Goal: Task Accomplishment & Management: Manage account settings

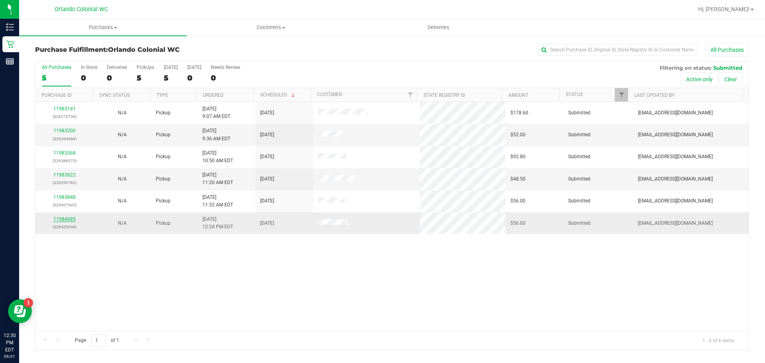
click at [60, 216] on link "11984085" at bounding box center [64, 219] width 22 height 6
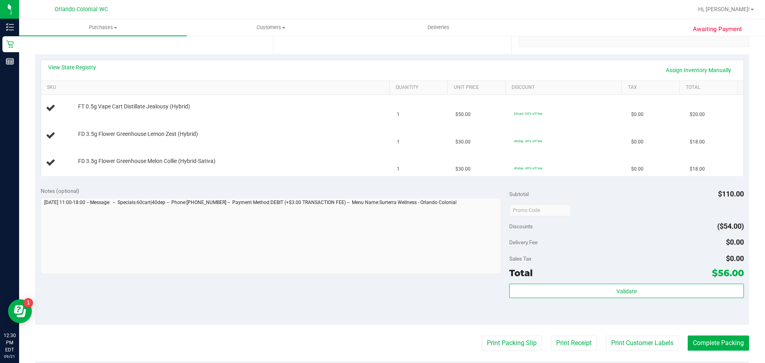
scroll to position [199, 0]
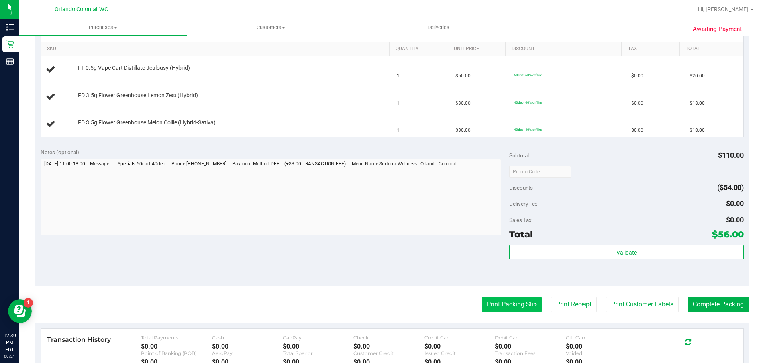
click at [504, 301] on button "Print Packing Slip" at bounding box center [512, 304] width 60 height 15
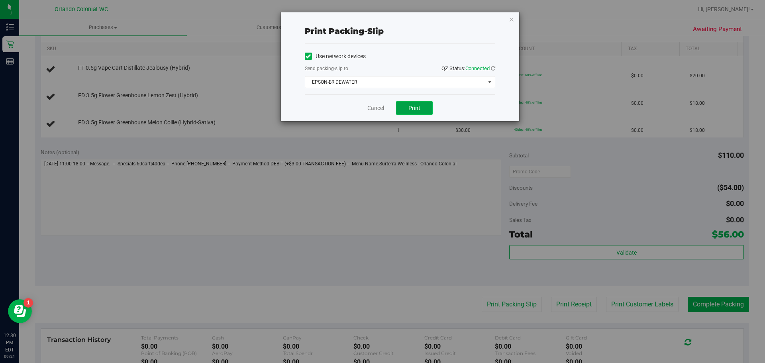
click at [417, 105] on span "Print" at bounding box center [415, 108] width 12 height 6
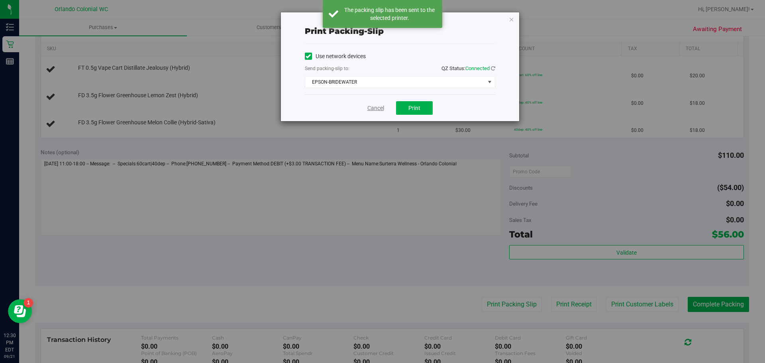
click at [379, 108] on link "Cancel" at bounding box center [376, 108] width 17 height 8
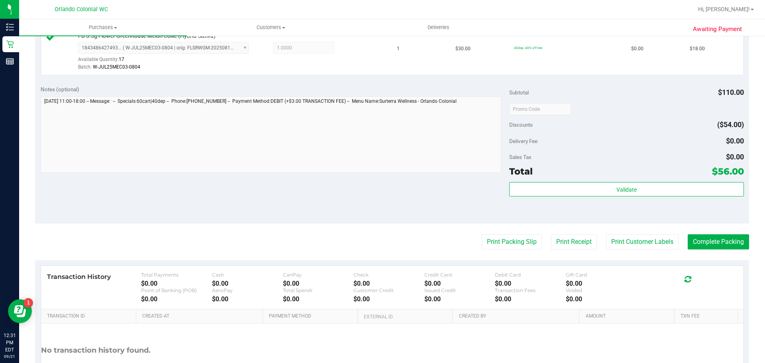
scroll to position [324, 0]
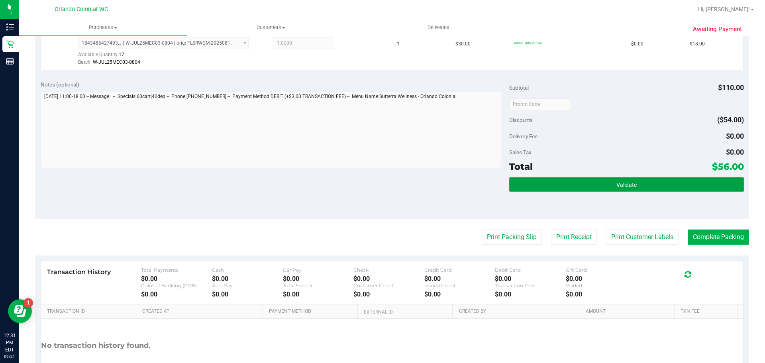
click at [674, 181] on button "Validate" at bounding box center [626, 184] width 234 height 14
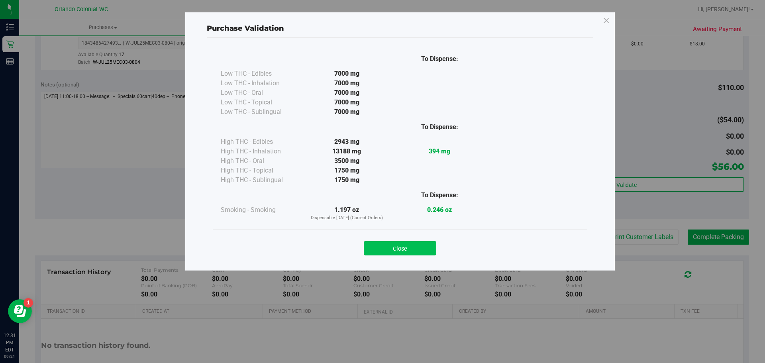
click at [399, 252] on button "Close" at bounding box center [400, 248] width 73 height 14
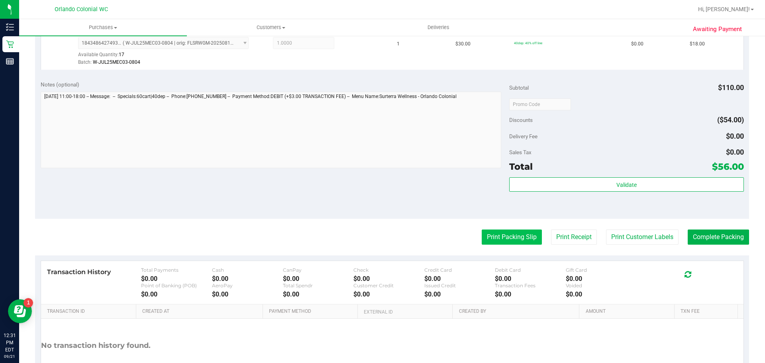
click at [499, 237] on button "Print Packing Slip" at bounding box center [512, 237] width 60 height 15
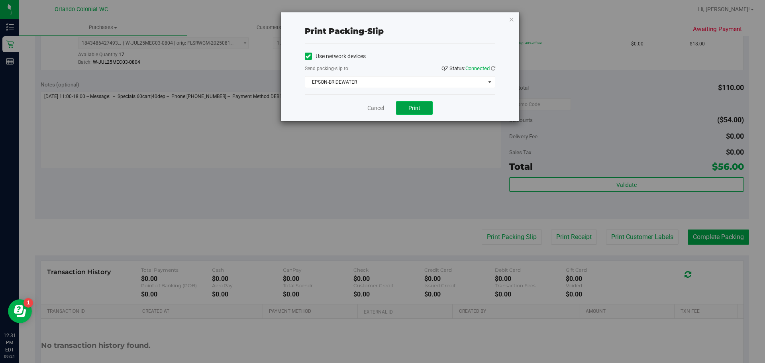
click at [420, 110] on span "Print" at bounding box center [415, 108] width 12 height 6
click at [372, 119] on div "Cancel Print" at bounding box center [400, 107] width 191 height 27
click at [368, 110] on link "Cancel" at bounding box center [376, 108] width 17 height 8
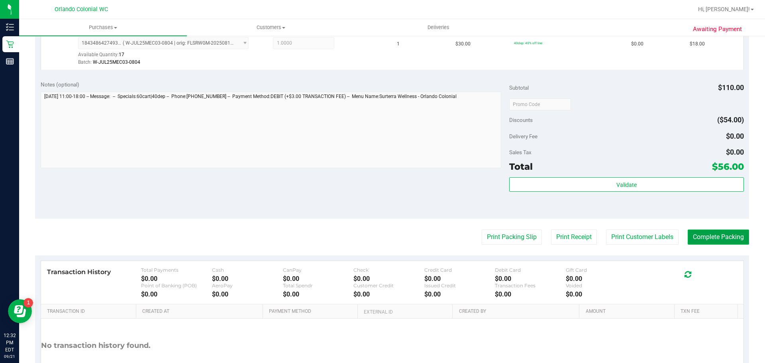
click at [711, 244] on button "Complete Packing" at bounding box center [718, 237] width 61 height 15
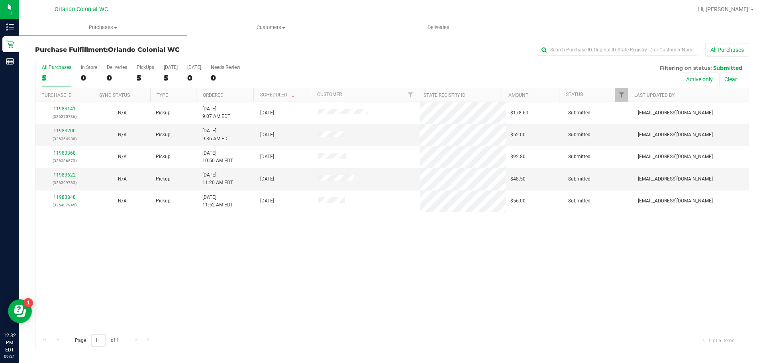
click at [256, 287] on div "11983141 (326275736) N/A Pickup 9/21/2025 9:07 AM EDT 9/21/2025 $178.60 Submitt…" at bounding box center [391, 216] width 713 height 229
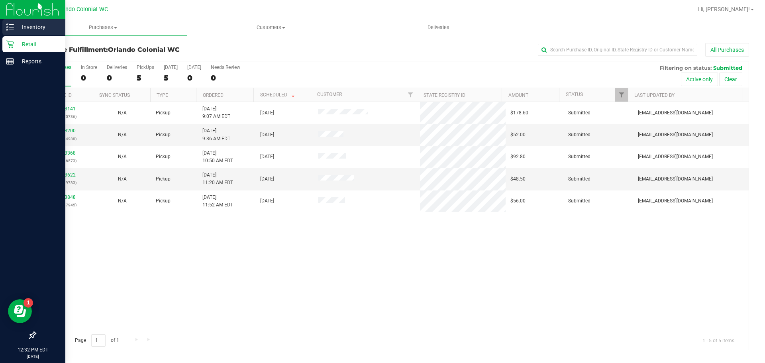
click at [10, 24] on line at bounding box center [11, 24] width 4 height 0
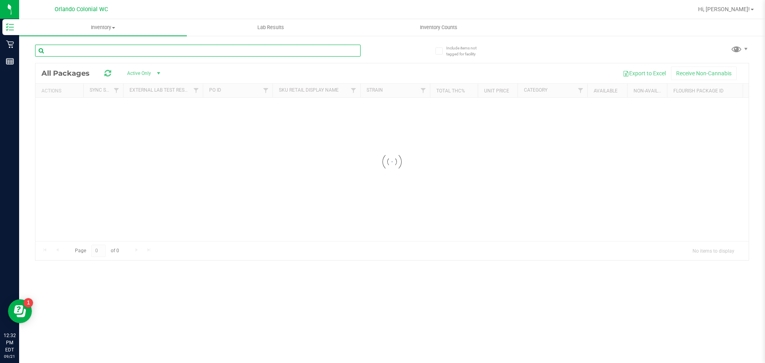
click at [116, 51] on input "text" at bounding box center [198, 51] width 326 height 12
drag, startPoint x: 69, startPoint y: 51, endPoint x: 35, endPoint y: 51, distance: 34.3
click at [35, 51] on input "hemi" at bounding box center [198, 51] width 326 height 12
type input "ya hemi"
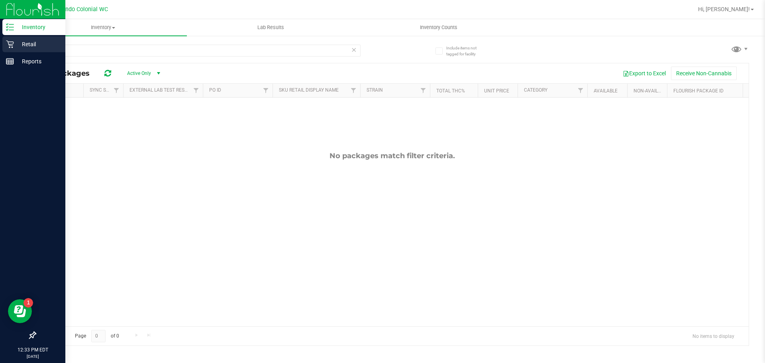
click at [25, 41] on p "Retail" at bounding box center [38, 44] width 48 height 10
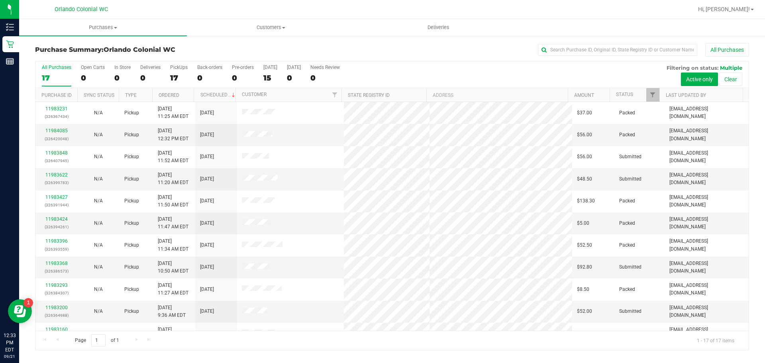
click at [152, 51] on span "Orlando Colonial WC" at bounding box center [140, 50] width 72 height 8
click at [92, 10] on span "Orlando Colonial WC" at bounding box center [81, 9] width 53 height 7
drag, startPoint x: 92, startPoint y: 10, endPoint x: 81, endPoint y: 9, distance: 11.6
click at [81, 9] on span "Orlando Colonial WC" at bounding box center [81, 9] width 53 height 7
click at [58, 8] on span "Orlando Colonial WC" at bounding box center [81, 9] width 53 height 7
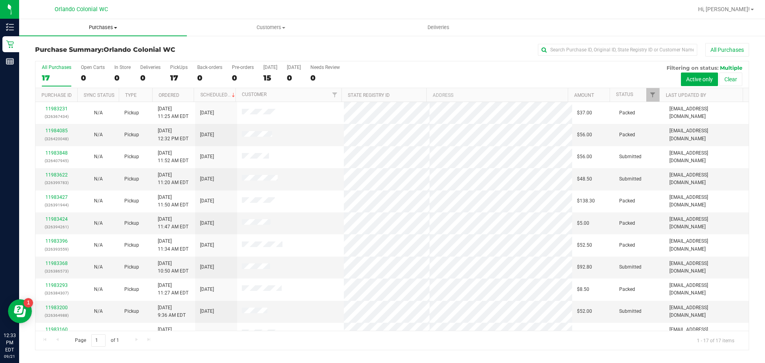
click at [116, 24] on span "Purchases" at bounding box center [103, 27] width 168 height 7
click at [68, 58] on li "Fulfillment" at bounding box center [103, 58] width 168 height 10
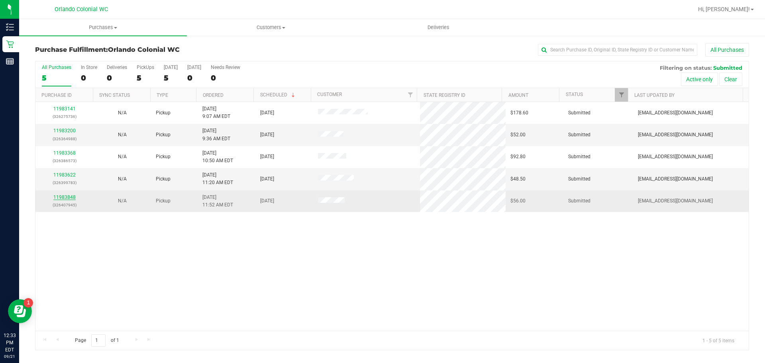
click at [61, 197] on link "11983848" at bounding box center [64, 198] width 22 height 6
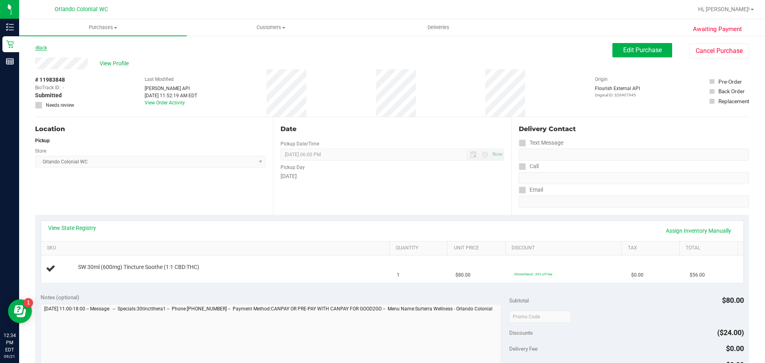
click at [40, 47] on link "Back" at bounding box center [41, 48] width 12 height 6
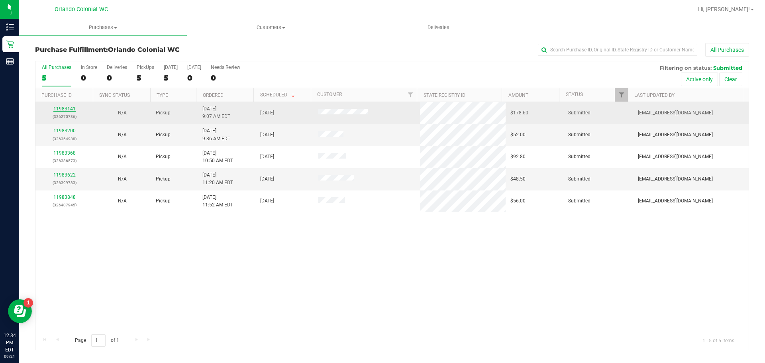
click at [66, 107] on link "11983141" at bounding box center [64, 109] width 22 height 6
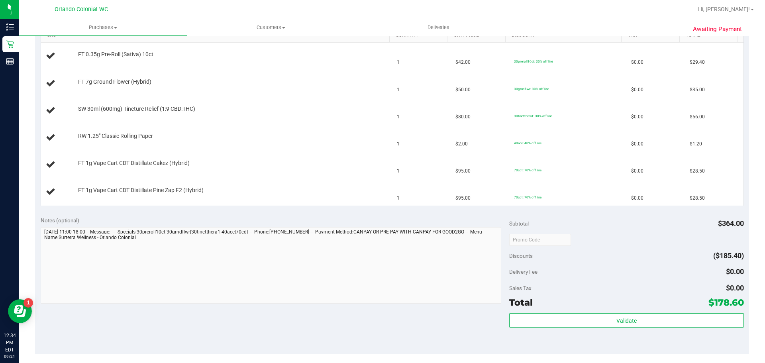
scroll to position [319, 0]
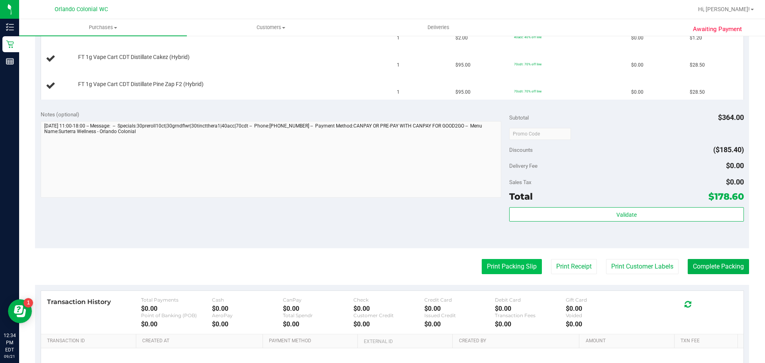
click at [491, 272] on button "Print Packing Slip" at bounding box center [512, 266] width 60 height 15
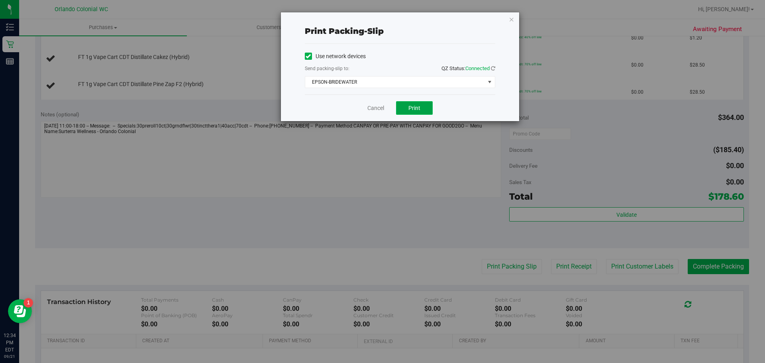
click at [413, 106] on span "Print" at bounding box center [415, 108] width 12 height 6
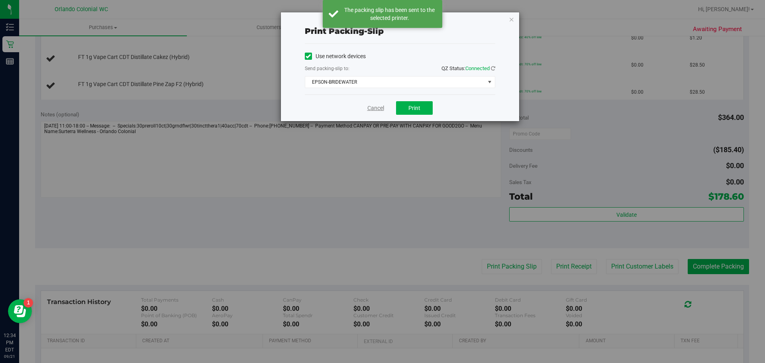
click at [382, 110] on link "Cancel" at bounding box center [376, 108] width 17 height 8
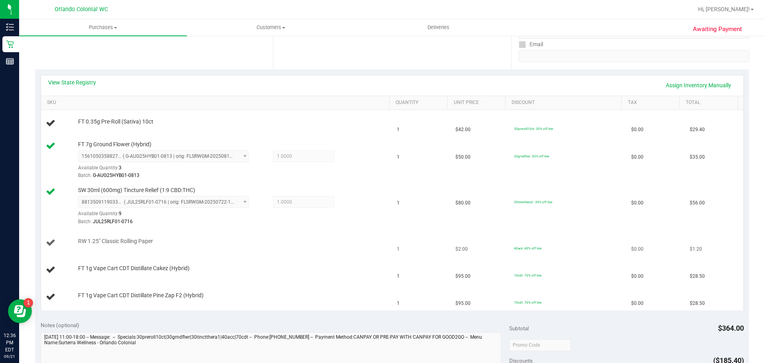
scroll to position [159, 0]
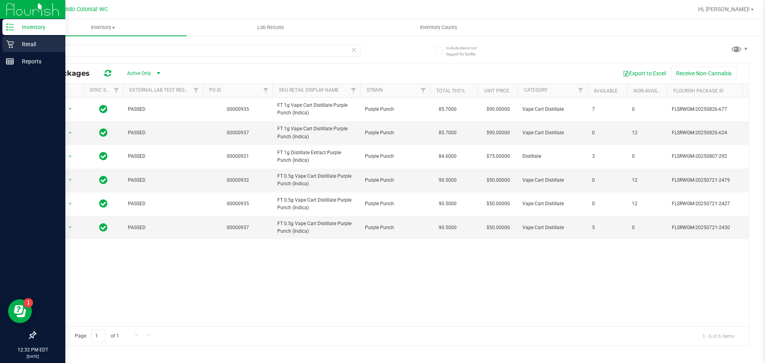
click at [14, 39] on div "Retail" at bounding box center [33, 44] width 63 height 16
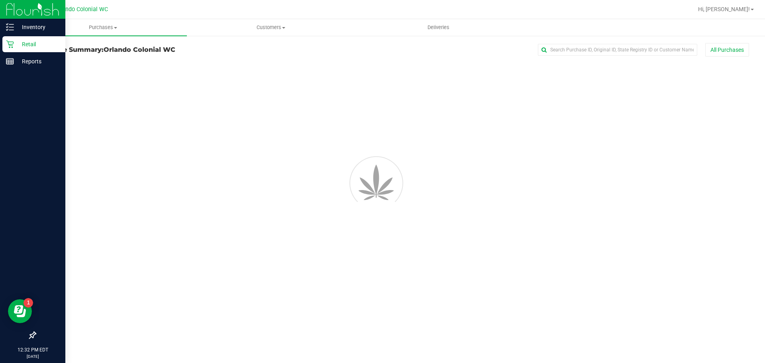
click at [76, 51] on h3 "Purchase Summary: Orlando Colonial WC" at bounding box center [154, 49] width 238 height 7
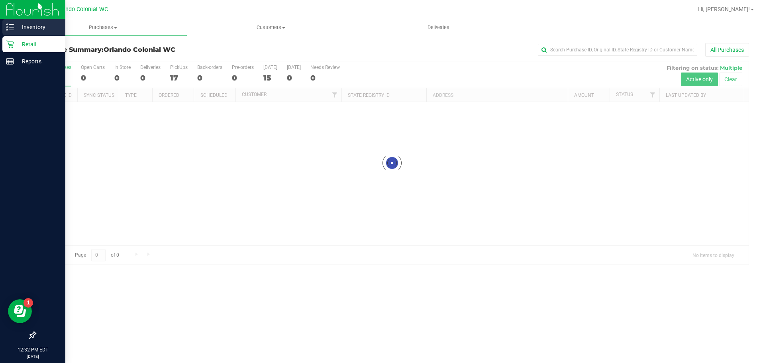
click at [11, 25] on icon at bounding box center [10, 27] width 8 height 8
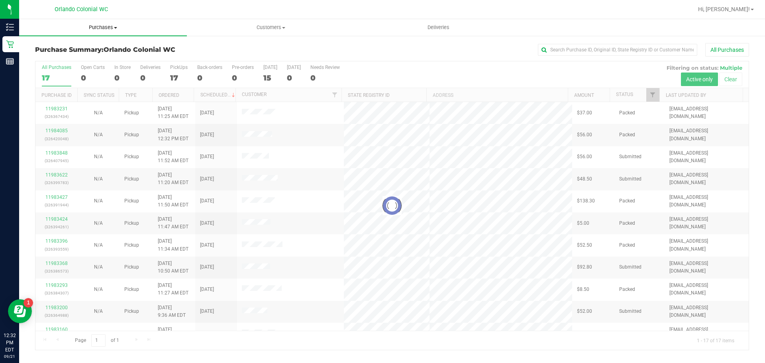
click at [109, 29] on span "Purchases" at bounding box center [103, 27] width 168 height 7
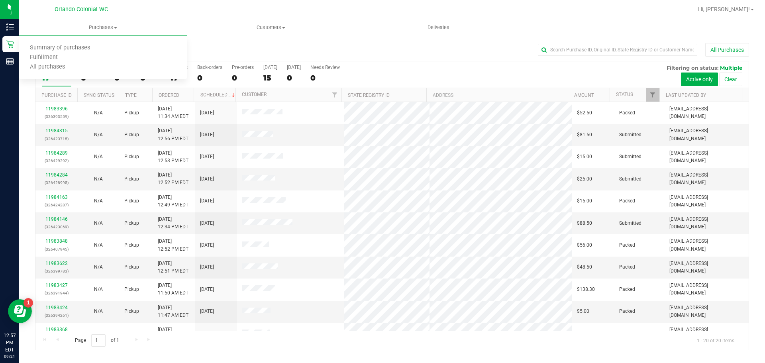
click at [465, 71] on div "All Purchases 17 Open Carts 0 In Store 0 Deliveries 0 PickUps 17 Back-orders 0 …" at bounding box center [391, 74] width 713 height 27
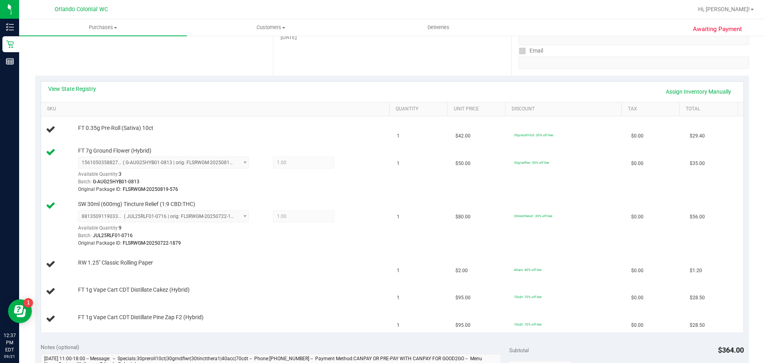
scroll to position [141, 0]
click at [145, 261] on span "RW 1.25" Classic Rolling Paper" at bounding box center [115, 261] width 75 height 8
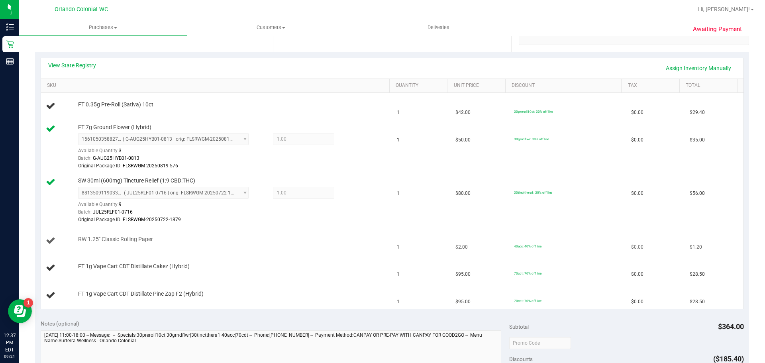
scroll to position [181, 0]
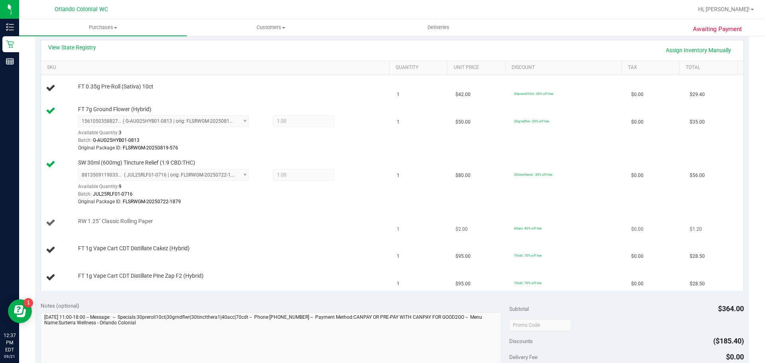
click at [132, 220] on span "RW 1.25" Classic Rolling Paper" at bounding box center [115, 222] width 75 height 8
click at [146, 221] on span "RW 1.25" Classic Rolling Paper" at bounding box center [115, 222] width 75 height 8
click at [149, 220] on span "RW 1.25" Classic Rolling Paper" at bounding box center [115, 222] width 75 height 8
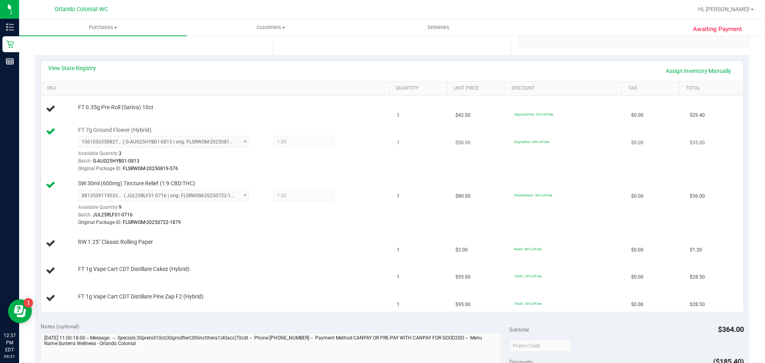
scroll to position [141, 0]
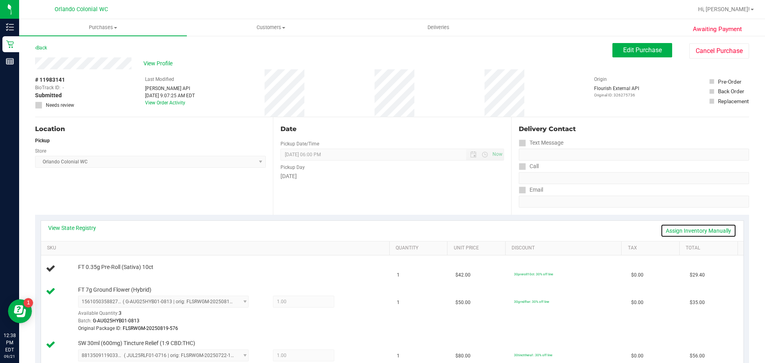
click at [686, 226] on link "Assign Inventory Manually" at bounding box center [699, 231] width 76 height 14
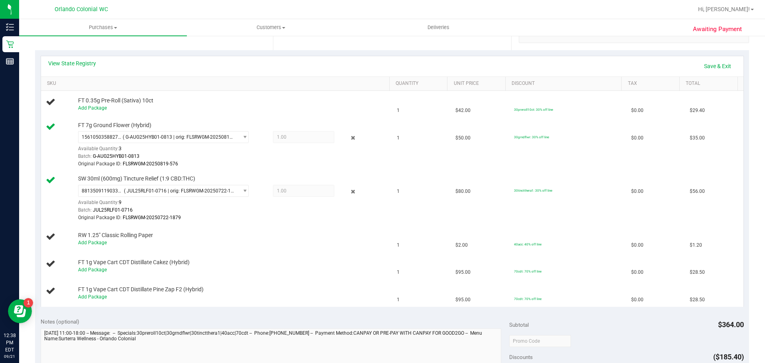
scroll to position [239, 0]
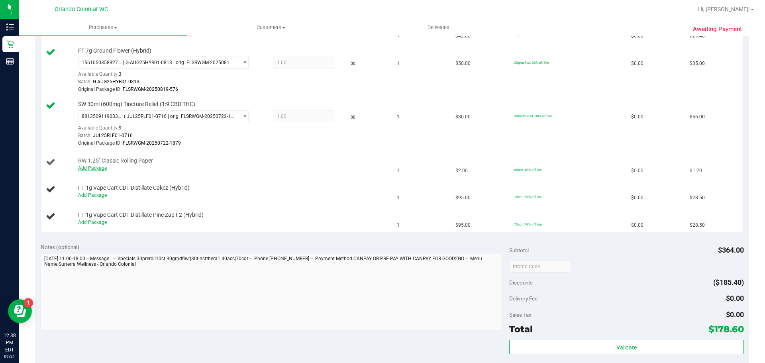
click at [104, 166] on link "Add Package" at bounding box center [92, 168] width 29 height 6
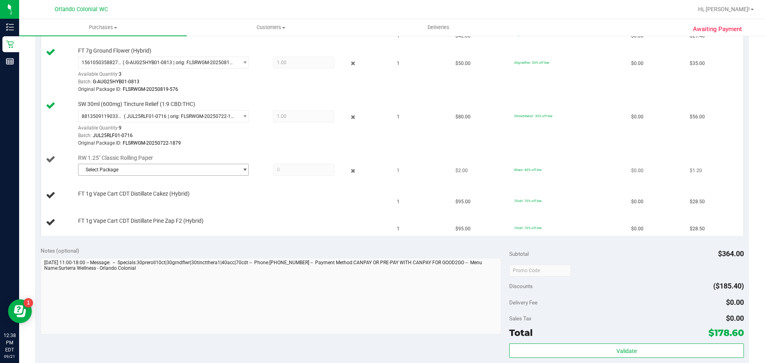
click at [135, 167] on span "Select Package" at bounding box center [159, 169] width 160 height 11
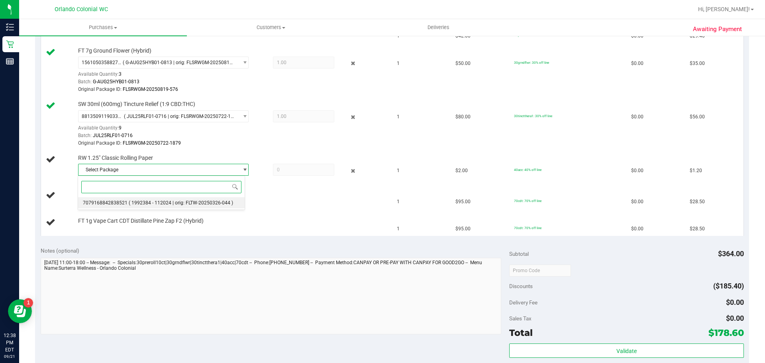
click at [151, 203] on span "( 1992384 - 112024 | orig: FLTW-20250326-044 )" at bounding box center [181, 203] width 104 height 6
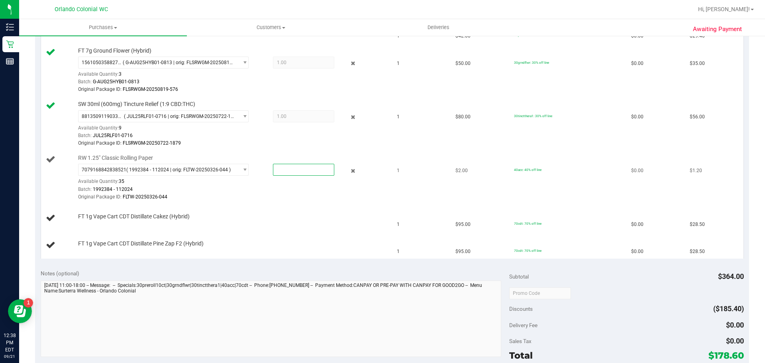
click at [287, 165] on span at bounding box center [303, 170] width 61 height 12
type input "1"
type input "1.0000"
click at [258, 166] on div "1.0000 1" at bounding box center [295, 170] width 77 height 12
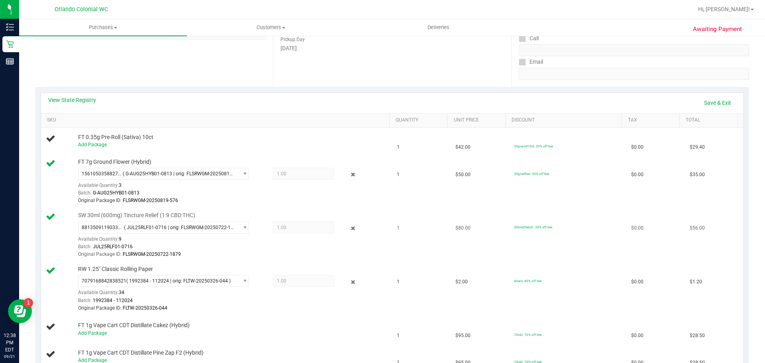
scroll to position [108, 0]
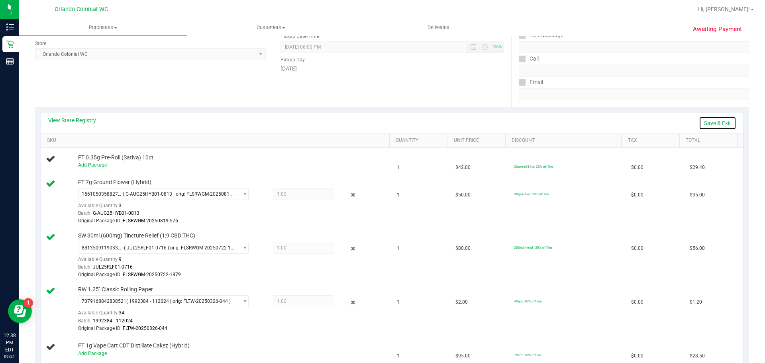
click at [712, 124] on link "Save & Exit" at bounding box center [717, 123] width 37 height 14
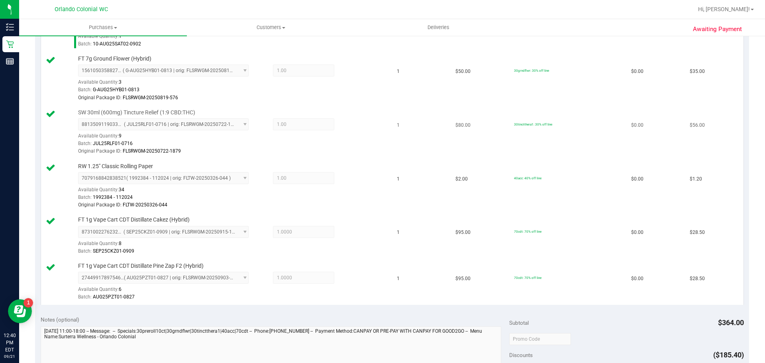
scroll to position [319, 0]
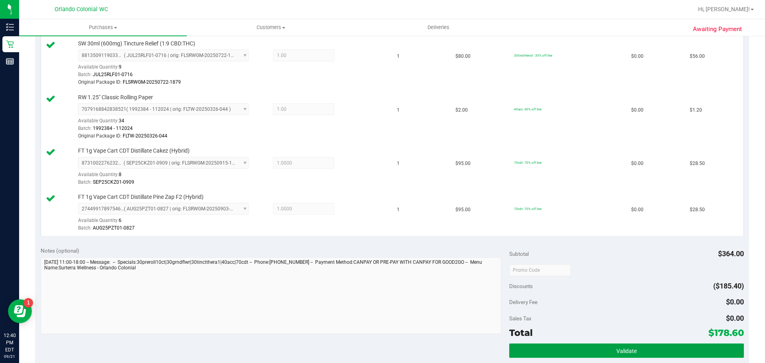
drag, startPoint x: 659, startPoint y: 350, endPoint x: 535, endPoint y: 287, distance: 139.2
click at [658, 351] on button "Validate" at bounding box center [626, 351] width 234 height 14
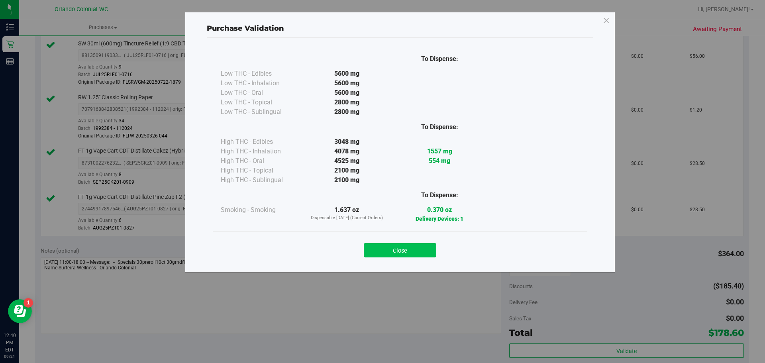
click at [404, 249] on button "Close" at bounding box center [400, 250] width 73 height 14
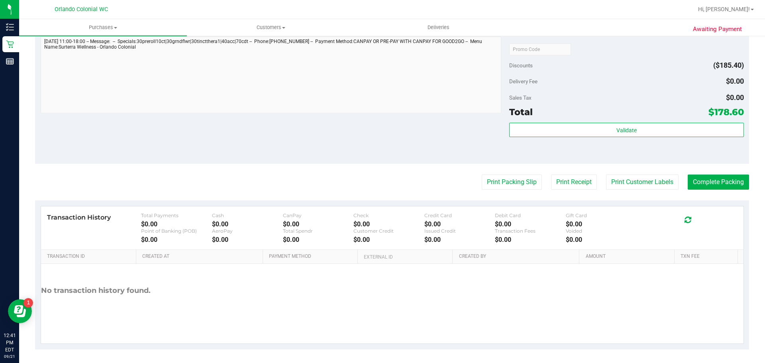
scroll to position [542, 0]
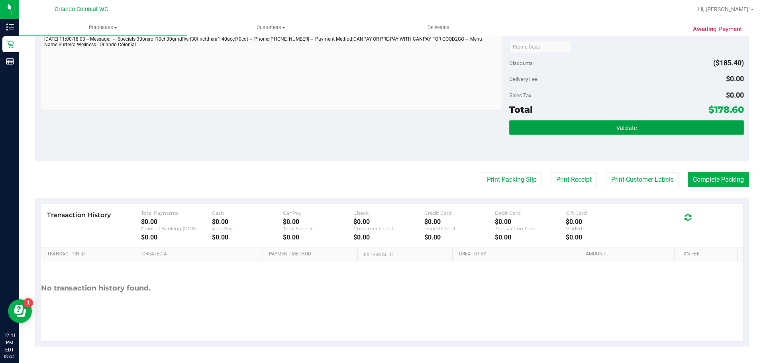
click at [680, 130] on button "Validate" at bounding box center [626, 127] width 234 height 14
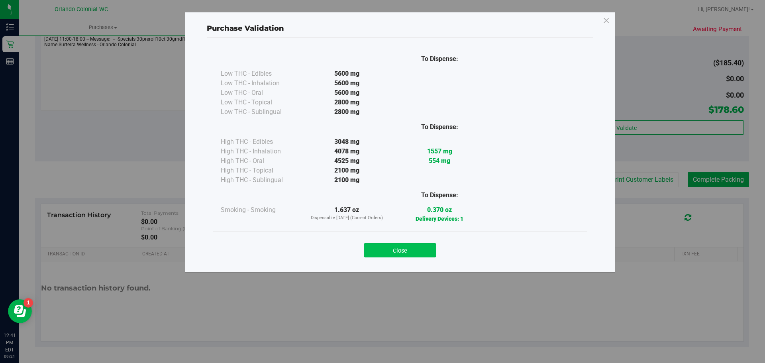
click at [398, 247] on button "Close" at bounding box center [400, 250] width 73 height 14
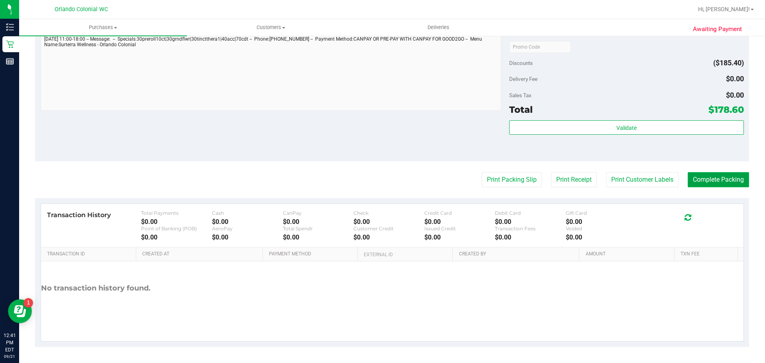
click at [730, 183] on button "Complete Packing" at bounding box center [718, 179] width 61 height 15
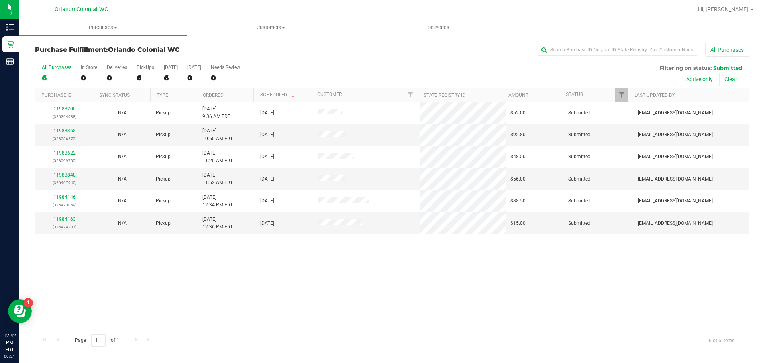
click at [607, 289] on div "11983200 (326364988) N/A Pickup 9/21/2025 9:36 AM EDT 9/21/2025 $52.00 Submitte…" at bounding box center [391, 216] width 713 height 229
click at [342, 271] on div "11983200 (326364988) N/A Pickup 9/21/2025 9:36 AM EDT 9/21/2025 $52.00 Submitte…" at bounding box center [391, 216] width 713 height 229
click at [340, 239] on div "11983200 (326364988) N/A Pickup 9/21/2025 9:36 AM EDT 9/21/2025 $52.00 Submitte…" at bounding box center [391, 216] width 713 height 229
click at [66, 107] on link "11983200" at bounding box center [64, 109] width 22 height 6
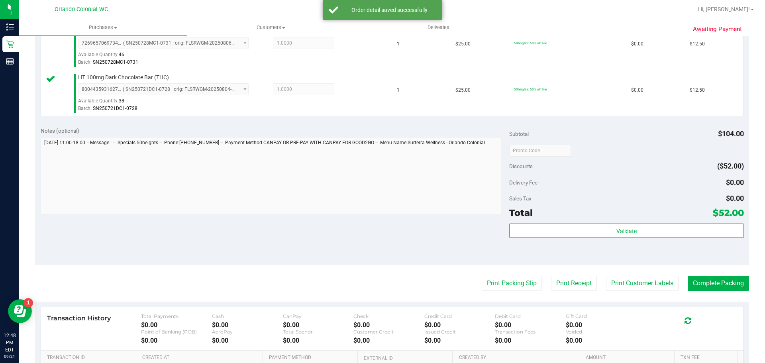
scroll to position [277, 0]
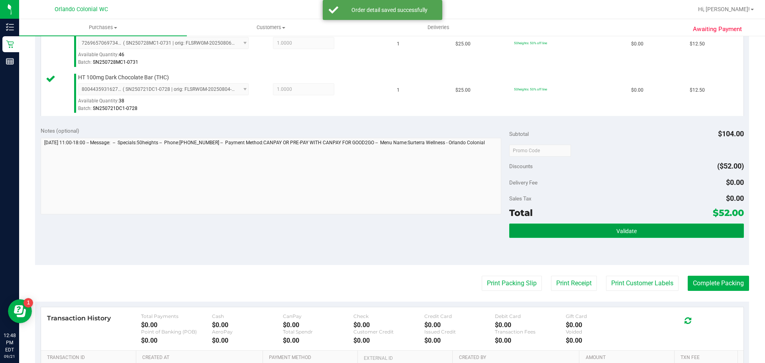
click at [686, 235] on button "Validate" at bounding box center [626, 231] width 234 height 14
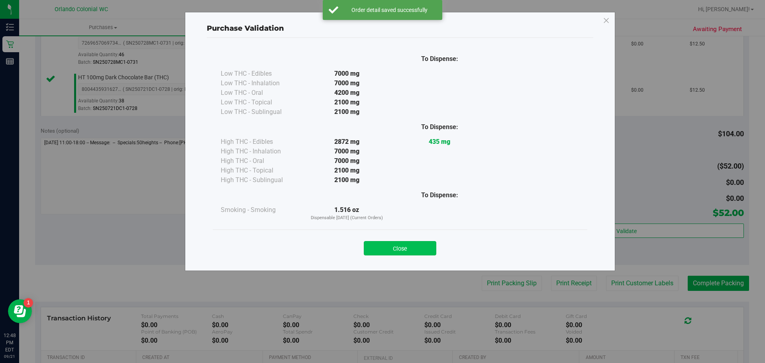
click at [422, 248] on button "Close" at bounding box center [400, 248] width 73 height 14
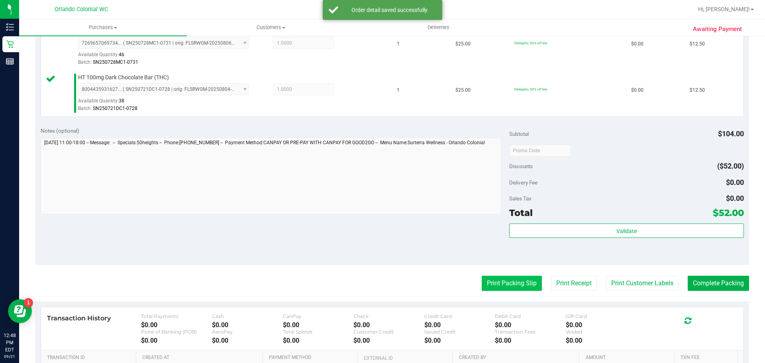
click at [512, 288] on button "Print Packing Slip" at bounding box center [512, 283] width 60 height 15
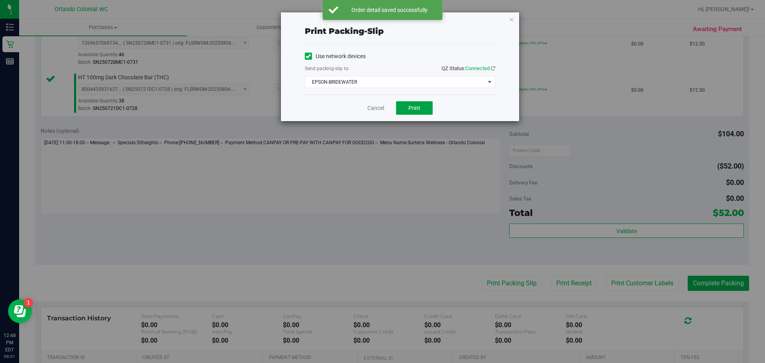
click at [421, 110] on button "Print" at bounding box center [414, 108] width 37 height 14
click at [414, 21] on div "The packing slip has been sent to the selected printer." at bounding box center [390, 14] width 94 height 16
click at [377, 109] on link "Cancel" at bounding box center [376, 108] width 17 height 8
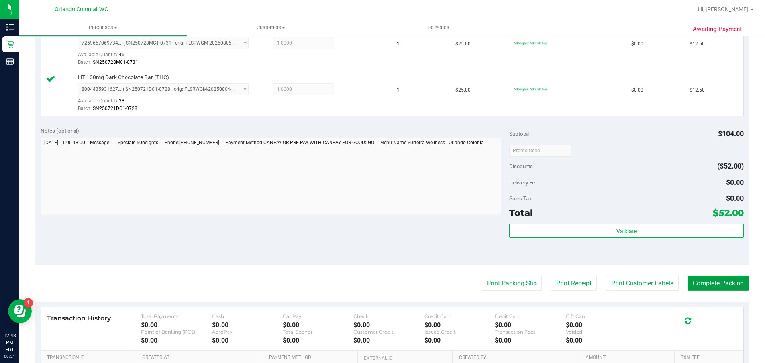
click at [733, 283] on button "Complete Packing" at bounding box center [718, 283] width 61 height 15
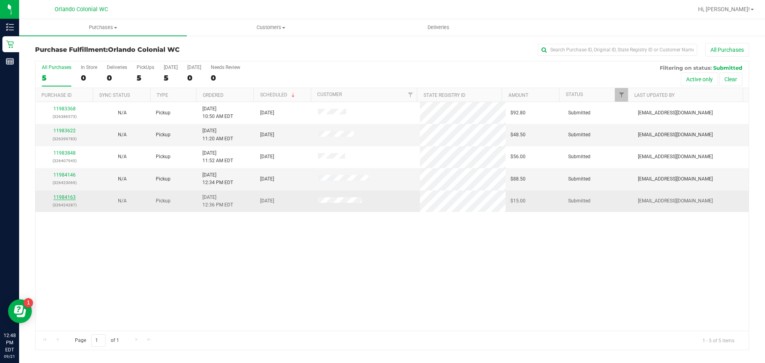
click at [69, 198] on link "11984163" at bounding box center [64, 198] width 22 height 6
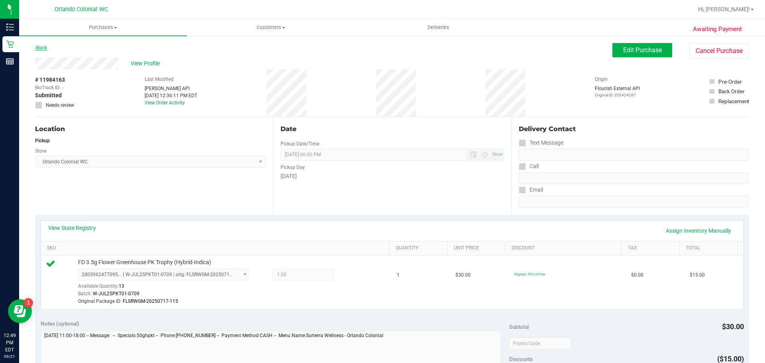
click at [45, 47] on link "Back" at bounding box center [41, 48] width 12 height 6
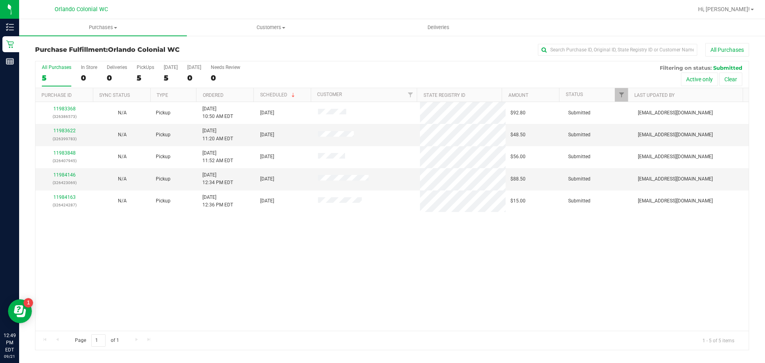
click at [330, 235] on div "11983368 (326386573) N/A Pickup 9/21/2025 10:50 AM EDT 9/21/2025 $92.80 Submitt…" at bounding box center [391, 216] width 713 height 229
click at [316, 236] on div "11984146 (326423069) N/A Pickup 9/21/2025 12:34 PM EDT 9/21/2025 $88.50 Submitt…" at bounding box center [391, 216] width 713 height 229
click at [373, 226] on div "11984146 (326423069) N/A Pickup 9/21/2025 12:34 PM EDT 9/21/2025 $88.50 Submitt…" at bounding box center [391, 216] width 713 height 229
click at [245, 305] on div "11984146 (326423069) N/A Pickup 9/21/2025 12:34 PM EDT 9/21/2025 $88.50 Submitt…" at bounding box center [391, 216] width 713 height 229
click at [325, 193] on div "11984146 (326423069) N/A Pickup 9/21/2025 12:34 PM EDT 9/21/2025 $88.50 Submitt…" at bounding box center [391, 216] width 713 height 229
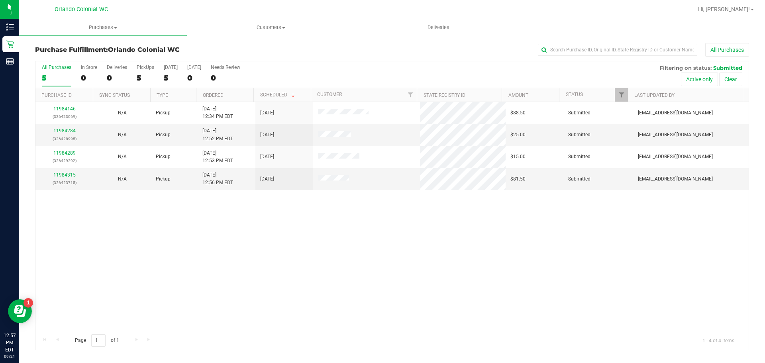
click at [349, 242] on div "11984146 (326423069) N/A Pickup 9/21/2025 12:34 PM EDT 9/21/2025 $88.50 Submitt…" at bounding box center [391, 216] width 713 height 229
click at [288, 63] on div "All Purchases 5 In Store 0 Deliveries 0 PickUps 5 Today 5 Tomorrow 0 Needs Revi…" at bounding box center [391, 64] width 713 height 6
click at [285, 208] on div "11984146 (326423069) N/A Pickup 9/21/2025 12:34 PM EDT 9/21/2025 $88.50 Submitt…" at bounding box center [391, 216] width 713 height 229
click at [295, 212] on div "11984146 (326423069) N/A Pickup 9/21/2025 12:34 PM EDT 9/21/2025 $88.50 Submitt…" at bounding box center [391, 216] width 713 height 229
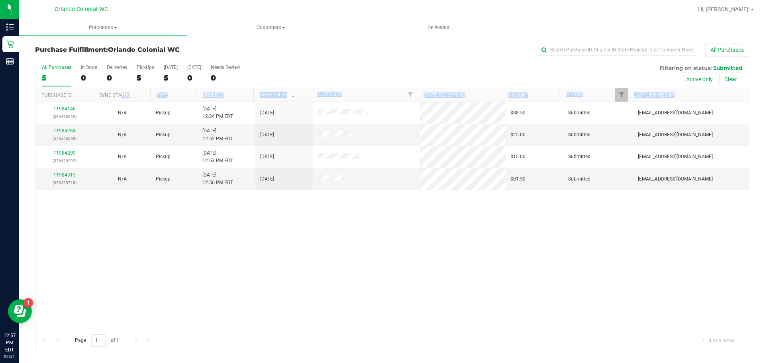
drag, startPoint x: 363, startPoint y: 212, endPoint x: 121, endPoint y: 101, distance: 266.1
click at [121, 101] on div "All Purchases 5 In Store 0 Deliveries 0 PickUps 5 Today 5 Tomorrow 0 Needs Revi…" at bounding box center [392, 205] width 714 height 289
click at [252, 233] on div "11984146 (326423069) N/A Pickup 9/21/2025 12:34 PM EDT 9/21/2025 $88.50 Submitt…" at bounding box center [391, 216] width 713 height 229
click at [318, 202] on div "11984146 (326423069) N/A Pickup 9/21/2025 12:34 PM EDT 9/21/2025 $88.50 Submitt…" at bounding box center [391, 216] width 713 height 229
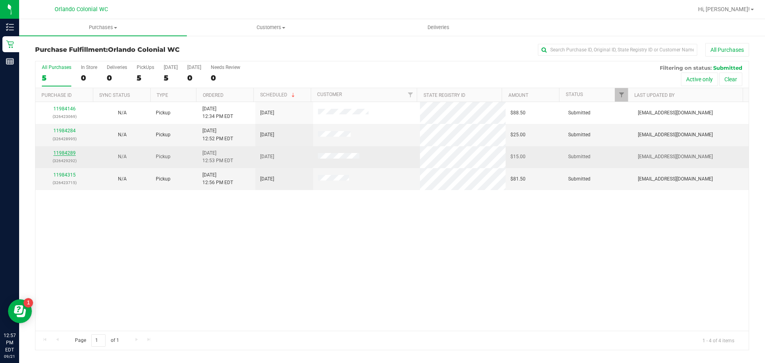
click at [72, 151] on link "11984289" at bounding box center [64, 153] width 22 height 6
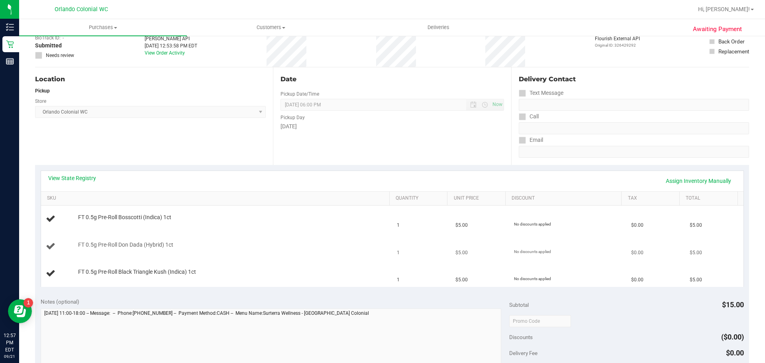
scroll to position [80, 0]
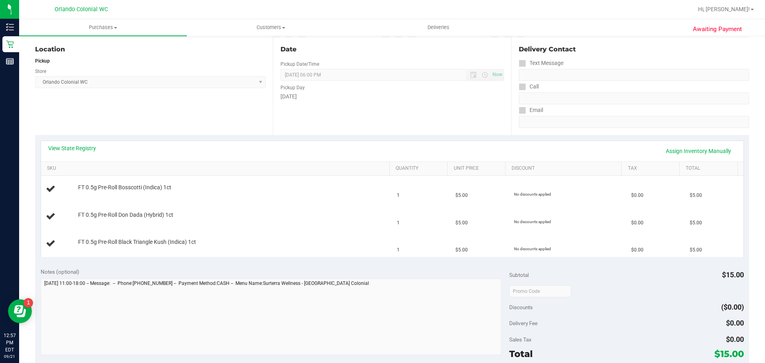
click at [413, 269] on div "Notes (optional)" at bounding box center [275, 272] width 469 height 8
click at [671, 149] on link "Assign Inventory Manually" at bounding box center [699, 151] width 76 height 14
click at [704, 148] on link "Save & Exit" at bounding box center [717, 151] width 37 height 14
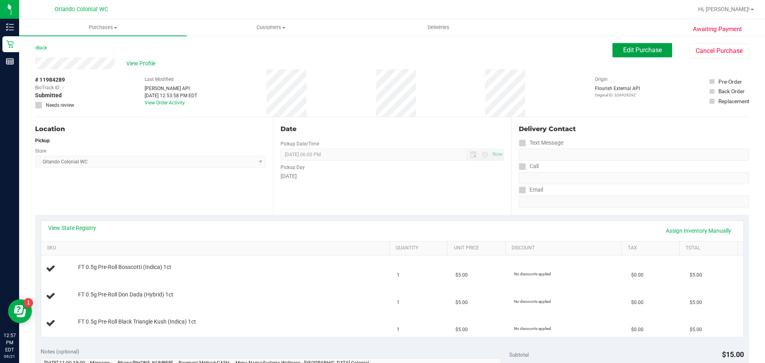
click at [643, 52] on span "Edit Purchase" at bounding box center [642, 50] width 39 height 8
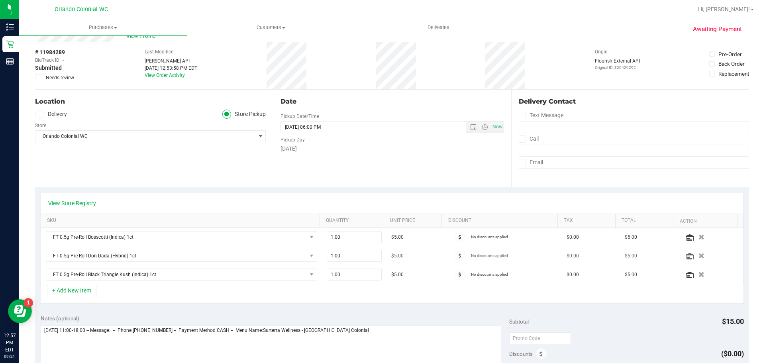
scroll to position [40, 0]
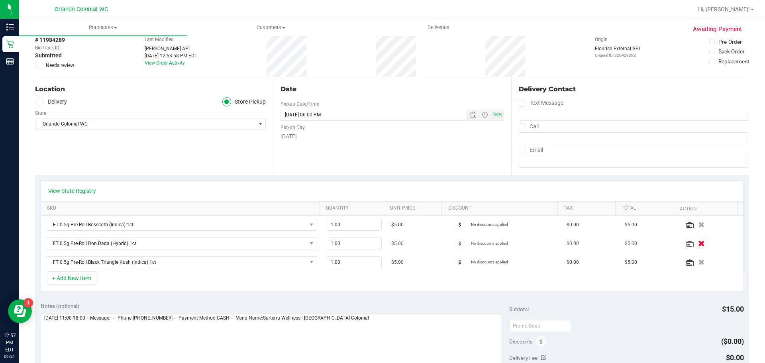
click at [698, 244] on icon "button" at bounding box center [701, 244] width 7 height 6
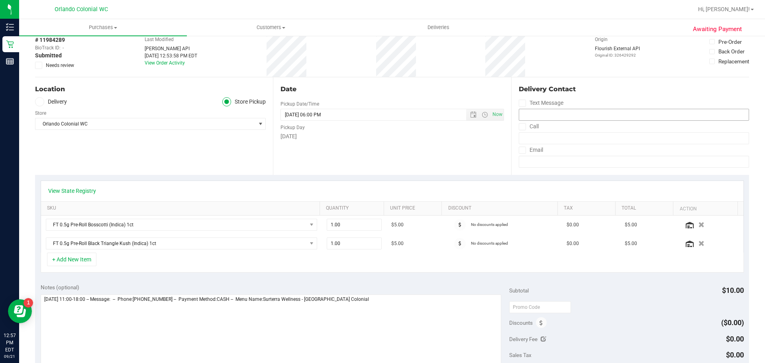
scroll to position [0, 0]
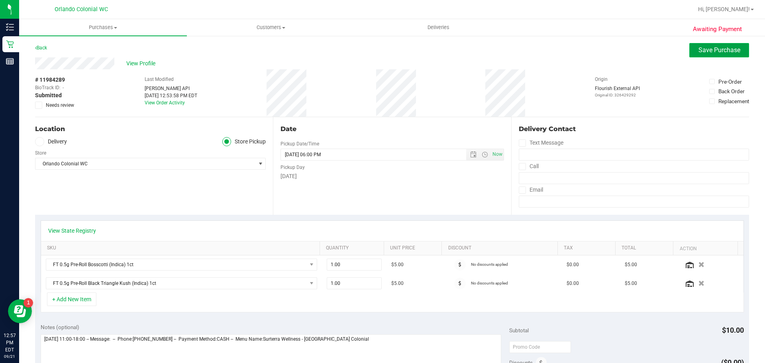
click at [703, 55] on button "Save Purchase" at bounding box center [720, 50] width 60 height 14
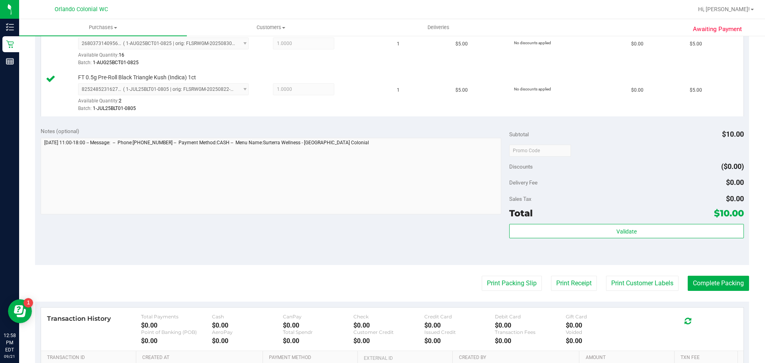
scroll to position [237, 0]
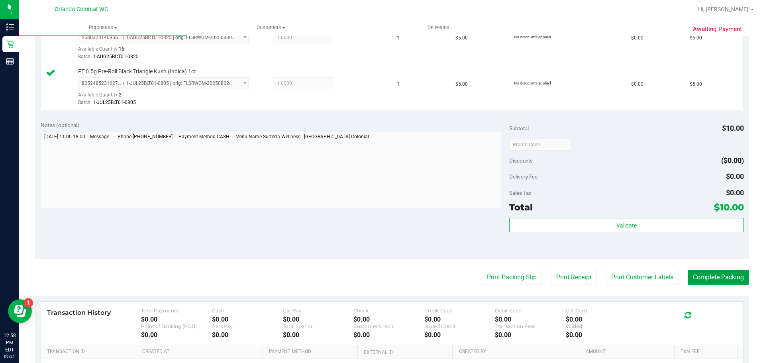
click at [719, 278] on button "Complete Packing" at bounding box center [718, 277] width 61 height 15
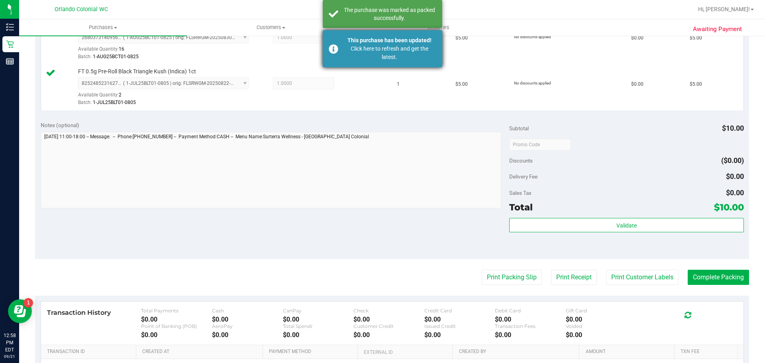
click at [364, 55] on div "Click here to refresh and get the latest." at bounding box center [390, 53] width 94 height 17
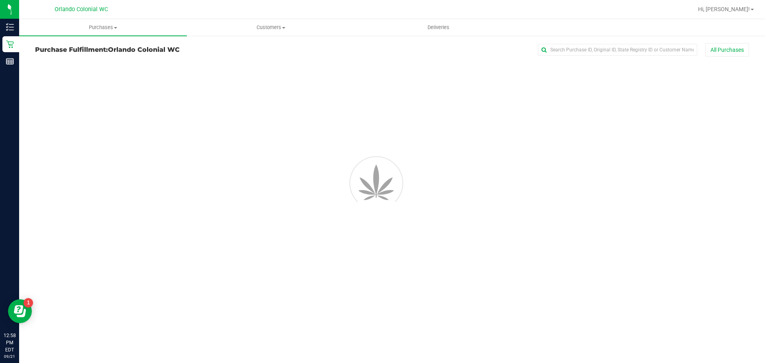
click at [356, 13] on div "The purchase was marked as packed successfully." at bounding box center [390, 14] width 94 height 16
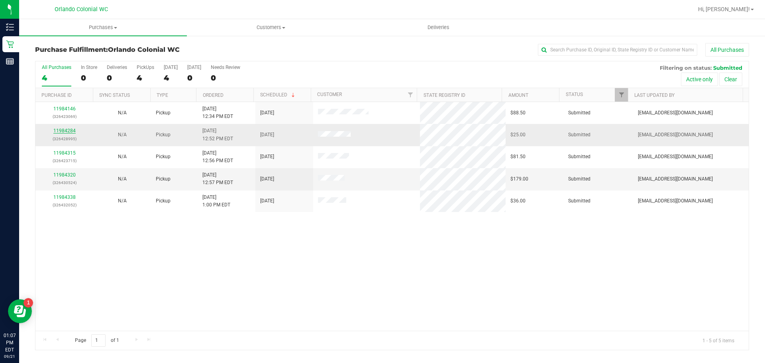
click at [68, 132] on link "11984284" at bounding box center [64, 131] width 22 height 6
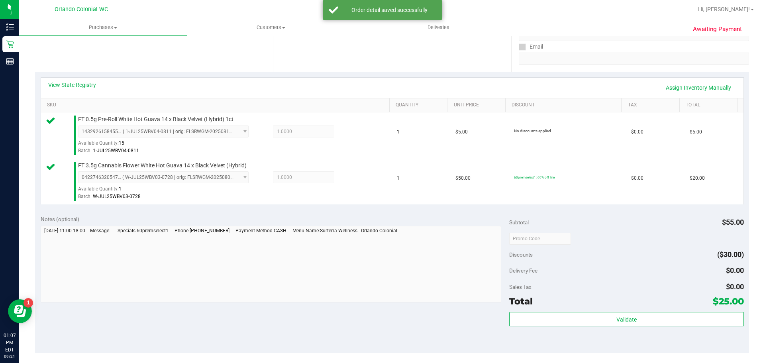
scroll to position [150, 0]
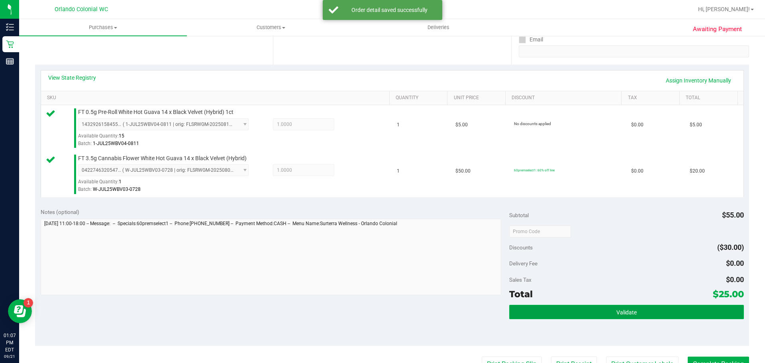
click at [691, 309] on button "Validate" at bounding box center [626, 312] width 234 height 14
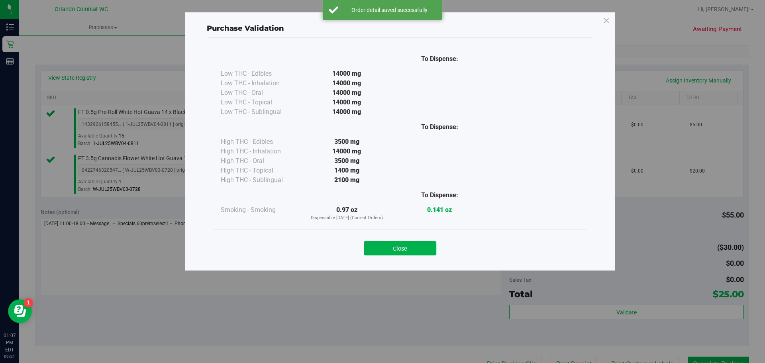
click at [445, 269] on div "Purchase Validation To Dispense: Low THC - Edibles 14000 mg" at bounding box center [400, 141] width 430 height 259
click at [418, 252] on button "Close" at bounding box center [400, 248] width 73 height 14
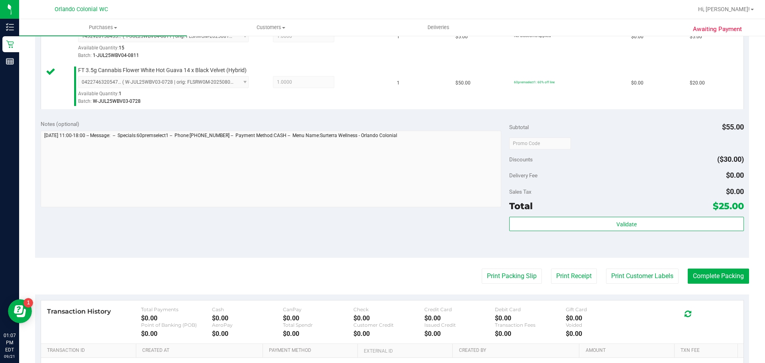
scroll to position [243, 0]
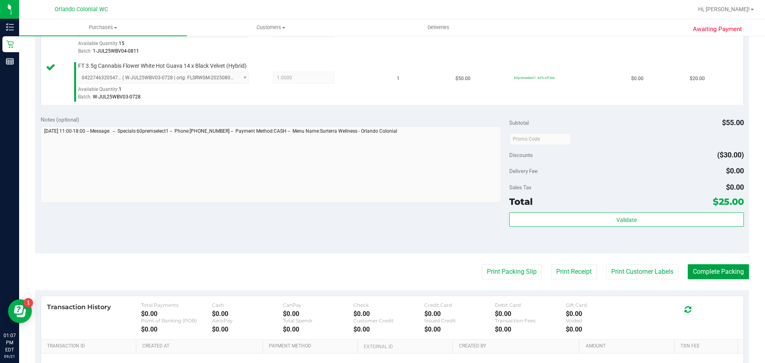
click at [740, 277] on button "Complete Packing" at bounding box center [718, 271] width 61 height 15
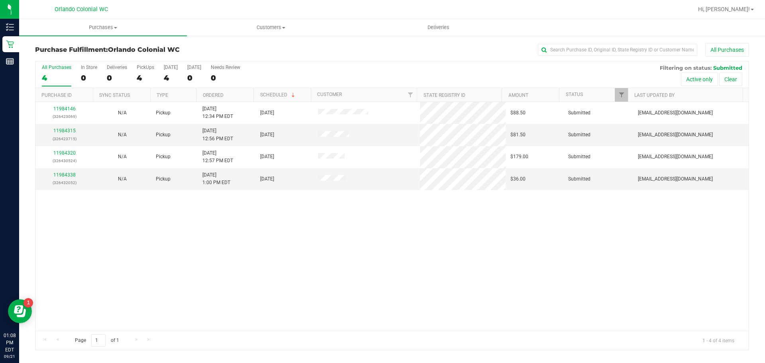
click at [354, 220] on div "11984146 (326423069) N/A Pickup 9/21/2025 12:34 PM EDT 9/21/2025 $88.50 Submitt…" at bounding box center [391, 216] width 713 height 229
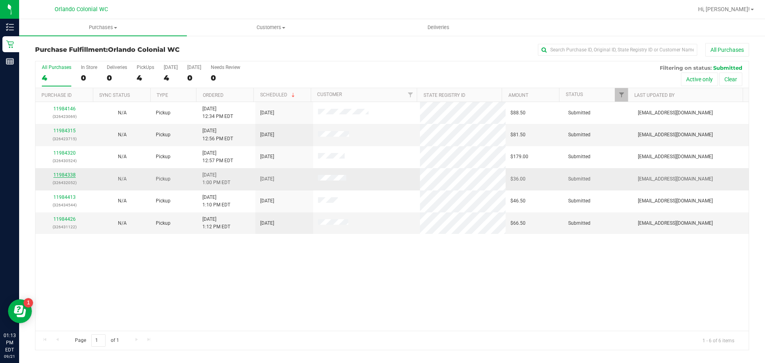
click at [61, 177] on link "11984338" at bounding box center [64, 175] width 22 height 6
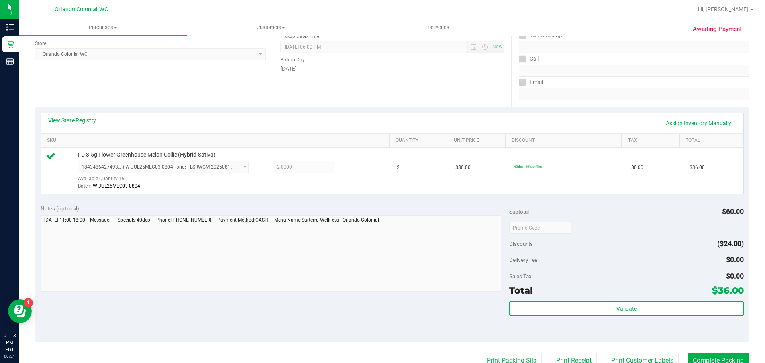
scroll to position [178, 0]
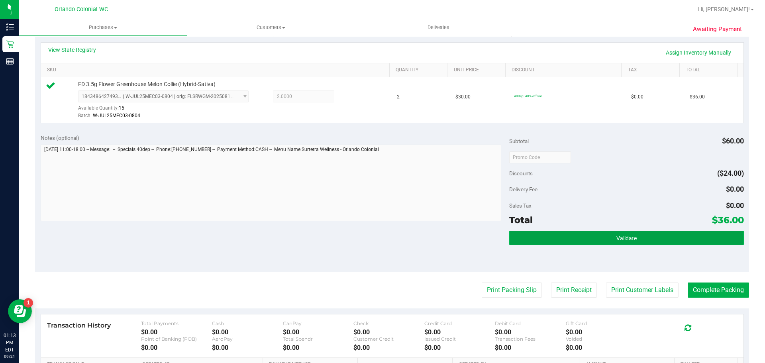
click at [700, 241] on button "Validate" at bounding box center [626, 238] width 234 height 14
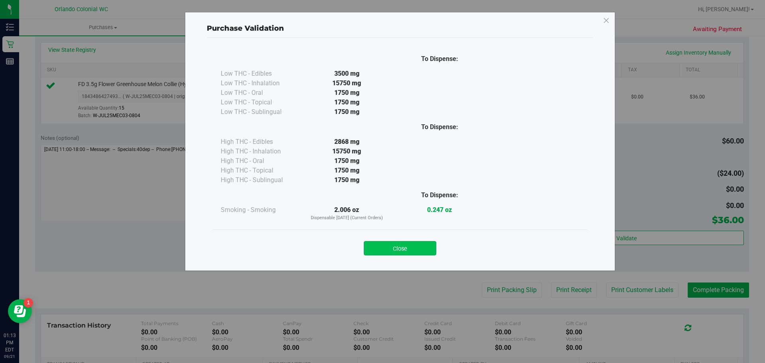
click at [415, 249] on button "Close" at bounding box center [400, 248] width 73 height 14
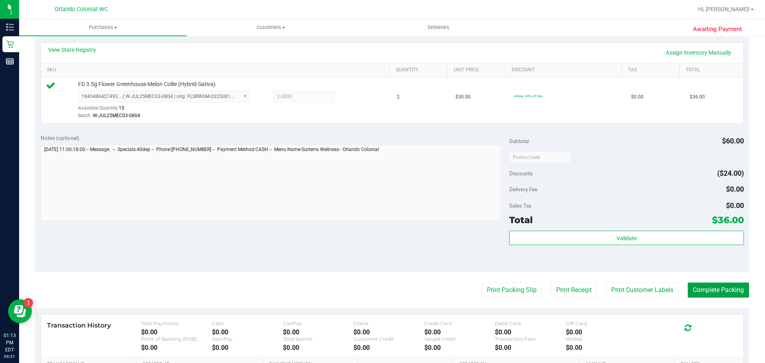
click at [726, 294] on button "Complete Packing" at bounding box center [718, 290] width 61 height 15
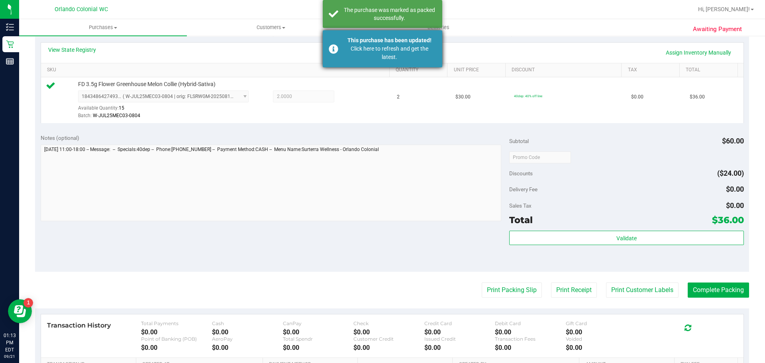
click at [375, 51] on div "Click here to refresh and get the latest." at bounding box center [390, 53] width 94 height 17
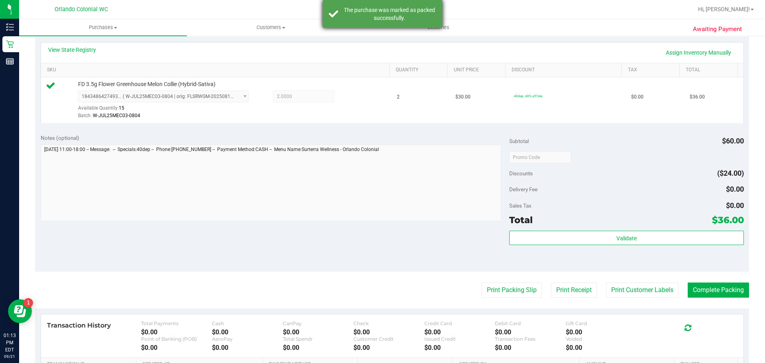
click at [382, 16] on div "The purchase was marked as packed successfully." at bounding box center [390, 14] width 94 height 16
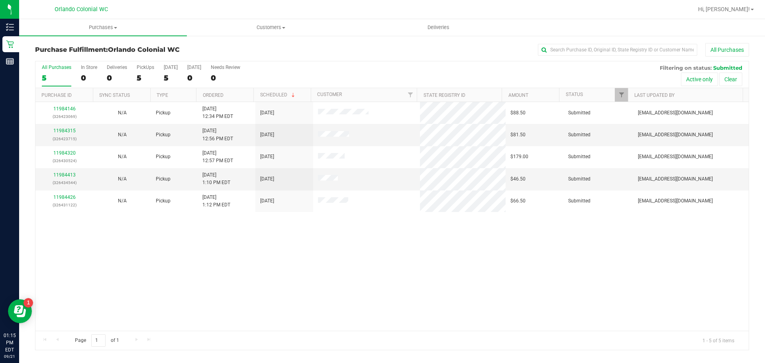
click at [396, 263] on div "11984146 (326423069) N/A Pickup 9/21/2025 12:34 PM EDT 9/21/2025 $88.50 Submitt…" at bounding box center [391, 216] width 713 height 229
click at [356, 251] on div "11984146 (326423069) N/A Pickup 9/21/2025 12:34 PM EDT 9/21/2025 $88.50 Submitt…" at bounding box center [391, 216] width 713 height 229
click at [359, 251] on div "11984146 (326423069) N/A Pickup 9/21/2025 12:34 PM EDT 9/21/2025 $88.50 Submitt…" at bounding box center [391, 216] width 713 height 229
click at [355, 250] on div "11984146 (326423069) N/A Pickup 9/21/2025 12:34 PM EDT 9/21/2025 $88.50 Submitt…" at bounding box center [391, 216] width 713 height 229
drag, startPoint x: 500, startPoint y: 234, endPoint x: 133, endPoint y: 100, distance: 391.3
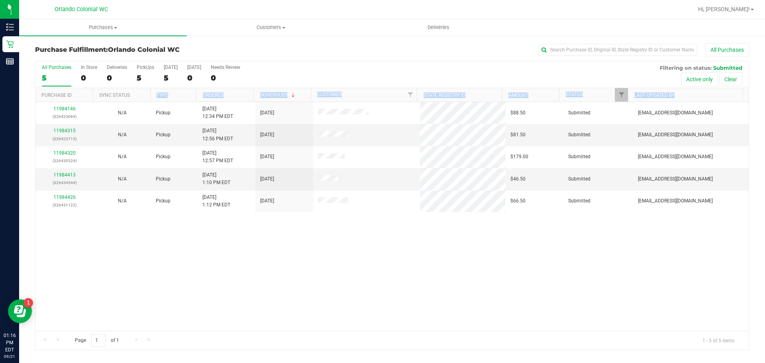
click at [133, 100] on div "All Purchases 5 In Store 0 Deliveries 0 PickUps 5 Today 5 Tomorrow 0 Needs Revi…" at bounding box center [392, 205] width 714 height 289
click at [254, 263] on div "11984146 (326423069) N/A Pickup 9/21/2025 12:34 PM EDT 9/21/2025 $88.50 Submitt…" at bounding box center [391, 216] width 713 height 229
click at [263, 263] on div "11984146 (326423069) N/A Pickup 9/21/2025 12:34 PM EDT 9/21/2025 $88.50 Submitt…" at bounding box center [391, 216] width 713 height 229
click at [267, 261] on div "11984146 (326423069) N/A Pickup 9/21/2025 12:34 PM EDT 9/21/2025 $88.50 Submitt…" at bounding box center [391, 216] width 713 height 229
click at [277, 53] on div "All Purchases" at bounding box center [511, 50] width 476 height 14
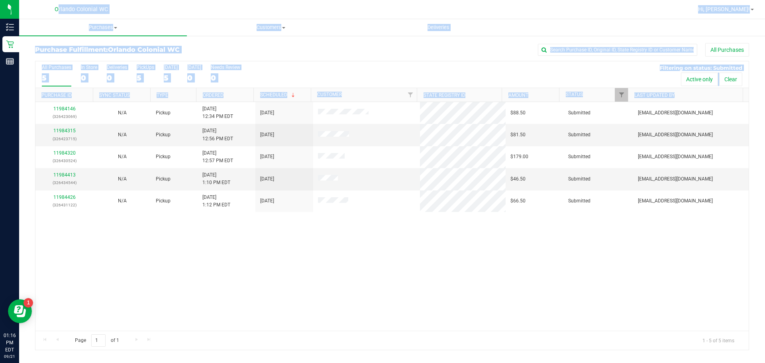
drag, startPoint x: 51, startPoint y: 0, endPoint x: 290, endPoint y: 257, distance: 350.6
click at [289, 257] on div "Orlando Colonial WC Hi, Danial! Purchases Summary of purchases Fulfillment All …" at bounding box center [392, 181] width 746 height 363
click at [290, 257] on div "11984146 (326423069) N/A Pickup 9/21/2025 12:34 PM EDT 9/21/2025 $88.50 Submitt…" at bounding box center [391, 216] width 713 height 229
drag, startPoint x: 383, startPoint y: 238, endPoint x: 53, endPoint y: 10, distance: 401.8
click at [53, 10] on div "Orlando Colonial WC Hi, Danial! Purchases Summary of purchases Fulfillment All …" at bounding box center [392, 181] width 746 height 363
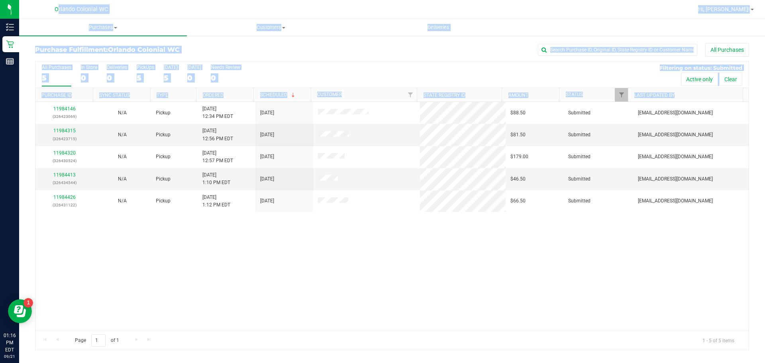
click at [53, 10] on div "Orlando Colonial WC" at bounding box center [81, 9] width 116 height 12
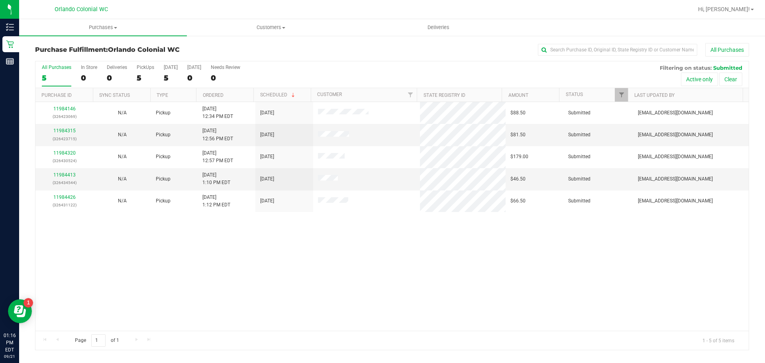
click at [157, 225] on div "11984146 (326423069) N/A Pickup 9/21/2025 12:34 PM EDT 9/21/2025 $88.50 Submitt…" at bounding box center [391, 216] width 713 height 229
click at [254, 272] on div "11984146 (326423069) N/A Pickup 9/21/2025 12:34 PM EDT 9/21/2025 $88.50 Submitt…" at bounding box center [391, 216] width 713 height 229
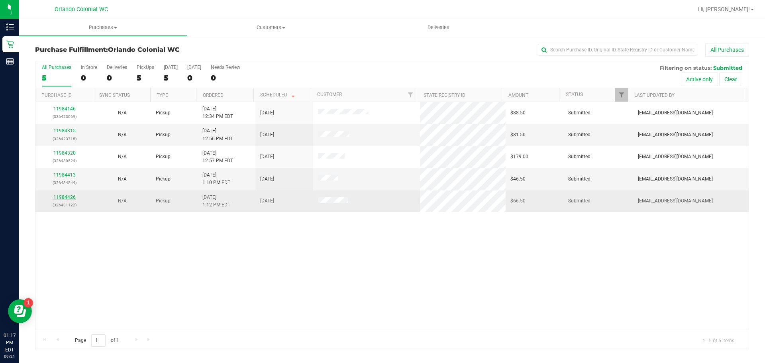
click at [65, 195] on link "11984426" at bounding box center [64, 198] width 22 height 6
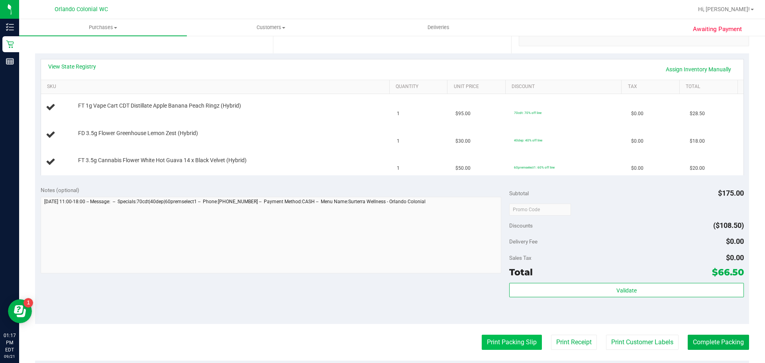
scroll to position [199, 0]
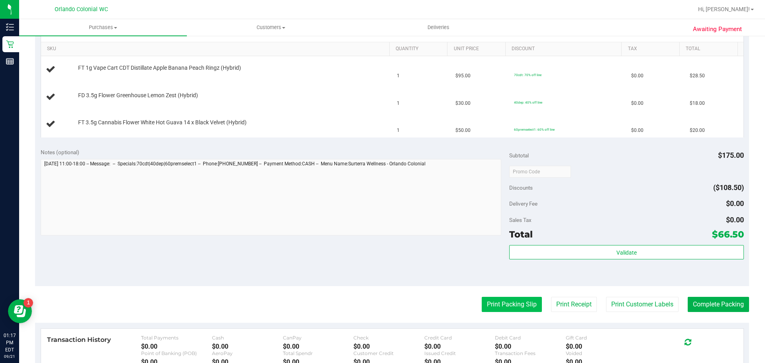
click at [491, 303] on button "Print Packing Slip" at bounding box center [512, 304] width 60 height 15
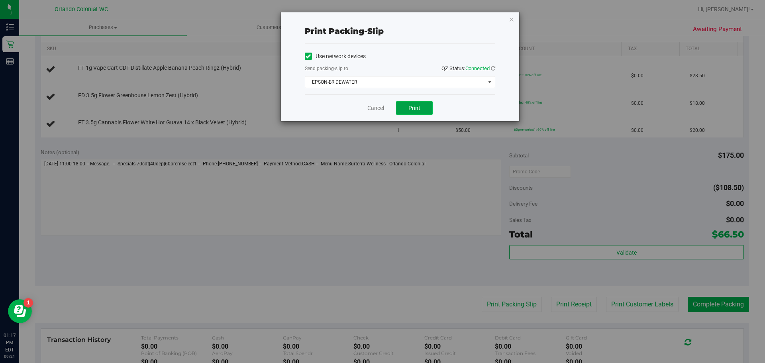
click at [424, 113] on button "Print" at bounding box center [414, 108] width 37 height 14
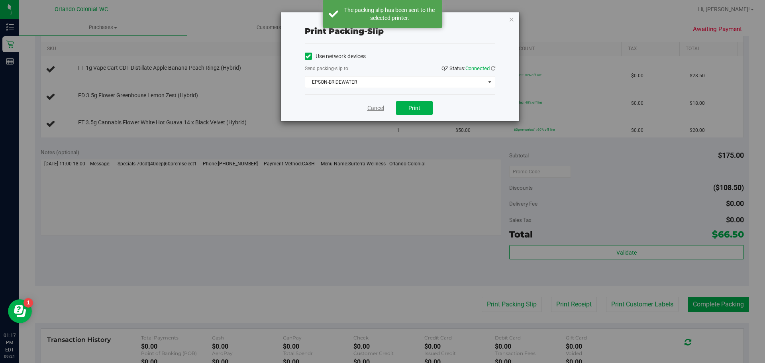
click at [376, 108] on link "Cancel" at bounding box center [376, 108] width 17 height 8
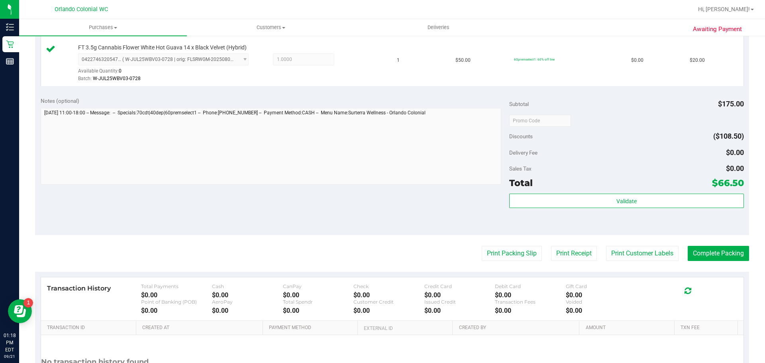
scroll to position [308, 0]
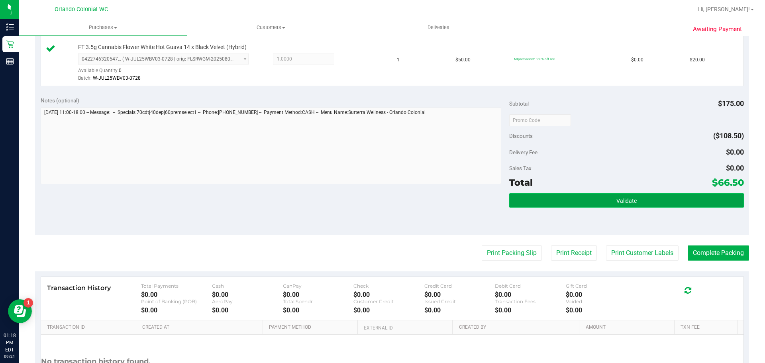
click at [627, 196] on button "Validate" at bounding box center [626, 200] width 234 height 14
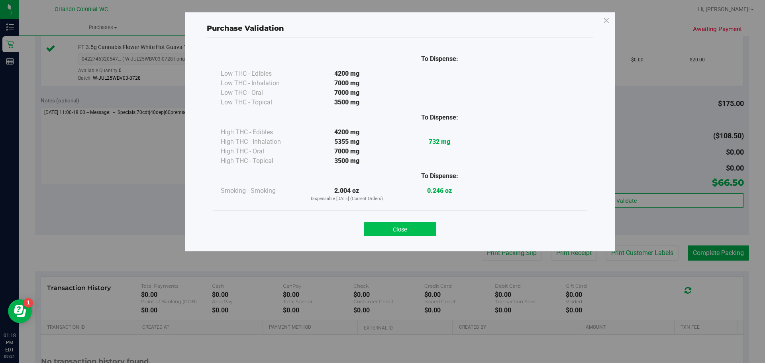
click at [415, 231] on button "Close" at bounding box center [400, 229] width 73 height 14
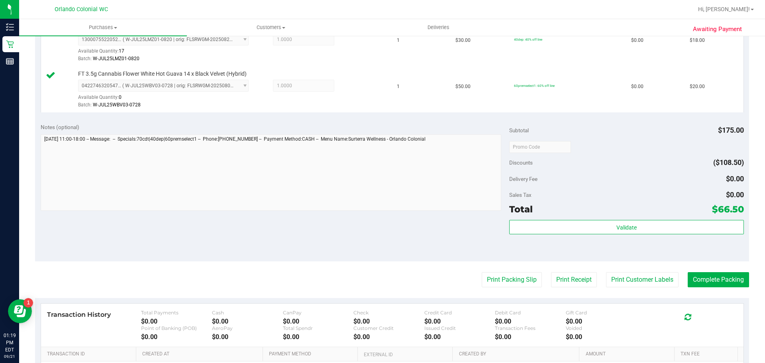
scroll to position [281, 0]
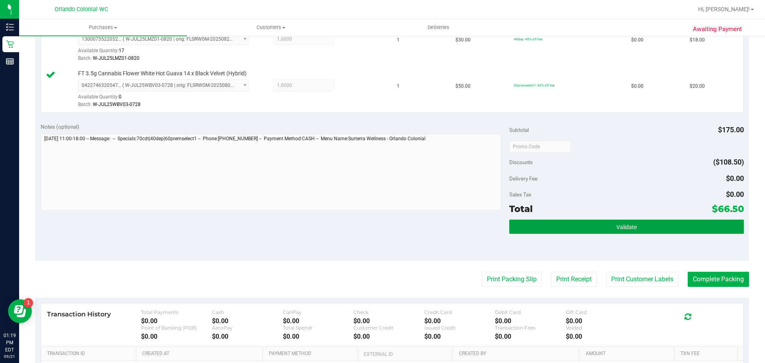
click at [663, 226] on button "Validate" at bounding box center [626, 227] width 234 height 14
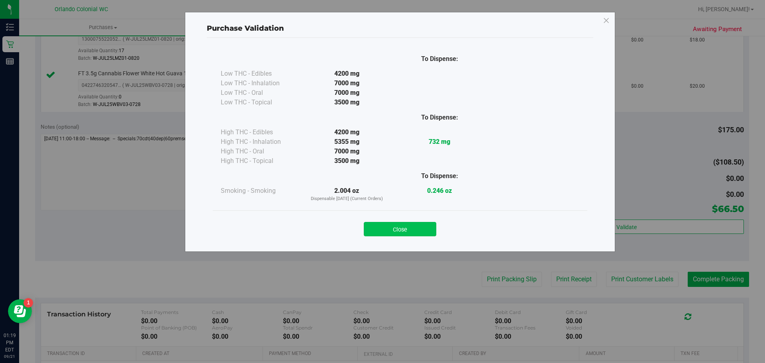
click at [418, 235] on button "Close" at bounding box center [400, 229] width 73 height 14
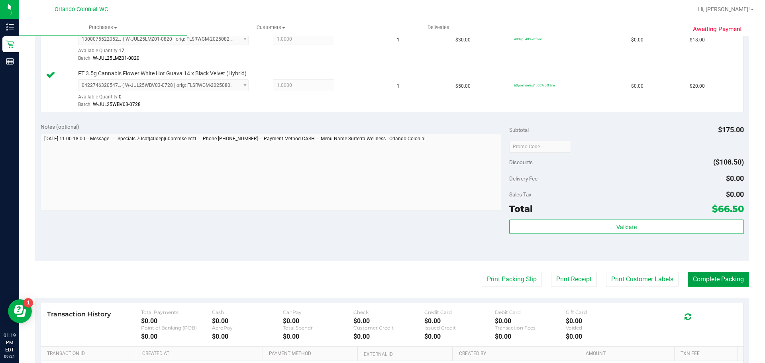
click at [732, 285] on button "Complete Packing" at bounding box center [718, 279] width 61 height 15
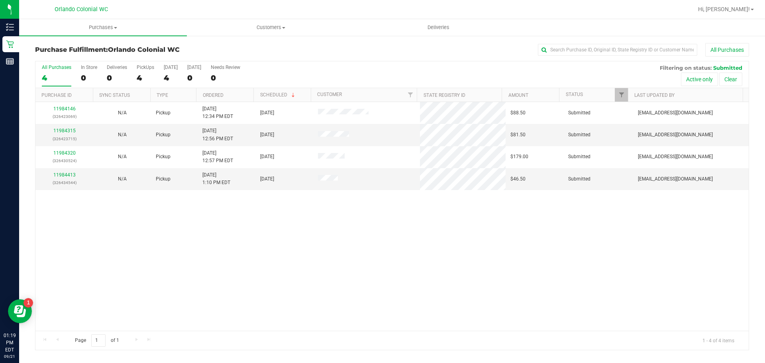
click at [627, 267] on div "11984146 (326423069) N/A Pickup 9/21/2025 12:34 PM EDT 9/21/2025 $88.50 Submitt…" at bounding box center [391, 216] width 713 height 229
click at [537, 271] on div "11984146 (326423069) N/A Pickup 9/21/2025 12:34 PM EDT 9/21/2025 $88.50 Submitt…" at bounding box center [391, 216] width 713 height 229
click at [542, 312] on div "11984146 (326423069) N/A Pickup 9/21/2025 12:34 PM EDT 9/21/2025 $88.50 Submitt…" at bounding box center [391, 216] width 713 height 229
click at [378, 266] on div "11984146 (326423069) N/A Pickup 9/21/2025 12:34 PM EDT 9/21/2025 $88.50 Submitt…" at bounding box center [391, 216] width 713 height 229
click at [511, 227] on div "11984146 (326423069) N/A Pickup 9/21/2025 12:34 PM EDT 9/21/2025 $88.50 Submitt…" at bounding box center [391, 216] width 713 height 229
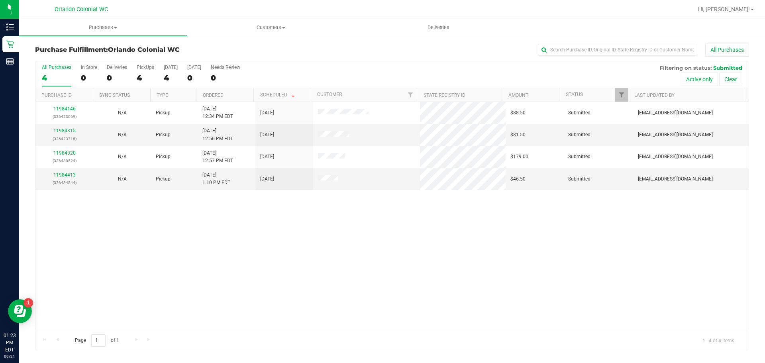
click at [511, 226] on div "11984146 (326423069) N/A Pickup 9/21/2025 12:34 PM EDT 9/21/2025 $88.50 Submitt…" at bounding box center [391, 216] width 713 height 229
click at [67, 175] on link "11984413" at bounding box center [64, 175] width 22 height 6
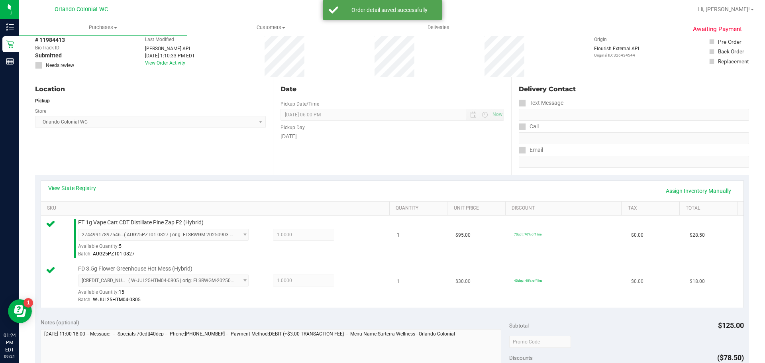
scroll to position [164, 0]
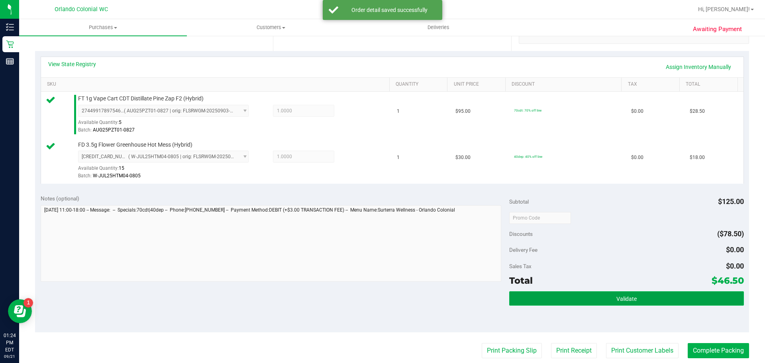
click at [707, 294] on button "Validate" at bounding box center [626, 298] width 234 height 14
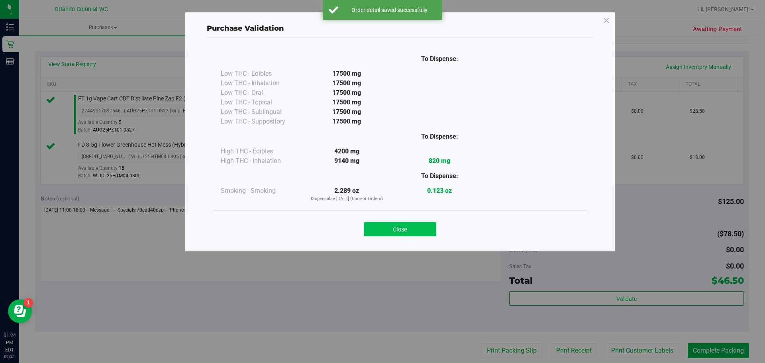
click at [408, 234] on button "Close" at bounding box center [400, 229] width 73 height 14
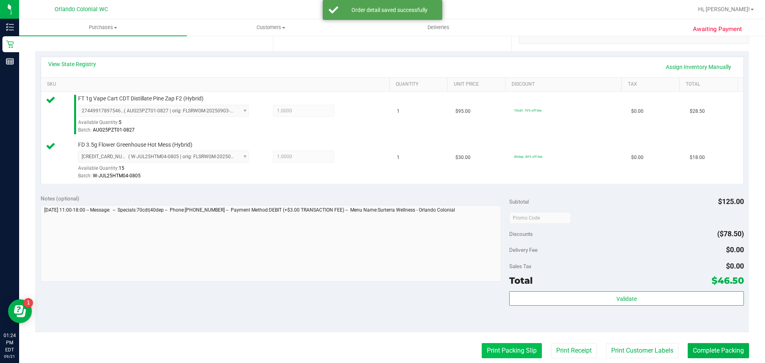
click at [513, 352] on button "Print Packing Slip" at bounding box center [512, 350] width 60 height 15
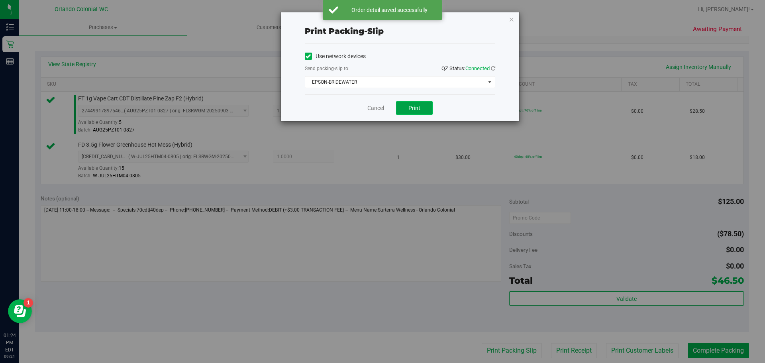
click at [422, 108] on button "Print" at bounding box center [414, 108] width 37 height 14
click at [376, 110] on link "Cancel" at bounding box center [376, 108] width 17 height 8
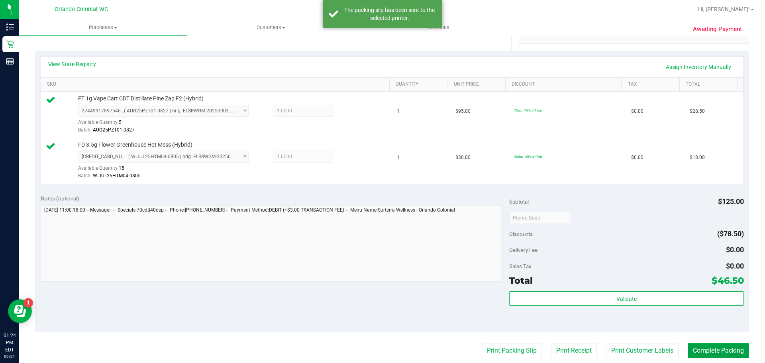
click at [727, 354] on button "Complete Packing" at bounding box center [718, 350] width 61 height 15
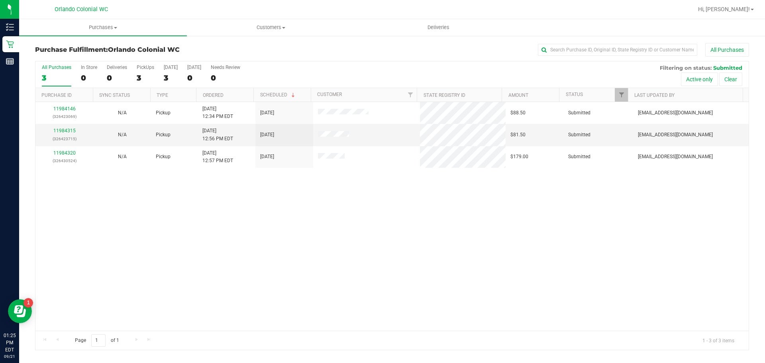
click at [290, 262] on div "11984146 (326423069) N/A Pickup 9/21/2025 12:34 PM EDT 9/21/2025 $88.50 Submitt…" at bounding box center [391, 216] width 713 height 229
click at [238, 230] on div "11984146 (326423069) N/A Pickup 9/21/2025 12:34 PM EDT 9/21/2025 $88.50 Submitt…" at bounding box center [391, 216] width 713 height 229
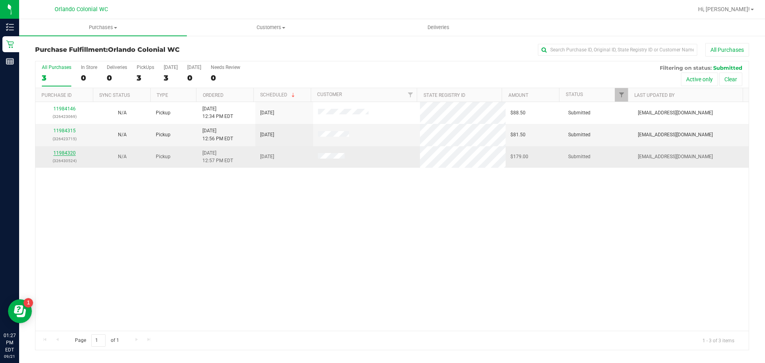
click at [68, 153] on link "11984320" at bounding box center [64, 153] width 22 height 6
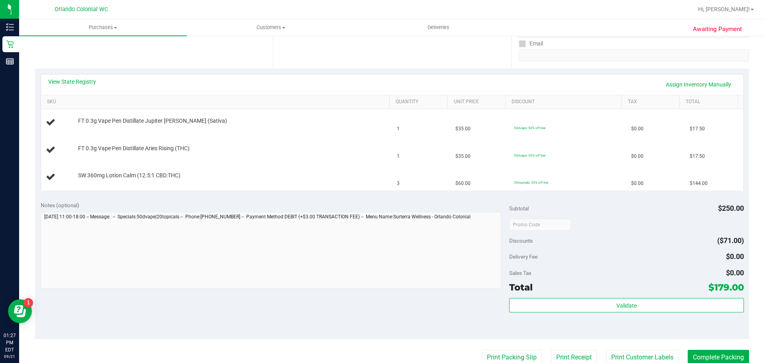
scroll to position [159, 0]
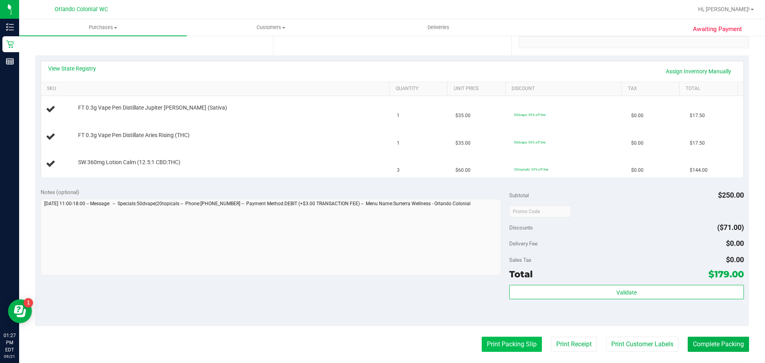
click at [507, 343] on button "Print Packing Slip" at bounding box center [512, 344] width 60 height 15
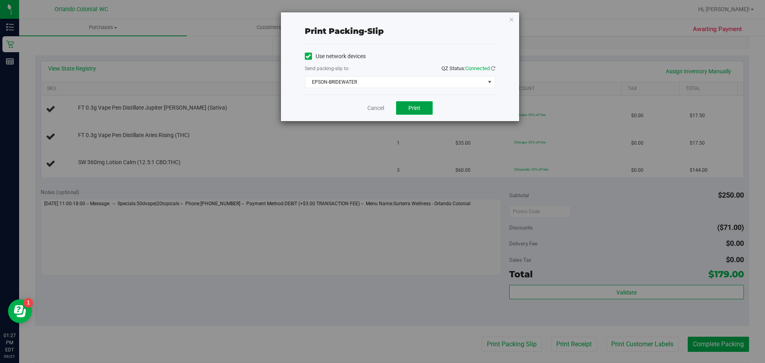
click at [417, 108] on span "Print" at bounding box center [415, 108] width 12 height 6
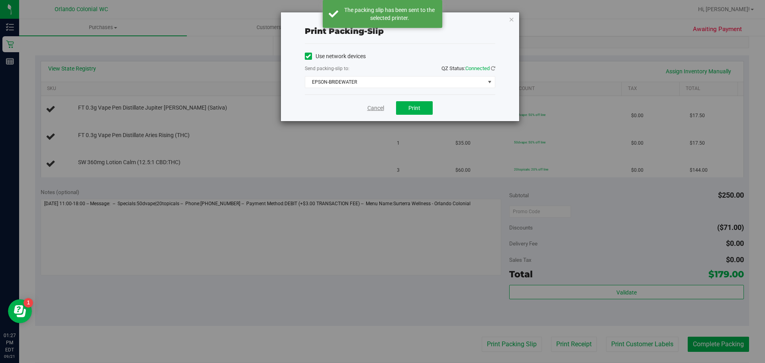
click at [374, 106] on link "Cancel" at bounding box center [376, 108] width 17 height 8
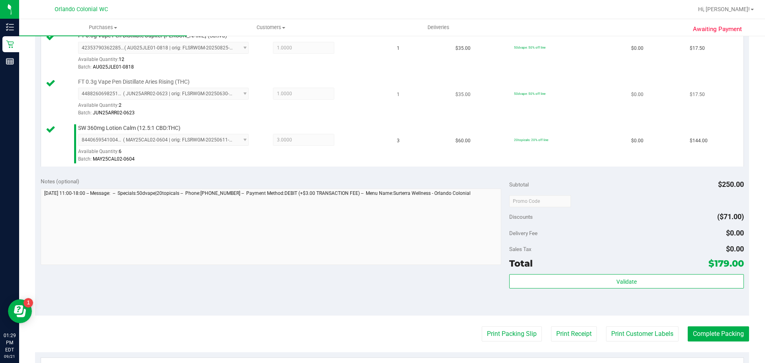
scroll to position [226, 0]
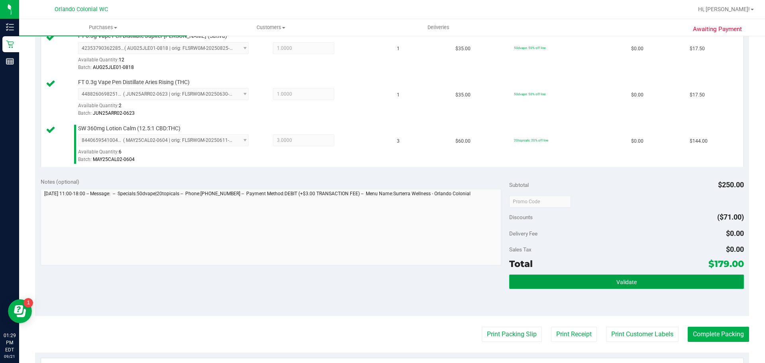
click at [678, 282] on button "Validate" at bounding box center [626, 282] width 234 height 14
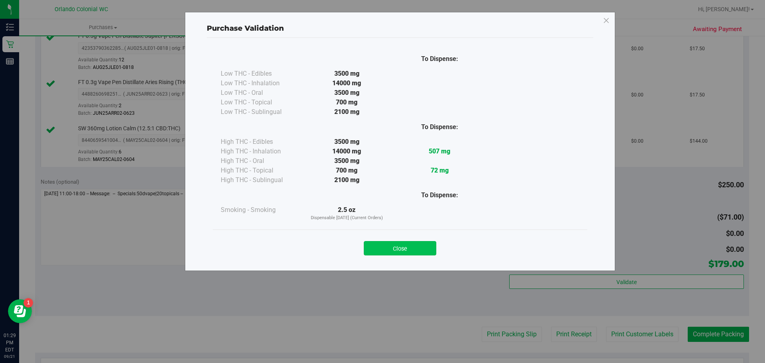
click at [403, 252] on button "Close" at bounding box center [400, 248] width 73 height 14
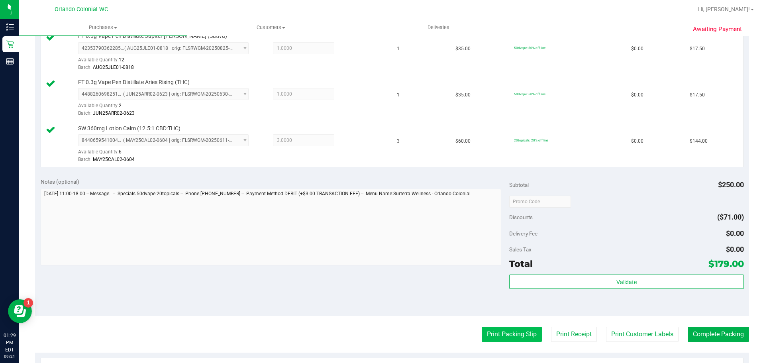
click at [521, 340] on button "Print Packing Slip" at bounding box center [512, 334] width 60 height 15
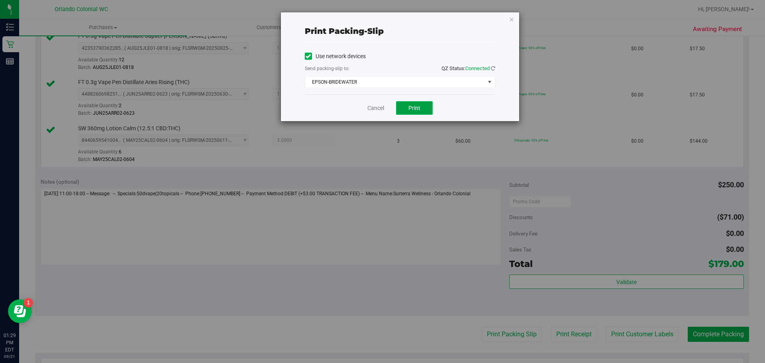
click at [421, 111] on button "Print" at bounding box center [414, 108] width 37 height 14
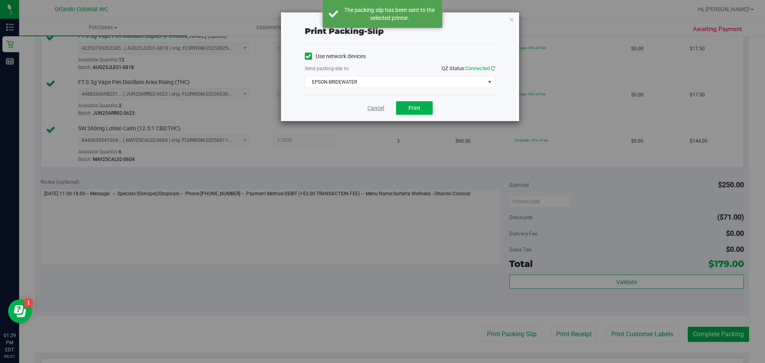
click at [376, 110] on link "Cancel" at bounding box center [376, 108] width 17 height 8
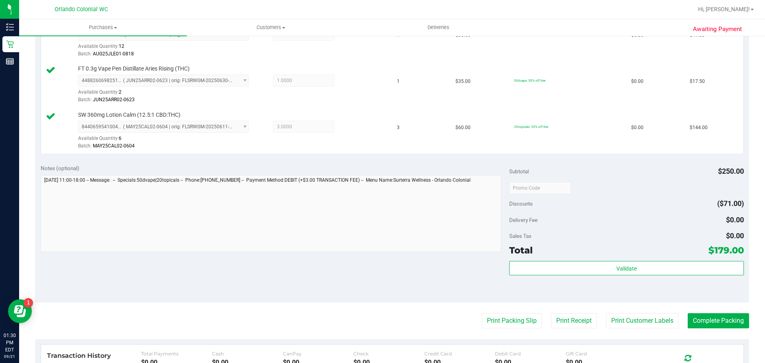
scroll to position [245, 0]
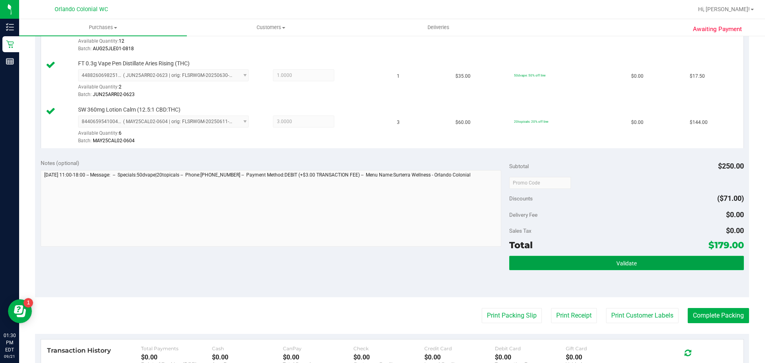
click at [702, 265] on button "Validate" at bounding box center [626, 263] width 234 height 14
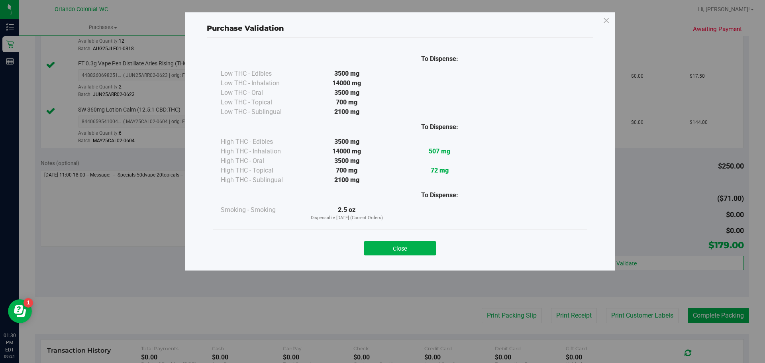
click at [724, 316] on div "Purchase Validation To Dispense: Low THC - Edibles 3500 mg" at bounding box center [385, 181] width 771 height 363
click at [417, 251] on button "Close" at bounding box center [400, 248] width 73 height 14
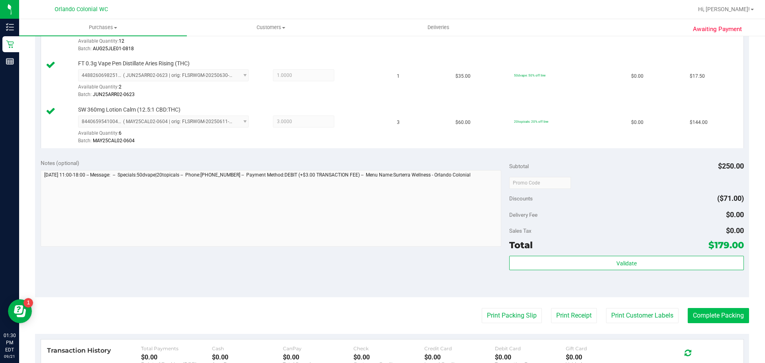
click at [721, 313] on button "Complete Packing" at bounding box center [718, 315] width 61 height 15
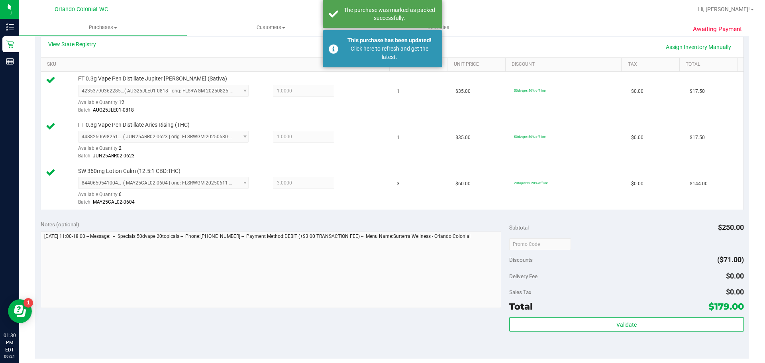
scroll to position [183, 0]
click at [390, 60] on div "Click here to refresh and get the latest." at bounding box center [390, 53] width 94 height 17
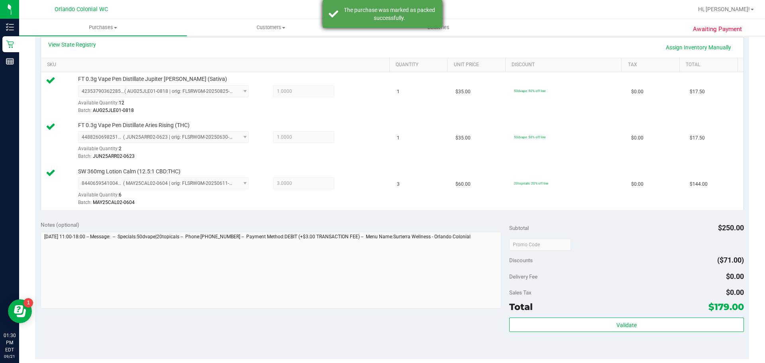
click at [395, 13] on div "The purchase was marked as packed successfully." at bounding box center [390, 14] width 94 height 16
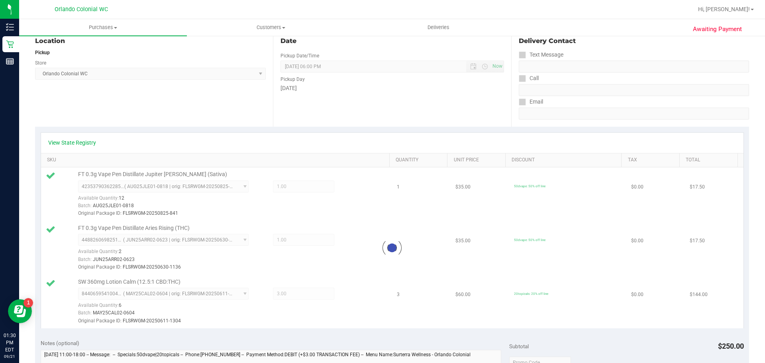
scroll to position [74, 0]
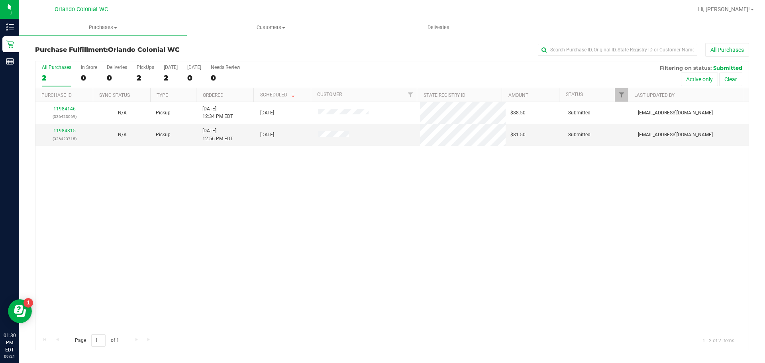
drag, startPoint x: 193, startPoint y: 256, endPoint x: 221, endPoint y: 205, distance: 57.8
click at [193, 256] on div "11984146 (326423069) N/A Pickup 9/21/2025 12:34 PM EDT 9/21/2025 $88.50 Submitt…" at bounding box center [391, 216] width 713 height 229
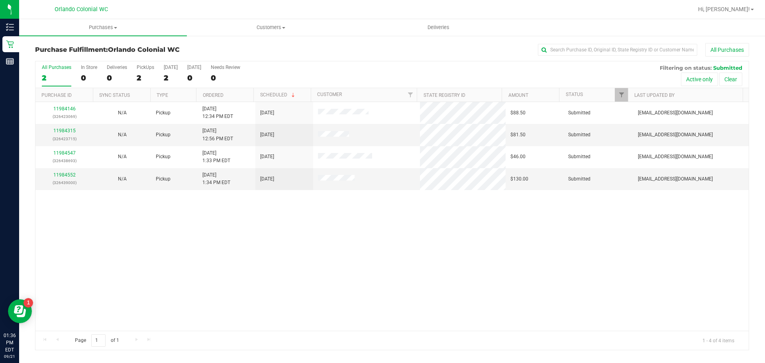
click at [280, 220] on div "11984146 (326423069) N/A Pickup 9/21/2025 12:34 PM EDT 9/21/2025 $88.50 Submitt…" at bounding box center [391, 216] width 713 height 229
click at [284, 221] on div "11984146 (326423069) N/A Pickup 9/21/2025 12:34 PM EDT 9/21/2025 $88.50 Submitt…" at bounding box center [391, 216] width 713 height 229
click at [279, 227] on div "11984146 (326423069) N/A Pickup 9/21/2025 12:34 PM EDT 9/21/2025 $88.50 Submitt…" at bounding box center [391, 216] width 713 height 229
click at [63, 174] on link "11984552" at bounding box center [64, 175] width 22 height 6
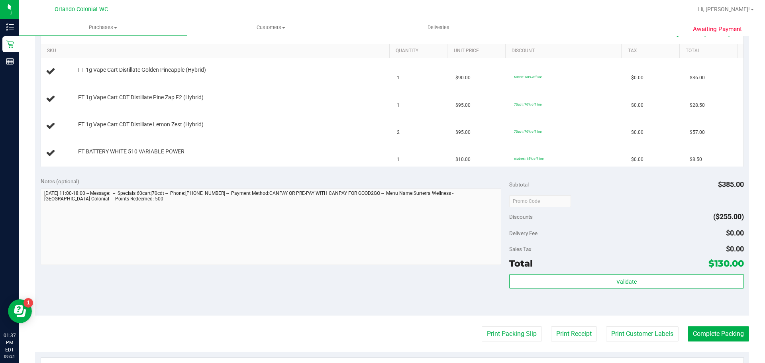
scroll to position [199, 0]
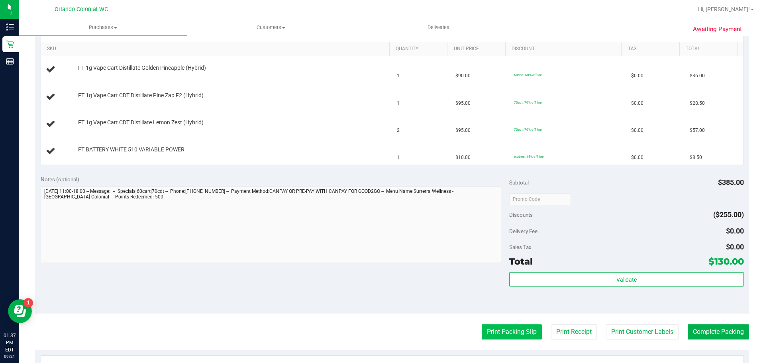
click at [500, 332] on button "Print Packing Slip" at bounding box center [512, 331] width 60 height 15
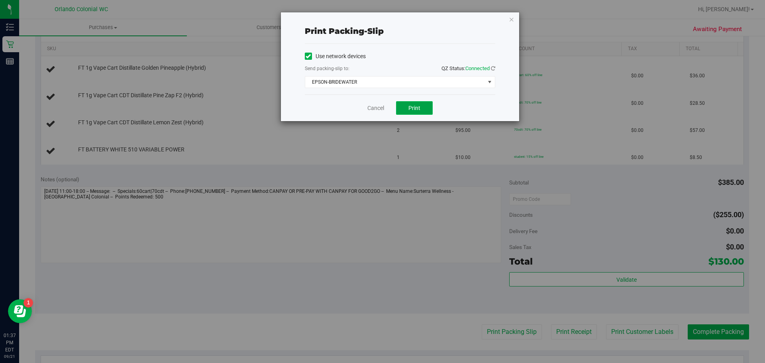
click at [420, 112] on button "Print" at bounding box center [414, 108] width 37 height 14
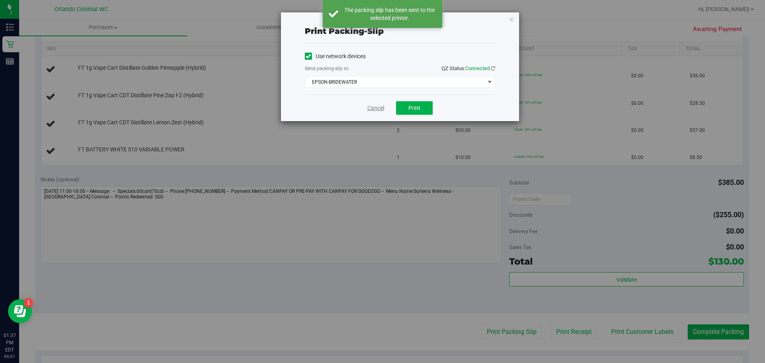
click at [379, 104] on link "Cancel" at bounding box center [376, 108] width 17 height 8
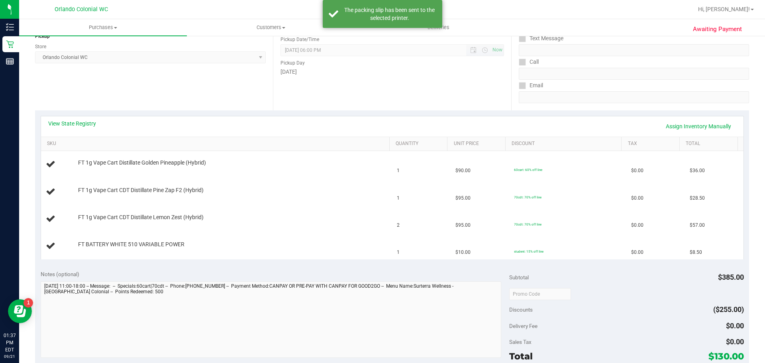
scroll to position [0, 0]
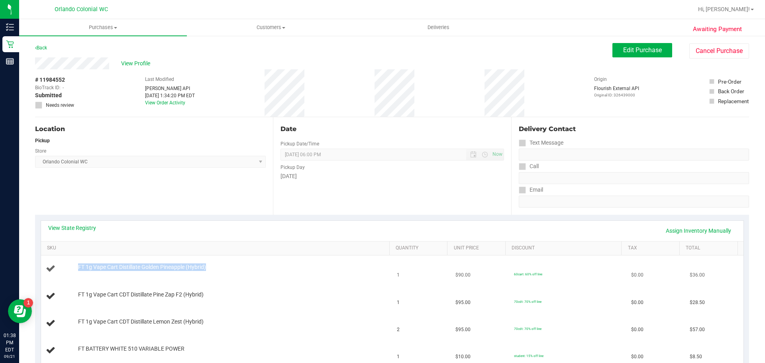
drag, startPoint x: 228, startPoint y: 267, endPoint x: 71, endPoint y: 266, distance: 156.3
click at [71, 266] on div "FT 1g Vape Cart Distillate Golden Pineapple (Hybrid)" at bounding box center [217, 268] width 342 height 11
copy div "FT 1g Vape Cart Distillate Golden Pineapple (Hybrid)"
click at [175, 151] on div "Store" at bounding box center [150, 150] width 231 height 12
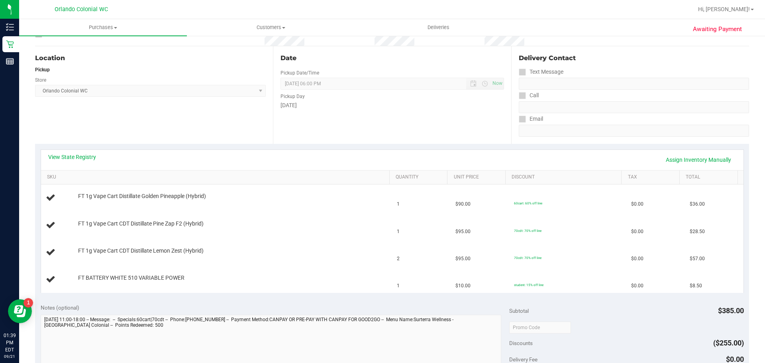
click at [303, 307] on div "Notes (optional)" at bounding box center [275, 308] width 469 height 8
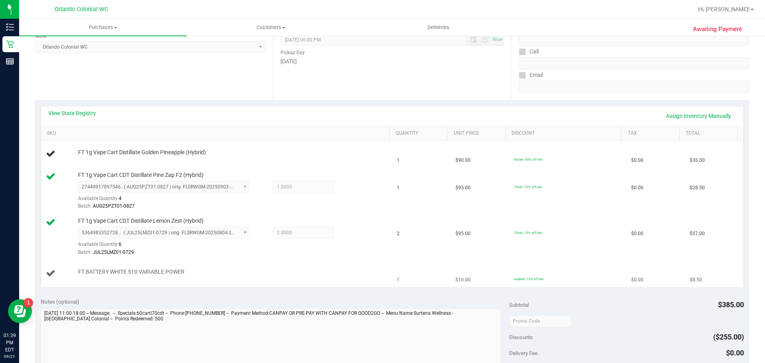
scroll to position [116, 0]
click at [710, 116] on link "Assign Inventory Manually" at bounding box center [699, 115] width 76 height 14
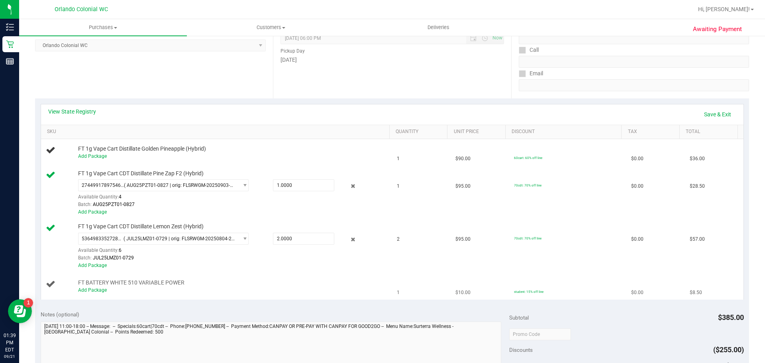
click at [171, 287] on div "Add Package" at bounding box center [232, 291] width 308 height 8
click at [95, 292] on link "Add Package" at bounding box center [92, 290] width 29 height 6
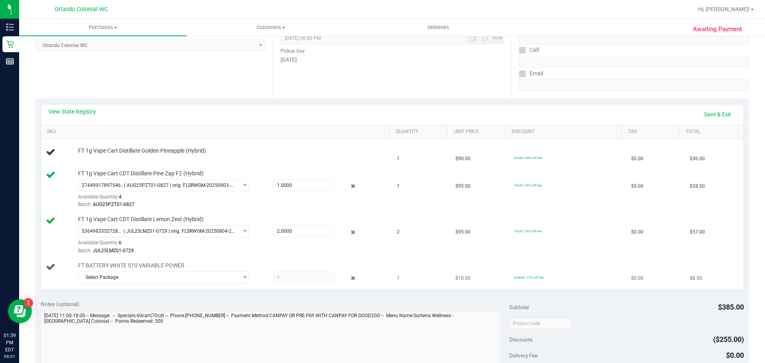
click at [226, 288] on td "FT BATTERY WHITE 510 VARIABLE POWER Select Package 2951282664821840" at bounding box center [217, 274] width 352 height 31
click at [219, 279] on span "Select Package" at bounding box center [159, 277] width 160 height 11
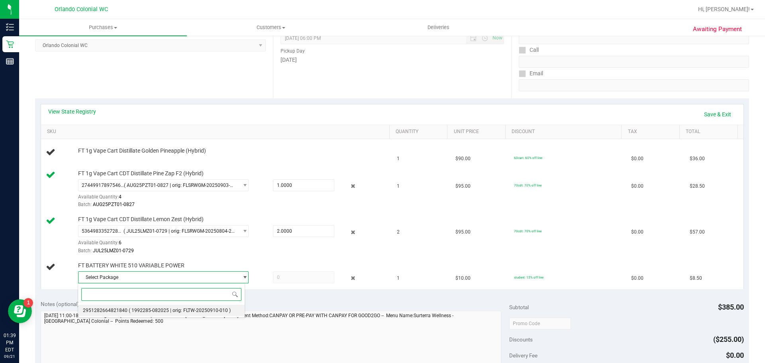
click at [174, 311] on span "( 1992285-082025 | orig: FLTW-20250910-010 )" at bounding box center [180, 311] width 102 height 6
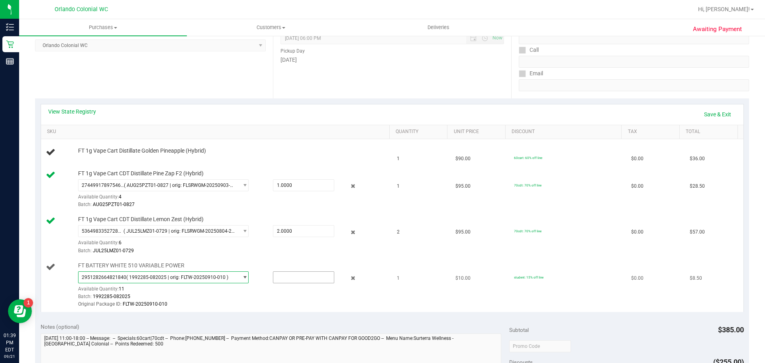
click at [293, 276] on input "text" at bounding box center [303, 277] width 61 height 11
type input "1"
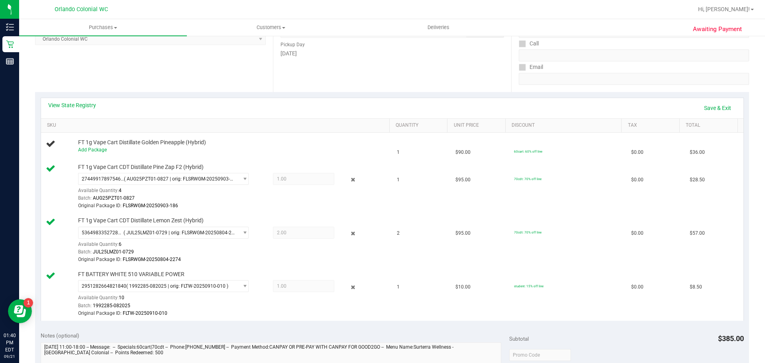
scroll to position [124, 0]
click at [712, 107] on link "Save & Exit" at bounding box center [717, 107] width 37 height 14
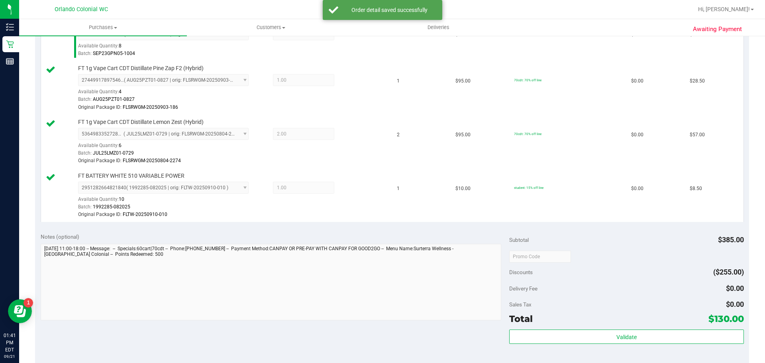
scroll to position [323, 0]
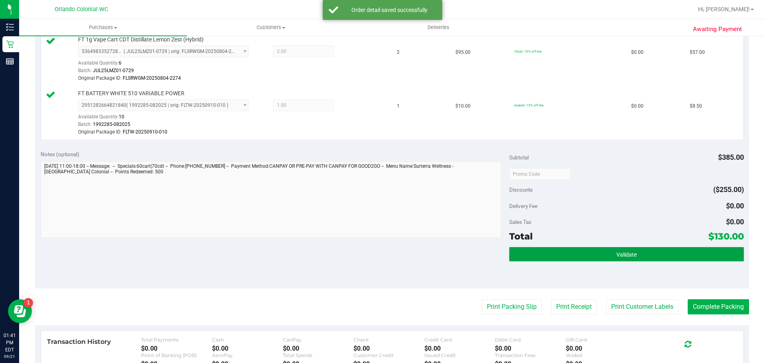
click at [626, 260] on button "Validate" at bounding box center [626, 254] width 234 height 14
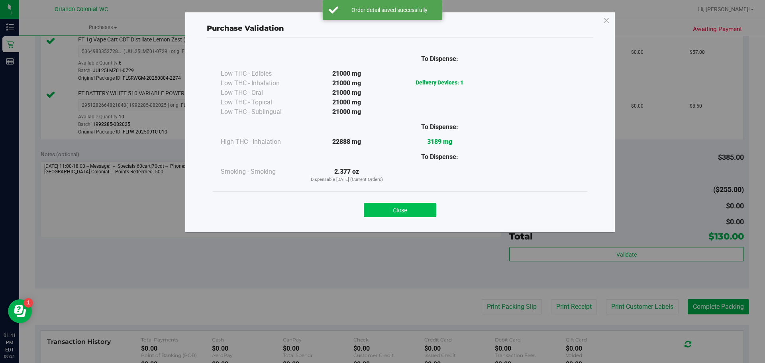
click at [413, 212] on button "Close" at bounding box center [400, 210] width 73 height 14
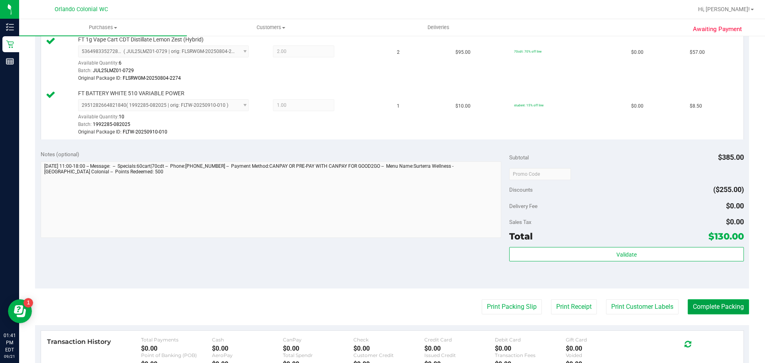
click at [709, 310] on button "Complete Packing" at bounding box center [718, 306] width 61 height 15
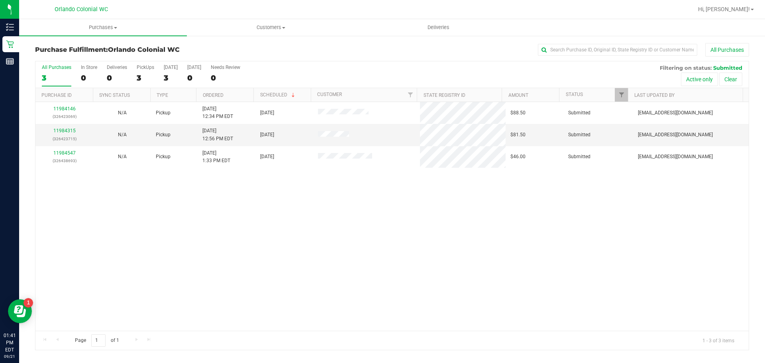
click at [550, 254] on div "11984146 (326423069) N/A Pickup 9/21/2025 12:34 PM EDT 9/21/2025 $88.50 Submitt…" at bounding box center [391, 216] width 713 height 229
click at [230, 238] on div "11984146 (326423069) N/A Pickup 9/21/2025 12:34 PM EDT 9/21/2025 $88.50 Submitt…" at bounding box center [391, 216] width 713 height 229
click at [283, 200] on div "11984146 (326423069) N/A Pickup 9/21/2025 12:34 PM EDT 9/21/2025 $88.50 Submitt…" at bounding box center [391, 216] width 713 height 229
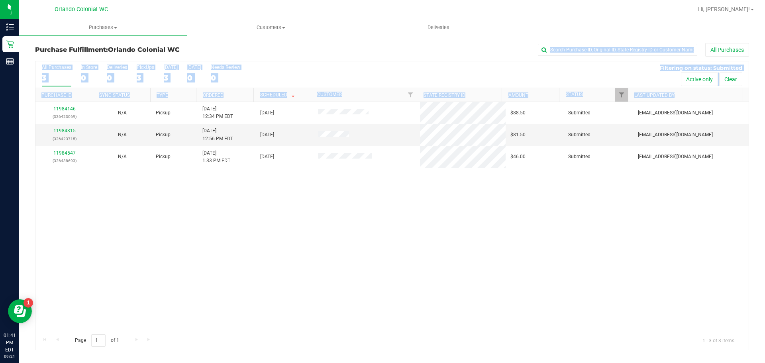
drag, startPoint x: 275, startPoint y: 48, endPoint x: 315, endPoint y: 195, distance: 152.0
click at [315, 195] on div "Purchase Fulfillment: Orlando Colonial WC All Purchases All Purchases 3 In Stor…" at bounding box center [392, 196] width 714 height 307
click at [315, 195] on div "11984146 (326423069) N/A Pickup 9/21/2025 12:34 PM EDT 9/21/2025 $88.50 Submitt…" at bounding box center [391, 216] width 713 height 229
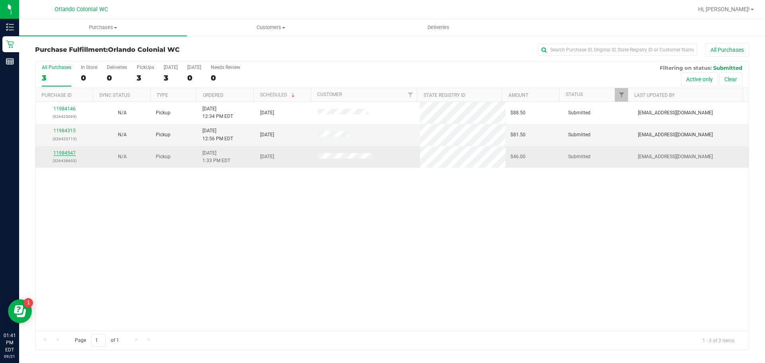
click at [67, 153] on link "11984547" at bounding box center [64, 153] width 22 height 6
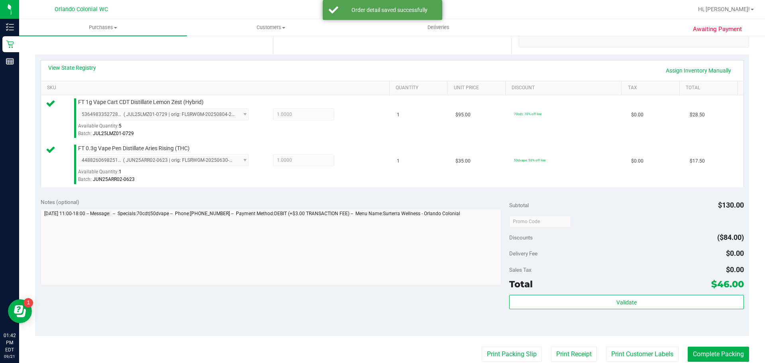
scroll to position [170, 0]
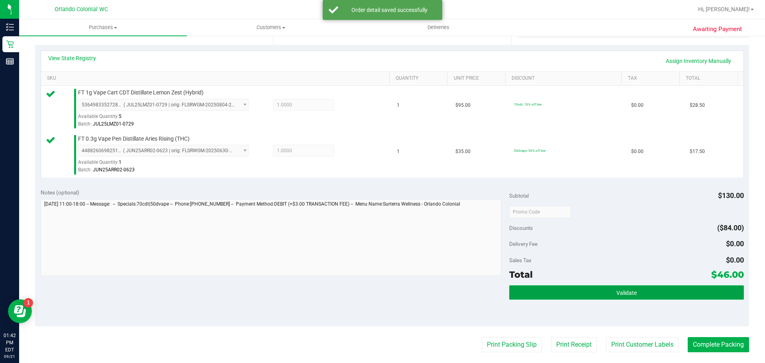
click at [670, 285] on button "Validate" at bounding box center [626, 292] width 234 height 14
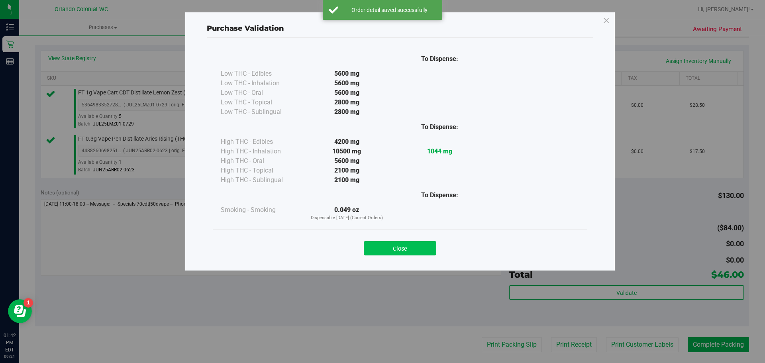
click at [417, 252] on button "Close" at bounding box center [400, 248] width 73 height 14
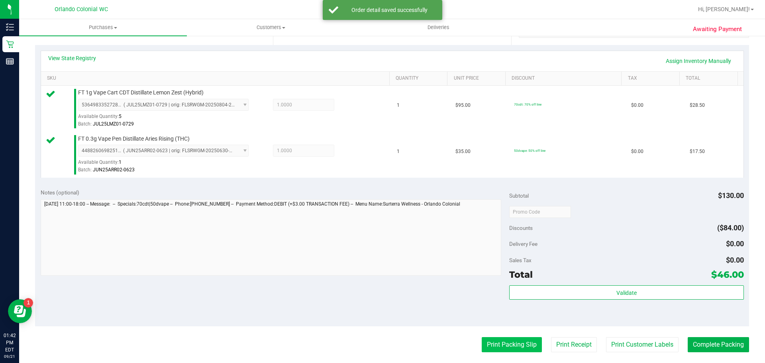
click at [519, 339] on button "Print Packing Slip" at bounding box center [512, 344] width 60 height 15
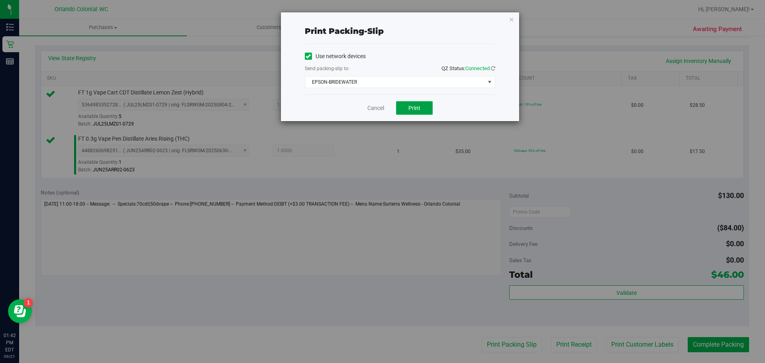
click at [413, 106] on span "Print" at bounding box center [415, 108] width 12 height 6
click at [378, 108] on link "Cancel" at bounding box center [376, 108] width 17 height 8
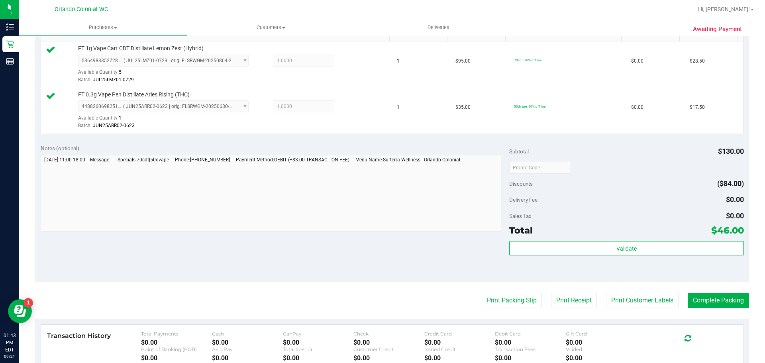
scroll to position [242, 0]
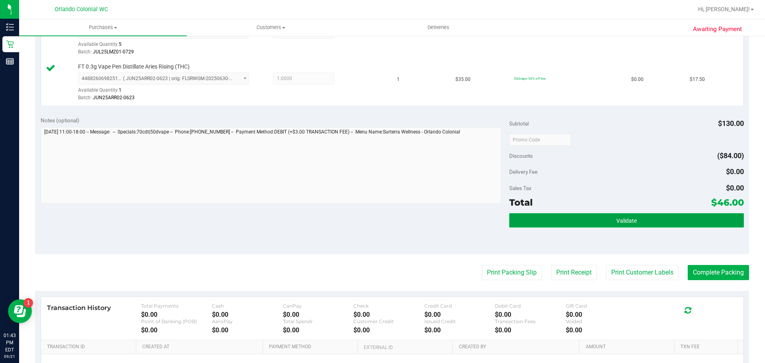
click at [679, 220] on button "Validate" at bounding box center [626, 220] width 234 height 14
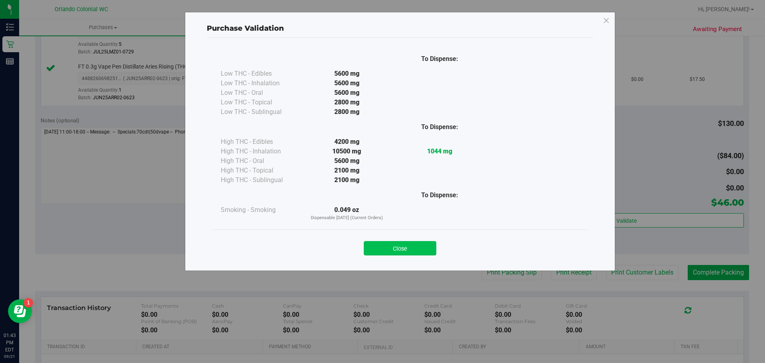
click at [409, 253] on button "Close" at bounding box center [400, 248] width 73 height 14
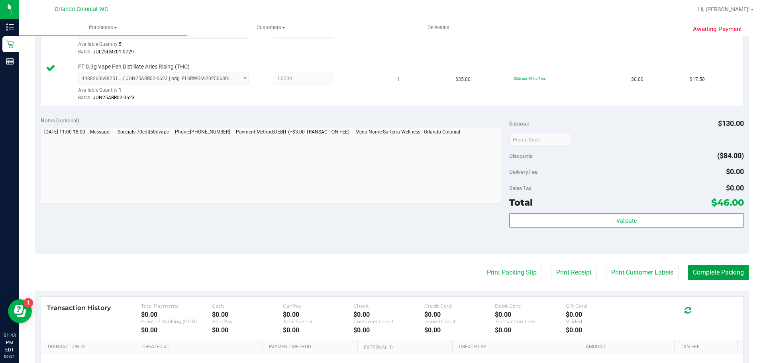
click at [727, 272] on button "Complete Packing" at bounding box center [718, 272] width 61 height 15
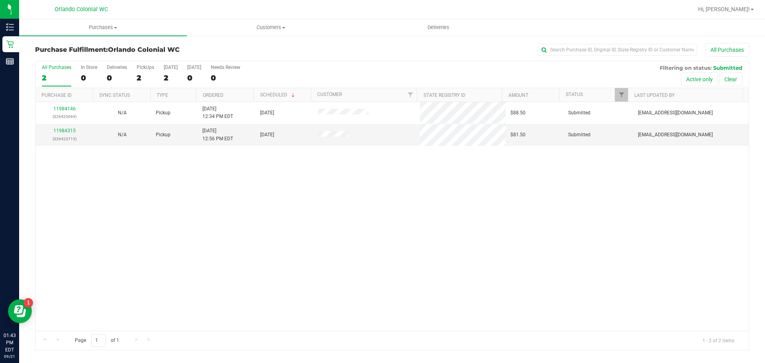
click at [166, 225] on div "11984146 (326423069) N/A Pickup 9/21/2025 12:34 PM EDT 9/21/2025 $88.50 Submitt…" at bounding box center [391, 216] width 713 height 229
click at [373, 226] on div "11984146 (326423069) N/A Pickup 9/21/2025 12:34 PM EDT 9/21/2025 $88.50 Submitt…" at bounding box center [391, 216] width 713 height 229
click at [60, 129] on link "11984315" at bounding box center [64, 131] width 22 height 6
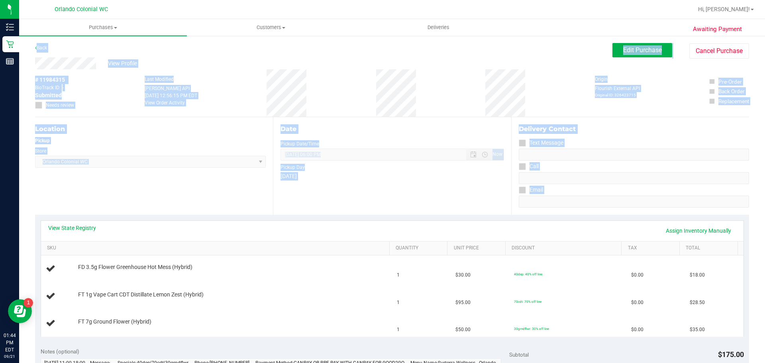
drag, startPoint x: 278, startPoint y: 230, endPoint x: 37, endPoint y: 36, distance: 308.8
click at [37, 36] on div "Awaiting Payment Back Edit Purchase Cancel Purchase View Profile # 11984315 Bio…" at bounding box center [392, 361] width 746 height 652
click at [40, 43] on div "Back" at bounding box center [41, 48] width 12 height 10
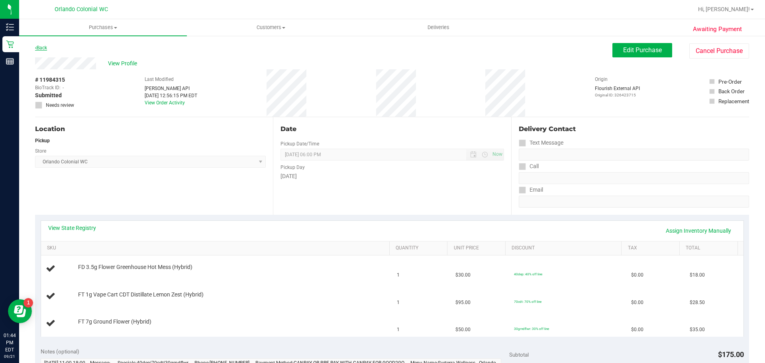
click at [41, 48] on link "Back" at bounding box center [41, 48] width 12 height 6
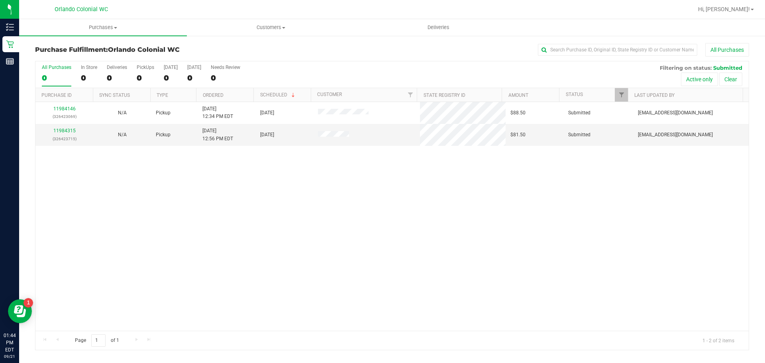
click at [256, 175] on div "11984146 (326423069) N/A Pickup 9/21/2025 12:34 PM EDT 9/21/2025 $88.50 Submitt…" at bounding box center [391, 216] width 713 height 229
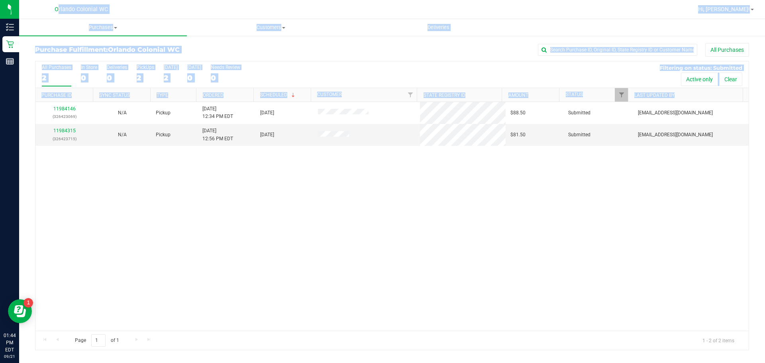
drag, startPoint x: 397, startPoint y: 178, endPoint x: 48, endPoint y: 15, distance: 385.4
click at [48, 15] on div "Orlando Colonial WC Hi, Danial! Purchases Summary of purchases Fulfillment All …" at bounding box center [392, 181] width 746 height 363
click at [193, 169] on div "11984146 (326423069) N/A Pickup 9/21/2025 12:34 PM EDT 9/21/2025 $88.50 Submitt…" at bounding box center [391, 216] width 713 height 229
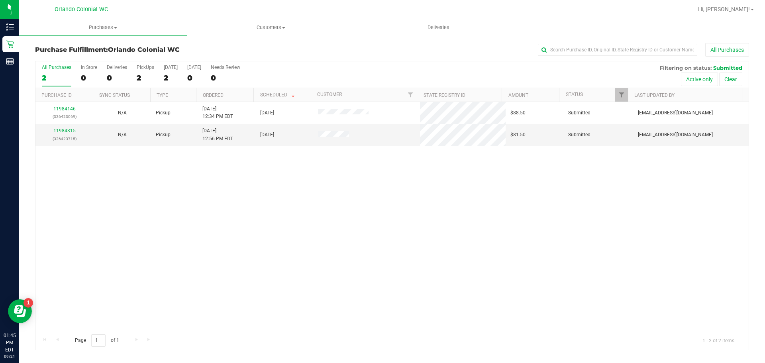
click at [433, 226] on div "11984146 (326423069) N/A Pickup 9/21/2025 12:34 PM EDT 9/21/2025 $88.50 Submitt…" at bounding box center [391, 216] width 713 height 229
click at [299, 196] on div "11984146 (326423069) N/A Pickup 9/21/2025 12:34 PM EDT 9/21/2025 $88.50 Submitt…" at bounding box center [391, 216] width 713 height 229
click at [304, 245] on div "11984146 (326423069) N/A Pickup 9/21/2025 12:34 PM EDT 9/21/2025 $88.50 Submitt…" at bounding box center [391, 216] width 713 height 229
click at [306, 218] on div "11984146 (326423069) N/A Pickup 9/21/2025 12:34 PM EDT 9/21/2025 $88.50 Submitt…" at bounding box center [391, 216] width 713 height 229
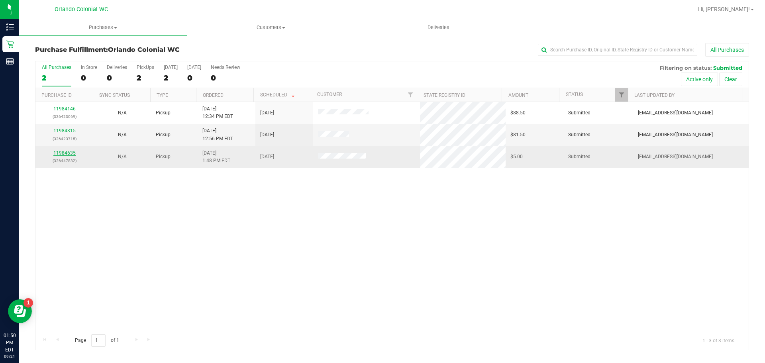
click at [63, 152] on link "11984635" at bounding box center [64, 153] width 22 height 6
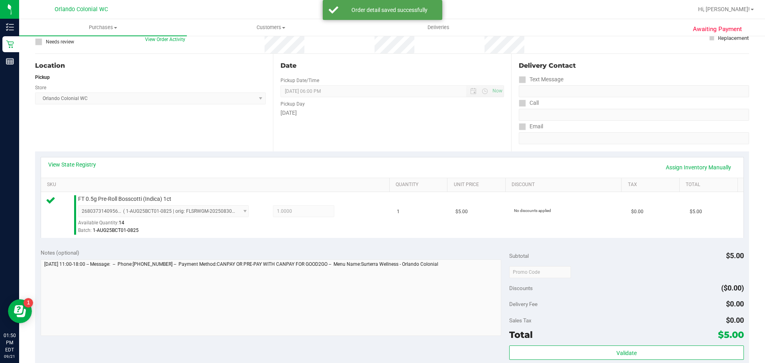
scroll to position [109, 0]
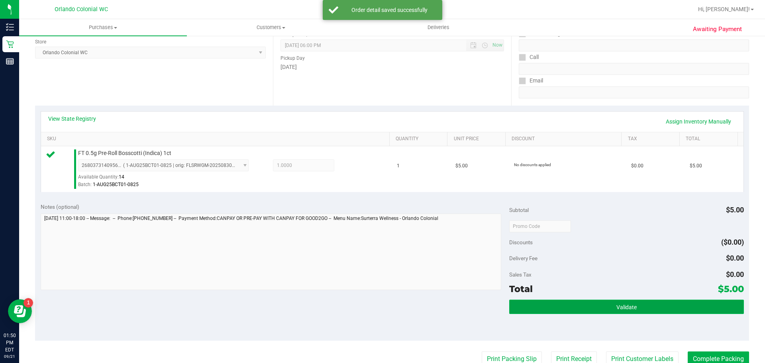
click at [682, 309] on button "Validate" at bounding box center [626, 307] width 234 height 14
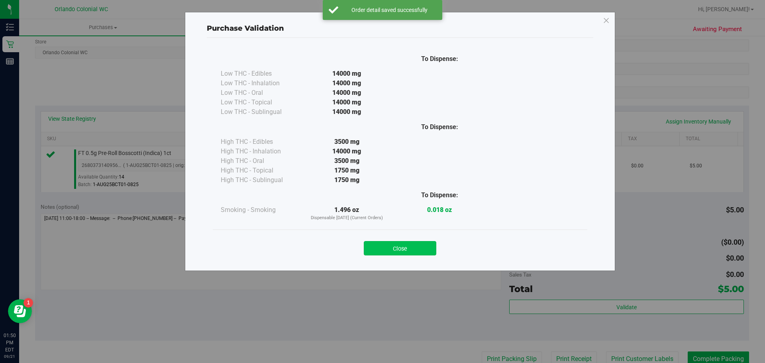
click at [416, 252] on button "Close" at bounding box center [400, 248] width 73 height 14
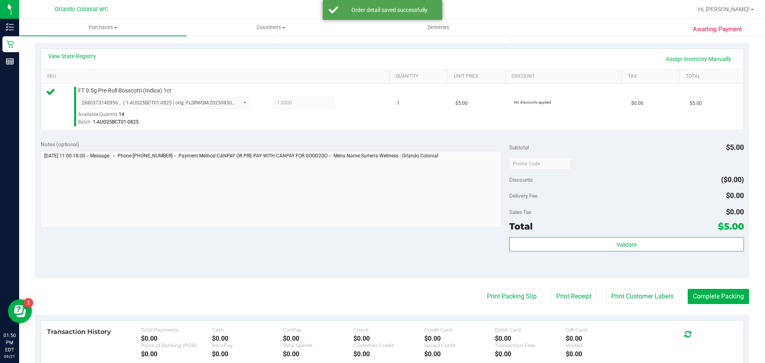
scroll to position [185, 0]
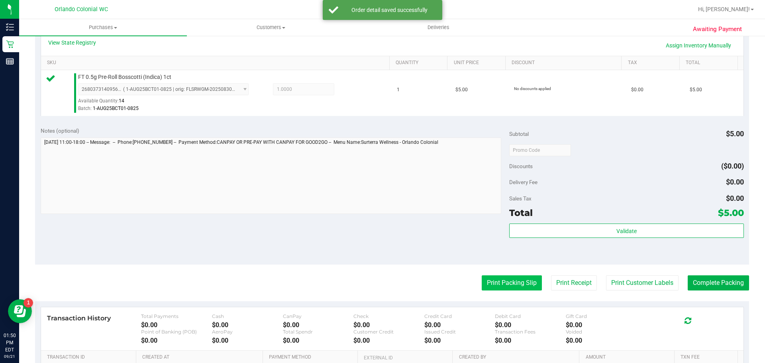
click at [507, 286] on button "Print Packing Slip" at bounding box center [512, 282] width 60 height 15
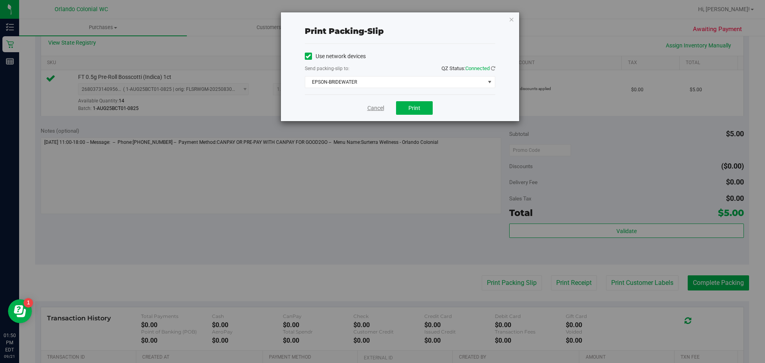
click at [371, 111] on link "Cancel" at bounding box center [376, 108] width 17 height 8
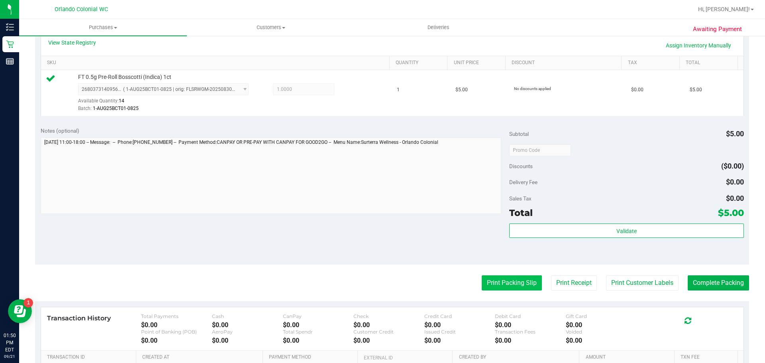
click at [499, 277] on button "Print Packing Slip" at bounding box center [512, 282] width 60 height 15
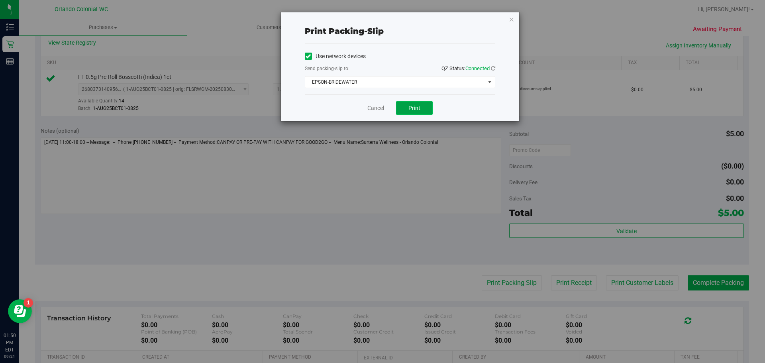
click at [421, 107] on button "Print" at bounding box center [414, 108] width 37 height 14
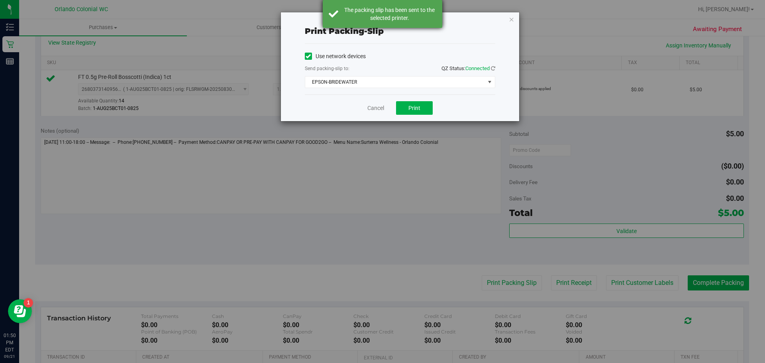
click at [373, 18] on div "The packing slip has been sent to the selected printer." at bounding box center [390, 14] width 94 height 16
click at [379, 108] on link "Cancel" at bounding box center [376, 108] width 17 height 8
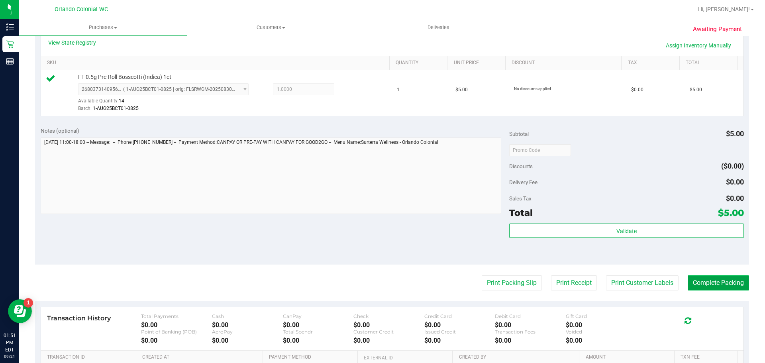
click at [735, 280] on button "Complete Packing" at bounding box center [718, 282] width 61 height 15
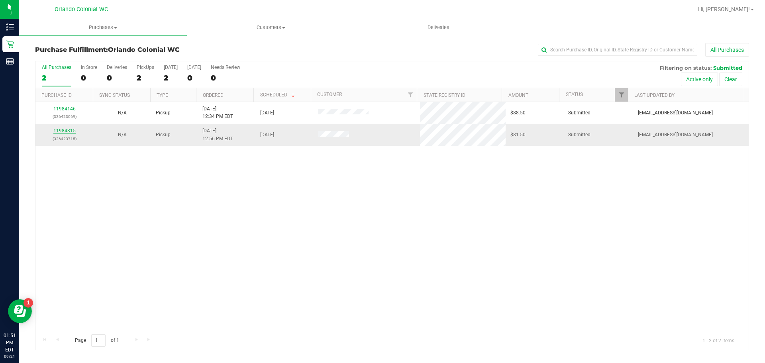
click at [65, 131] on link "11984315" at bounding box center [64, 131] width 22 height 6
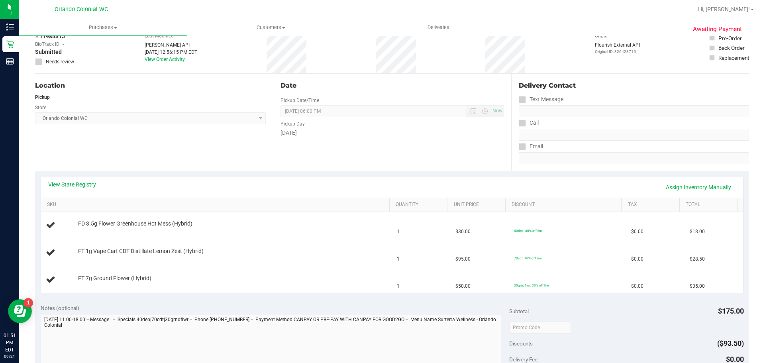
scroll to position [324, 0]
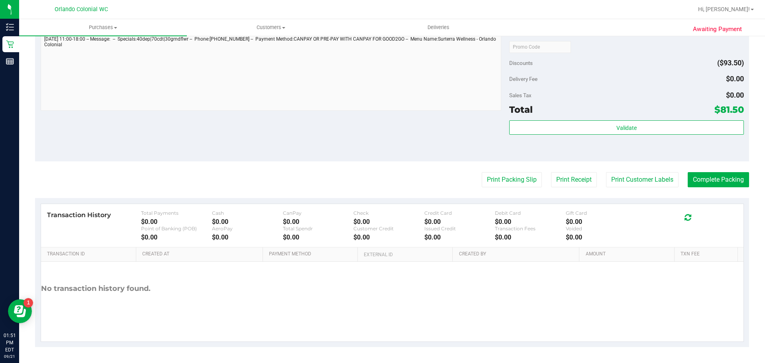
click at [291, 121] on div "Notes (optional) Subtotal $175.00 Discounts ($93.50) Delivery Fee $0.00 Sales T…" at bounding box center [392, 89] width 714 height 143
click at [500, 183] on button "Print Packing Slip" at bounding box center [512, 179] width 60 height 15
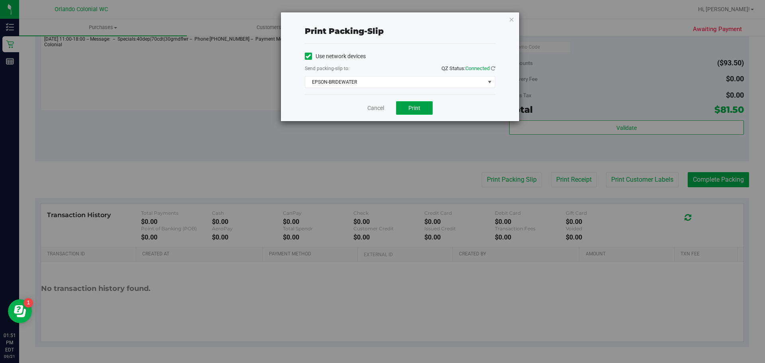
click at [412, 109] on span "Print" at bounding box center [415, 108] width 12 height 6
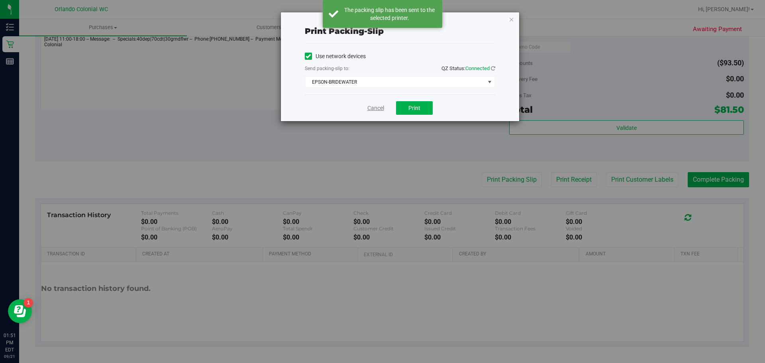
click at [373, 108] on link "Cancel" at bounding box center [376, 108] width 17 height 8
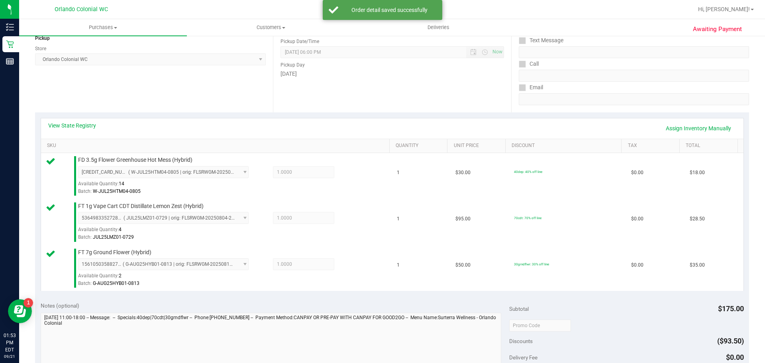
scroll to position [238, 0]
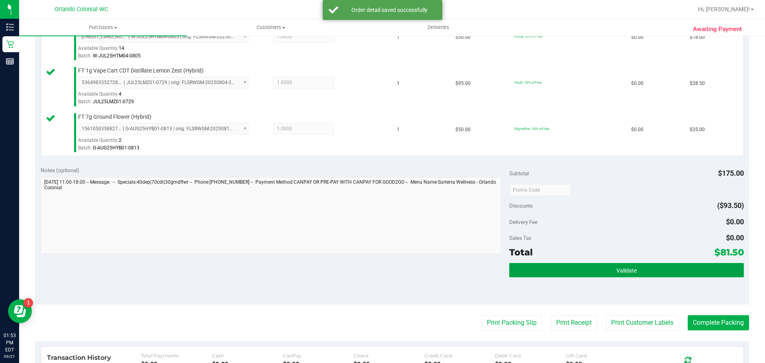
click at [696, 263] on button "Validate" at bounding box center [626, 270] width 234 height 14
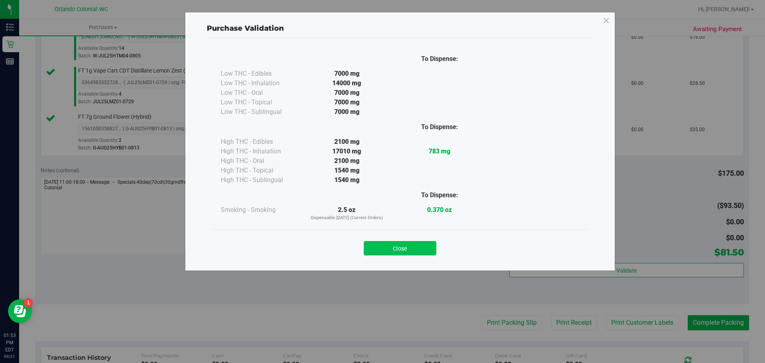
click at [411, 254] on button "Close" at bounding box center [400, 248] width 73 height 14
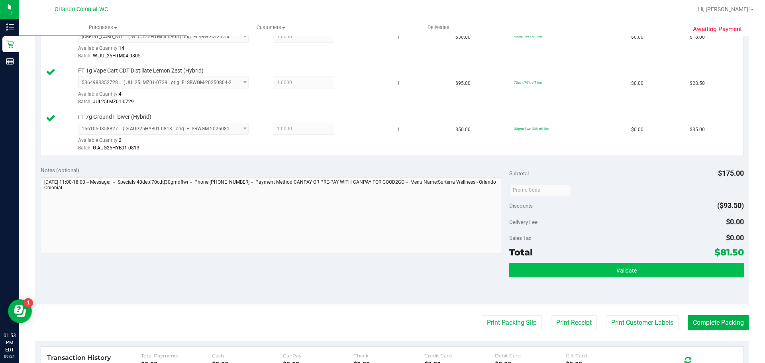
click at [653, 265] on button "Validate" at bounding box center [626, 270] width 234 height 14
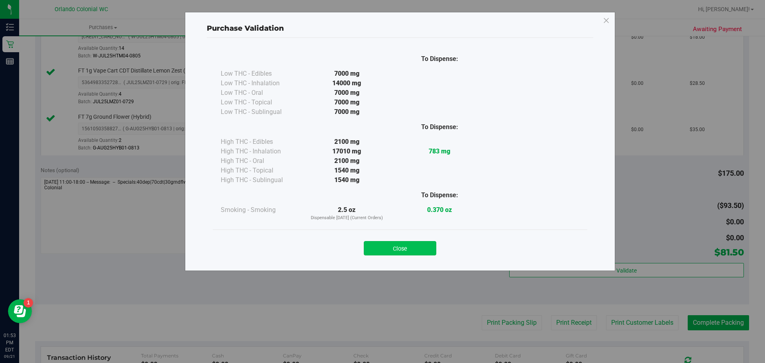
click at [403, 244] on button "Close" at bounding box center [400, 248] width 73 height 14
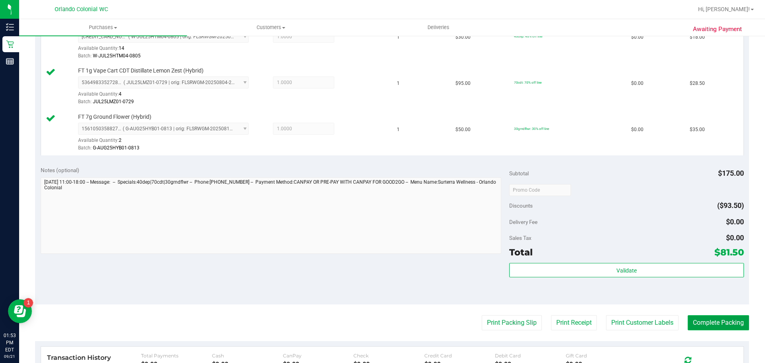
click at [717, 327] on button "Complete Packing" at bounding box center [718, 322] width 61 height 15
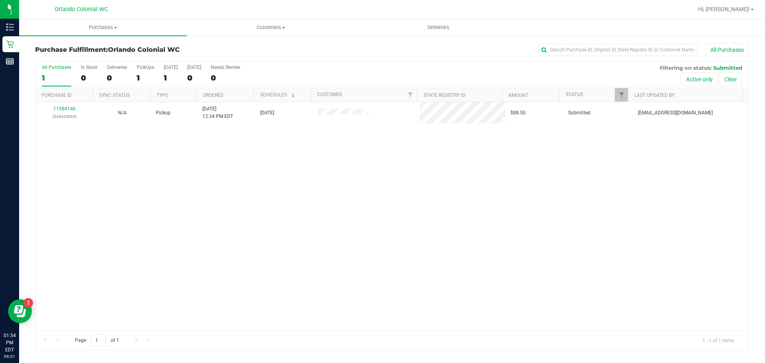
click at [375, 285] on div "11984146 (326423069) N/A Pickup 9/21/2025 12:34 PM EDT 9/21/2025 $88.50 Submitt…" at bounding box center [391, 216] width 713 height 229
click at [386, 276] on div "11984146 (326423069) N/A Pickup 9/21/2025 12:34 PM EDT 9/21/2025 $88.50 Submitt…" at bounding box center [391, 216] width 713 height 229
click at [427, 227] on div "11984146 (326423069) N/A Pickup 9/21/2025 12:34 PM EDT 9/21/2025 $88.50 Submitt…" at bounding box center [391, 216] width 713 height 229
click at [464, 226] on div "11984146 (326423069) N/A Pickup 9/21/2025 12:34 PM EDT 9/21/2025 $88.50 Submitt…" at bounding box center [391, 216] width 713 height 229
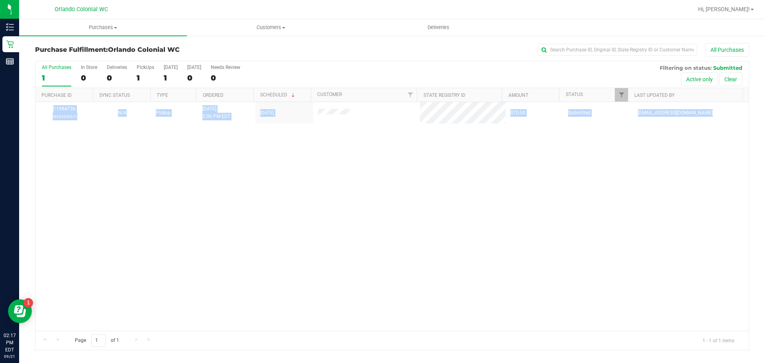
click at [132, 203] on div "11984736 (326453067) N/A Pickup 9/21/2025 2:06 PM EDT 9/21/2025 $70.00 Submitte…" at bounding box center [391, 216] width 713 height 229
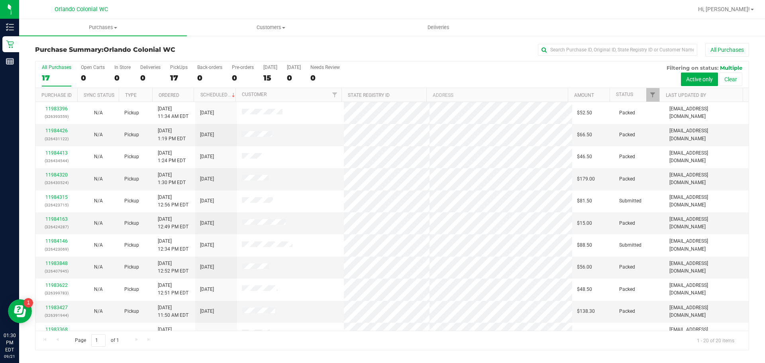
click at [342, 50] on div "All Purchases" at bounding box center [511, 50] width 476 height 14
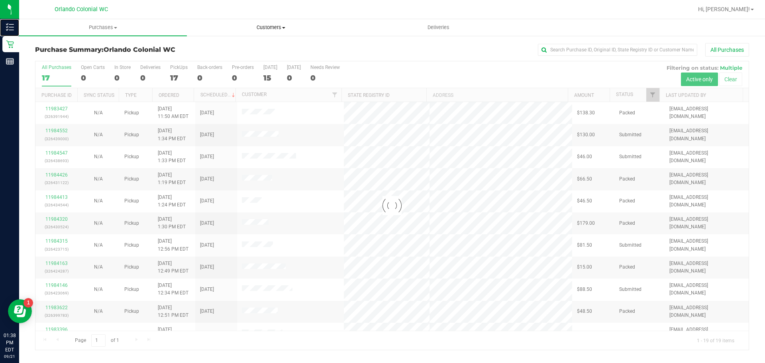
drag, startPoint x: 18, startPoint y: 26, endPoint x: 208, endPoint y: 31, distance: 189.4
click at [0, 0] on p "Inventory" at bounding box center [0, 0] width 0 height 0
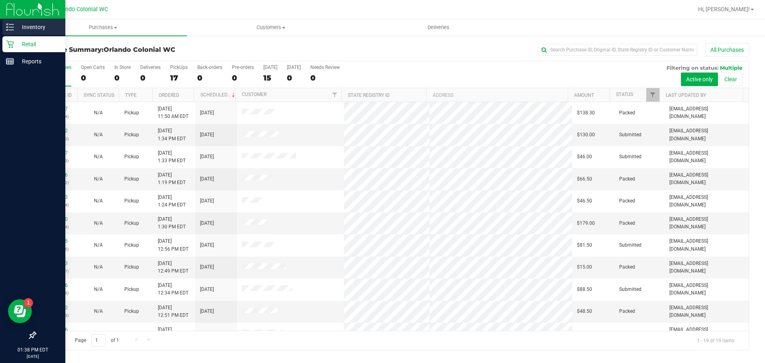
click at [17, 25] on p "Inventory" at bounding box center [38, 27] width 48 height 10
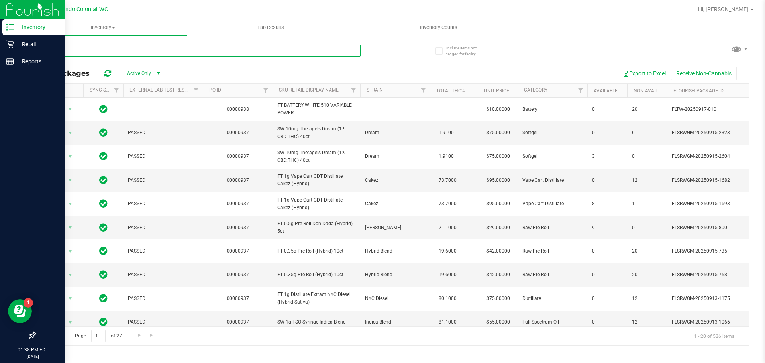
click at [136, 51] on input "text" at bounding box center [198, 51] width 326 height 12
paste input "FT 1g Vape Cart Distillate Golden Pineapple (Hybrid)"
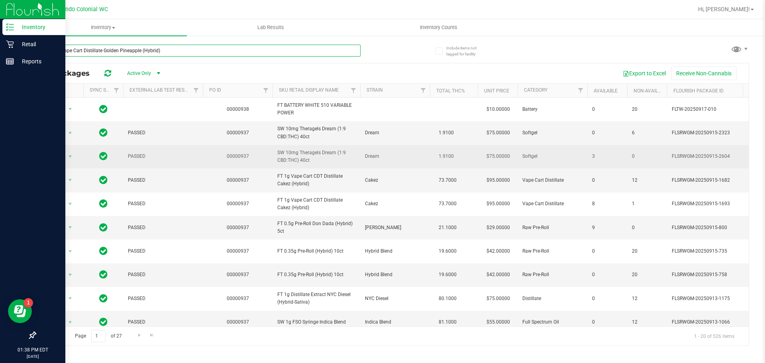
type input "FT 1g Vape Cart Distillate Golden Pineapple (Hybrid)"
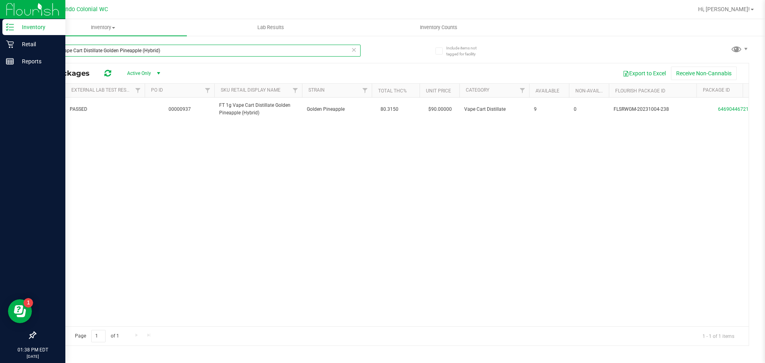
scroll to position [0, 26]
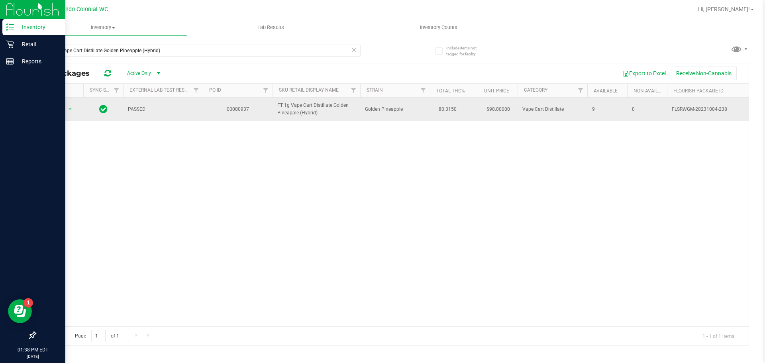
drag, startPoint x: 320, startPoint y: 111, endPoint x: 269, endPoint y: 101, distance: 52.4
click at [269, 101] on tr "Action Action Global inventory Package audit log Print package label Print prod…" at bounding box center [736, 109] width 1403 height 23
copy tr "FT 1g Vape Cart Distillate Golden Pineapple (Hybrid)"
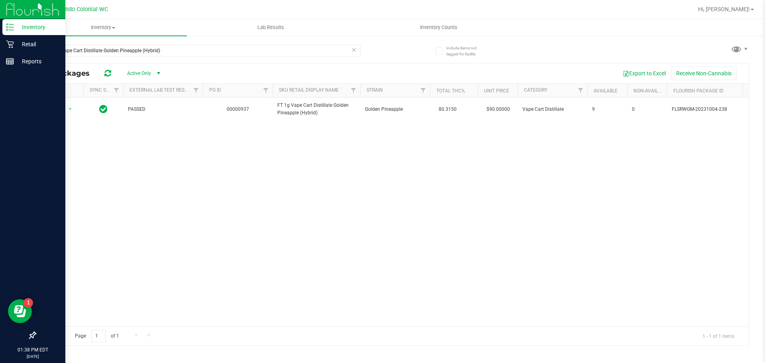
click at [219, 200] on div "Action Action Global inventory Package audit log Print package label Print prod…" at bounding box center [391, 212] width 713 height 229
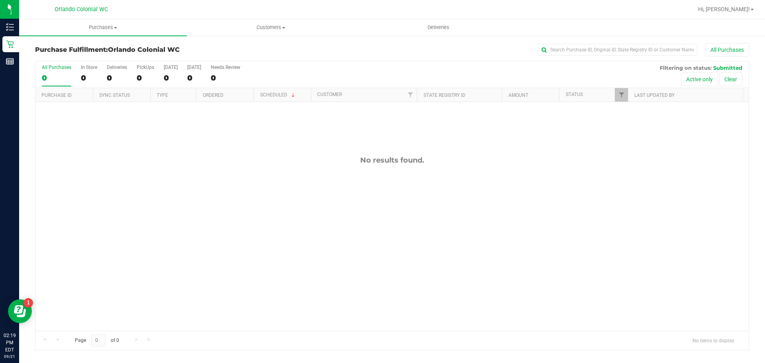
click at [234, 257] on div "No results found." at bounding box center [391, 243] width 713 height 283
click at [497, 135] on div "11984818 (326449600) N/A Pickup [DATE] 2:20 PM EDT 9/21/2025 $493.40 Submitted …" at bounding box center [391, 216] width 713 height 229
click at [107, 234] on div "11984818 (326449600) N/A Pickup [DATE] 2:20 PM EDT 9/21/2025 $493.40 Submitted …" at bounding box center [391, 216] width 713 height 229
click at [213, 213] on div "11984818 (326449600) N/A Pickup [DATE] 2:20 PM EDT 9/21/2025 $493.40 Submitted …" at bounding box center [391, 216] width 713 height 229
click at [234, 205] on div "11984818 (326449600) N/A Pickup [DATE] 2:20 PM EDT 9/21/2025 $493.40 Submitted …" at bounding box center [391, 216] width 713 height 229
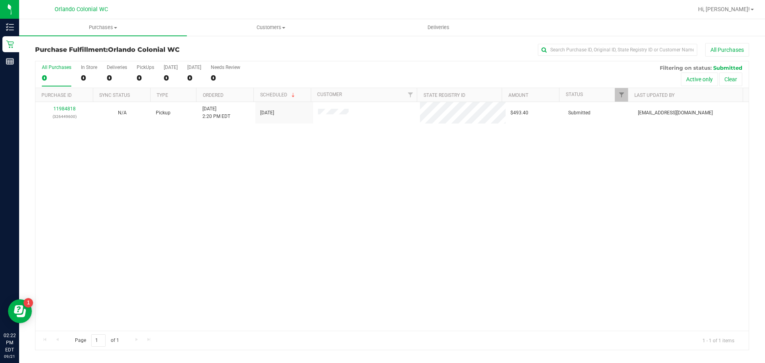
click at [234, 205] on div "11984818 (326449600) N/A Pickup [DATE] 2:20 PM EDT 9/21/2025 $493.40 Submitted …" at bounding box center [391, 216] width 713 height 229
click at [236, 204] on div "11984818 (326449600) N/A Pickup [DATE] 2:20 PM EDT 9/21/2025 $493.40 Submitted …" at bounding box center [391, 216] width 713 height 229
click at [572, 256] on div "11984818 (326449600) N/A Pickup [DATE] 2:20 PM EDT 9/21/2025 $493.40 Submitted …" at bounding box center [391, 216] width 713 height 229
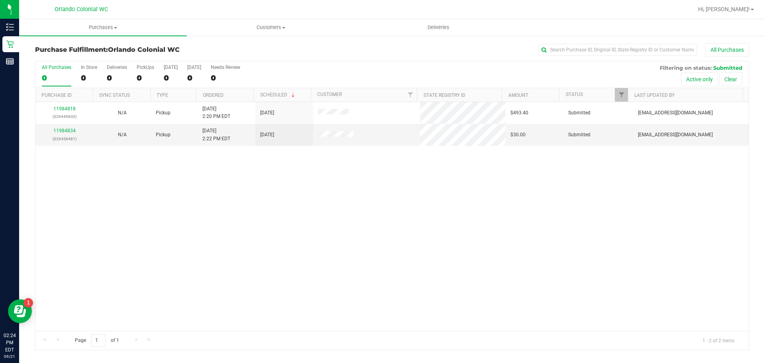
click at [313, 228] on div "11984818 (326449600) N/A Pickup [DATE] 2:20 PM EDT 9/21/2025 $493.40 Submitted …" at bounding box center [391, 216] width 713 height 229
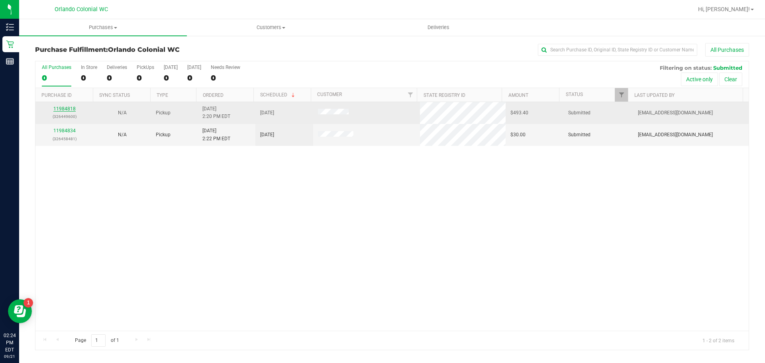
click at [68, 106] on link "11984818" at bounding box center [64, 109] width 22 height 6
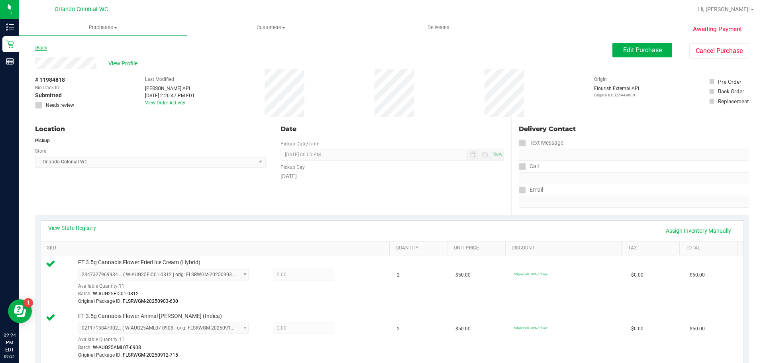
click at [43, 47] on link "Back" at bounding box center [41, 48] width 12 height 6
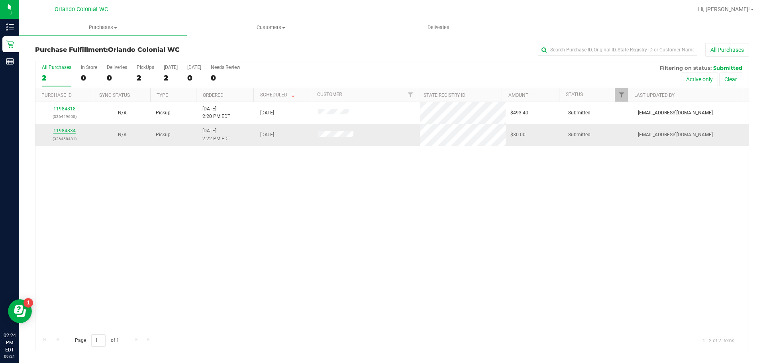
click at [59, 128] on link "11984834" at bounding box center [64, 131] width 22 height 6
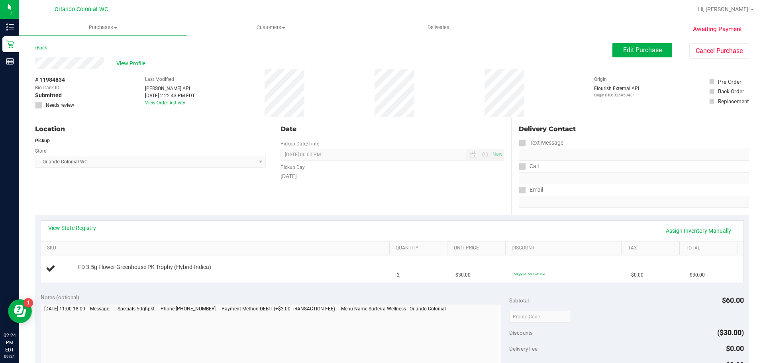
click at [425, 295] on div "Notes (optional)" at bounding box center [275, 297] width 469 height 8
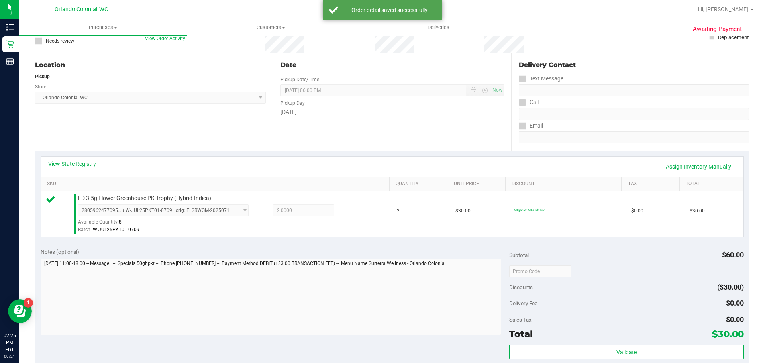
scroll to position [79, 0]
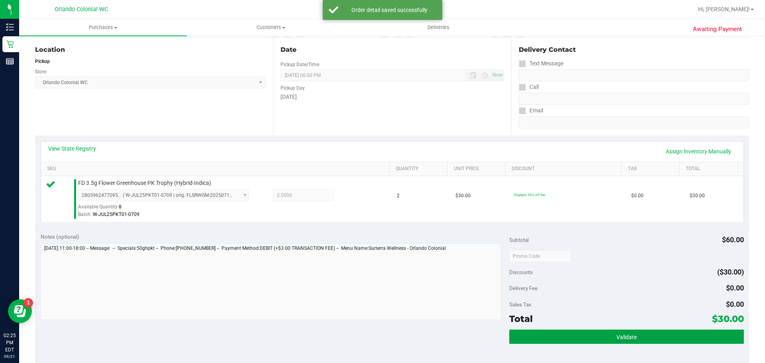
click at [679, 336] on button "Validate" at bounding box center [626, 337] width 234 height 14
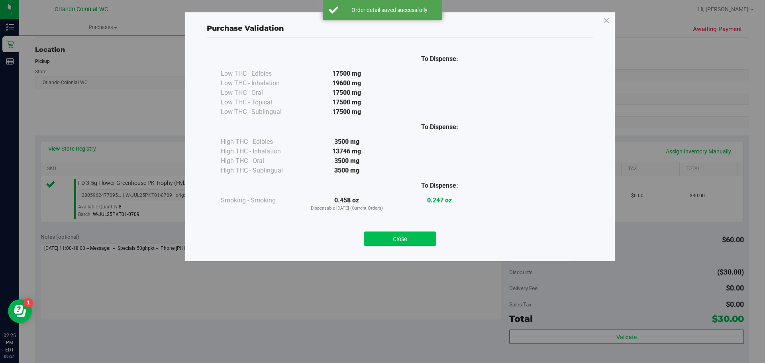
click at [417, 245] on button "Close" at bounding box center [400, 239] width 73 height 14
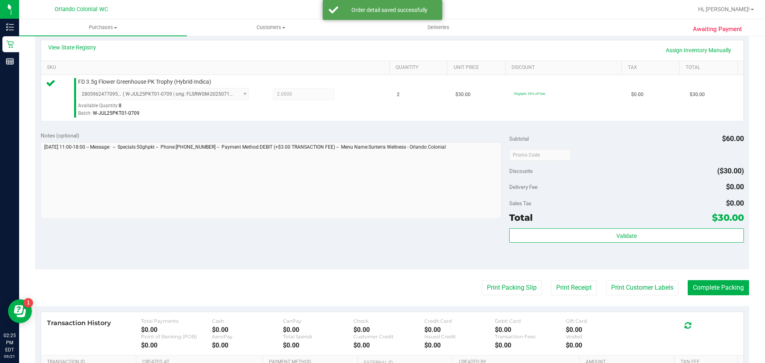
scroll to position [179, 0]
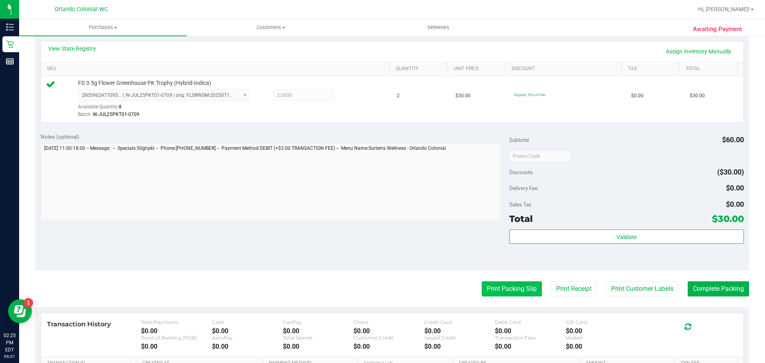
click at [525, 294] on button "Print Packing Slip" at bounding box center [512, 288] width 60 height 15
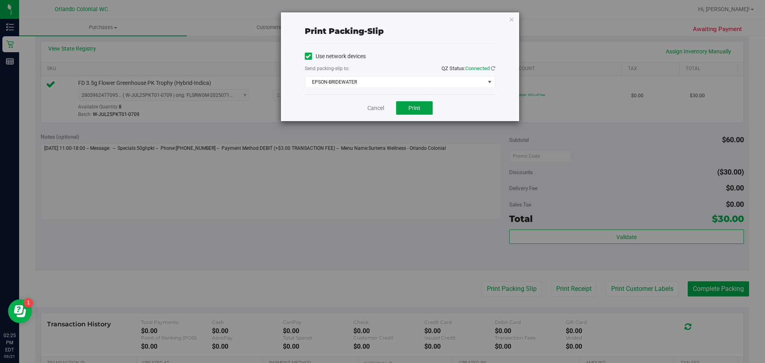
click at [423, 110] on button "Print" at bounding box center [414, 108] width 37 height 14
click at [376, 110] on link "Cancel" at bounding box center [376, 108] width 17 height 8
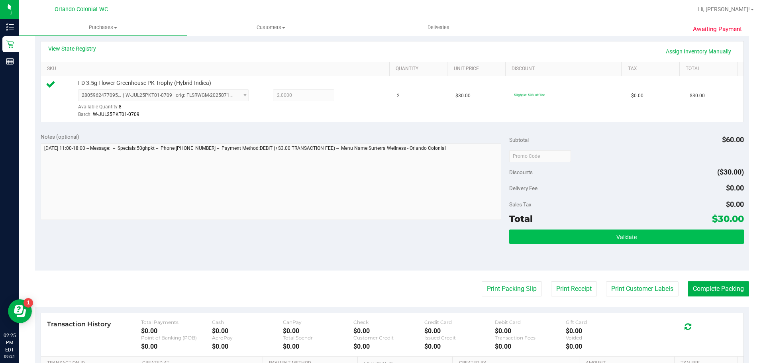
click at [691, 240] on button "Validate" at bounding box center [626, 237] width 234 height 14
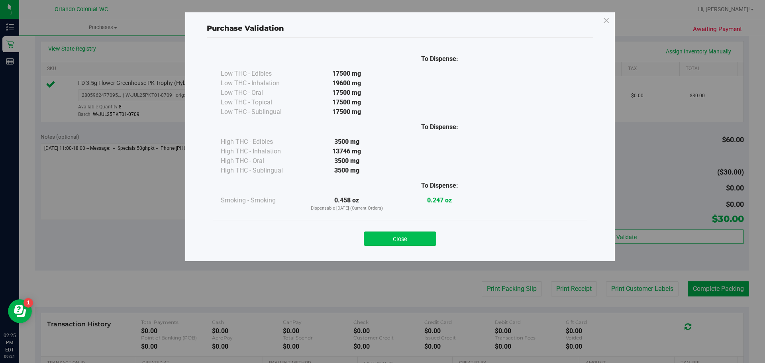
click at [399, 242] on button "Close" at bounding box center [400, 239] width 73 height 14
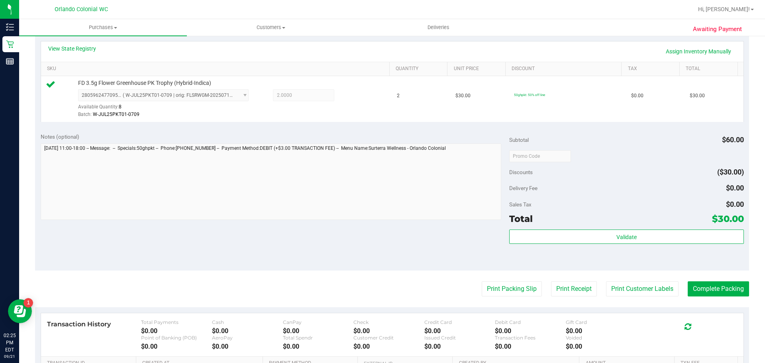
scroll to position [218, 0]
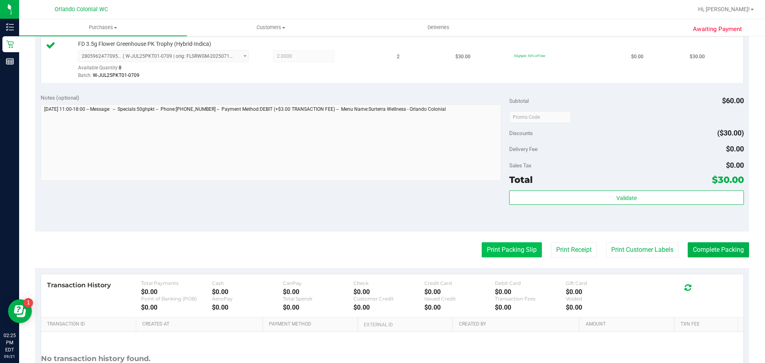
click at [508, 253] on button "Print Packing Slip" at bounding box center [512, 249] width 60 height 15
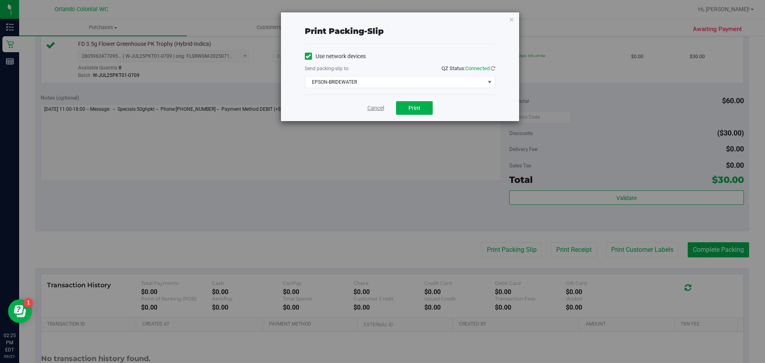
click at [381, 111] on link "Cancel" at bounding box center [376, 108] width 17 height 8
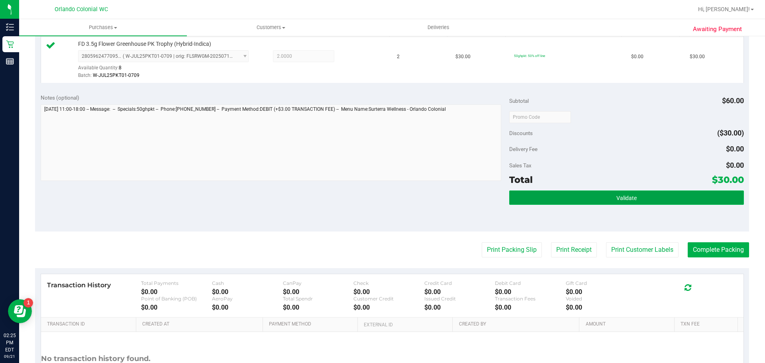
click at [688, 199] on button "Validate" at bounding box center [626, 198] width 234 height 14
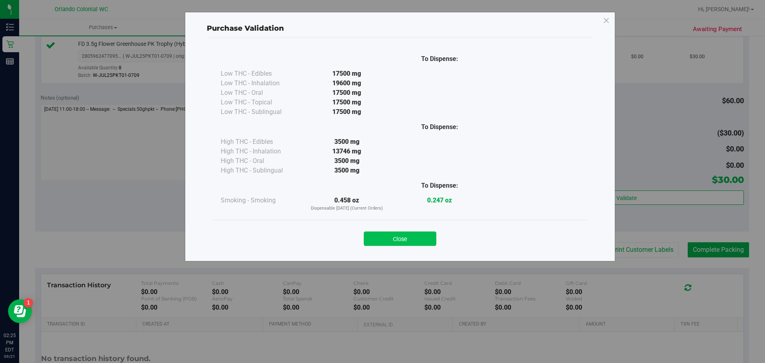
click at [422, 243] on button "Close" at bounding box center [400, 239] width 73 height 14
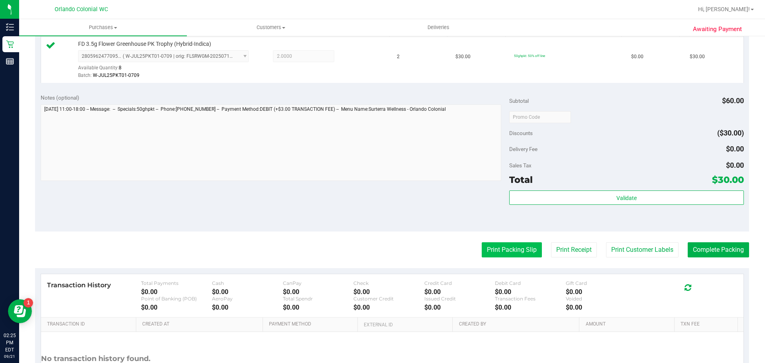
click at [508, 251] on button "Print Packing Slip" at bounding box center [512, 249] width 60 height 15
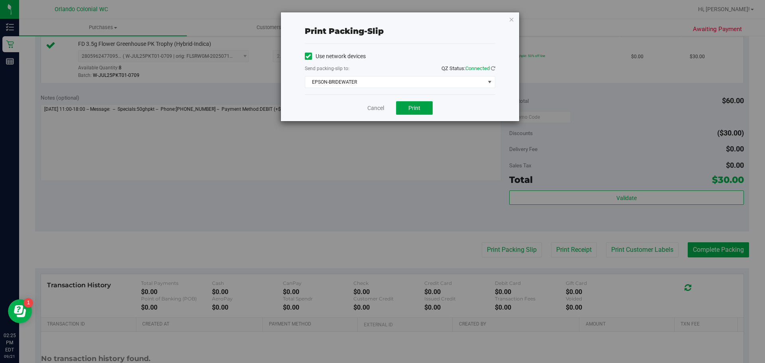
click at [420, 110] on span "Print" at bounding box center [415, 108] width 12 height 6
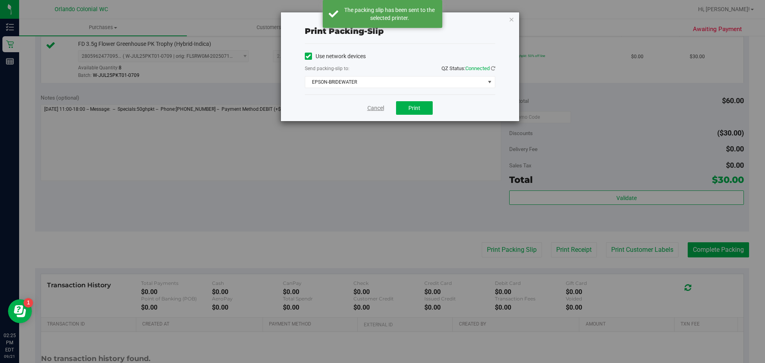
click at [380, 109] on link "Cancel" at bounding box center [376, 108] width 17 height 8
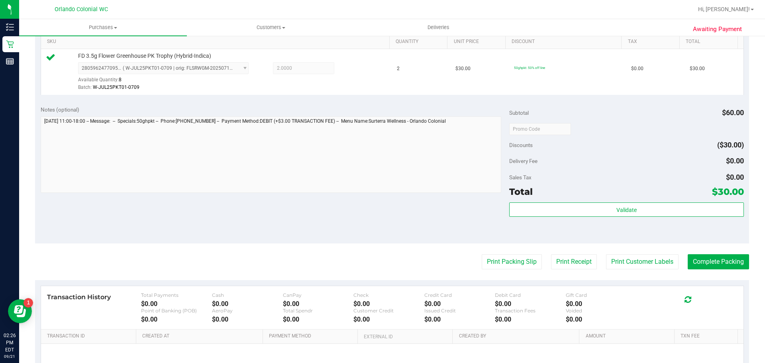
scroll to position [203, 0]
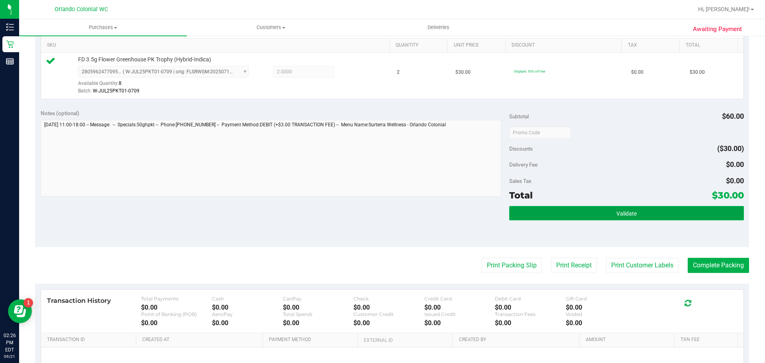
click at [568, 220] on button "Validate" at bounding box center [626, 213] width 234 height 14
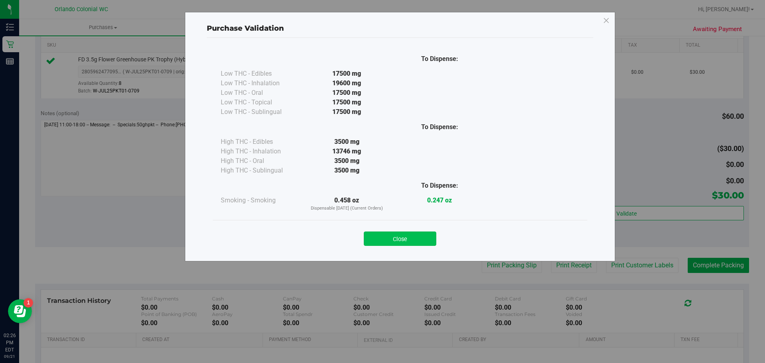
click at [404, 244] on button "Close" at bounding box center [400, 239] width 73 height 14
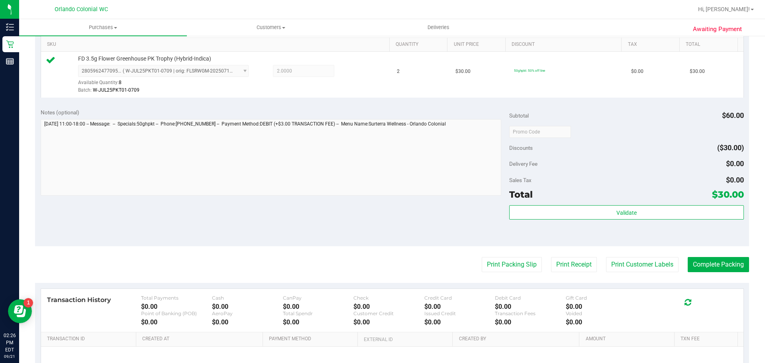
scroll to position [203, 0]
click at [722, 263] on button "Complete Packing" at bounding box center [718, 264] width 61 height 15
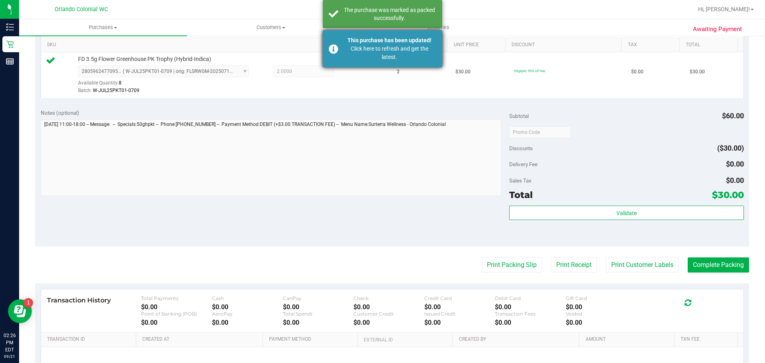
click at [405, 49] on div "Click here to refresh and get the latest." at bounding box center [390, 53] width 94 height 17
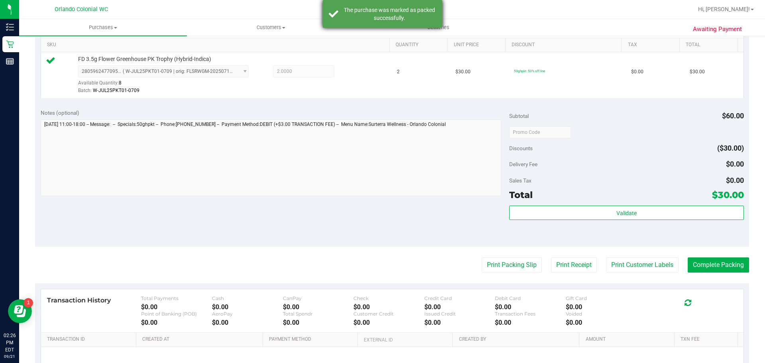
click at [405, 18] on div "The purchase was marked as packed successfully." at bounding box center [390, 14] width 94 height 16
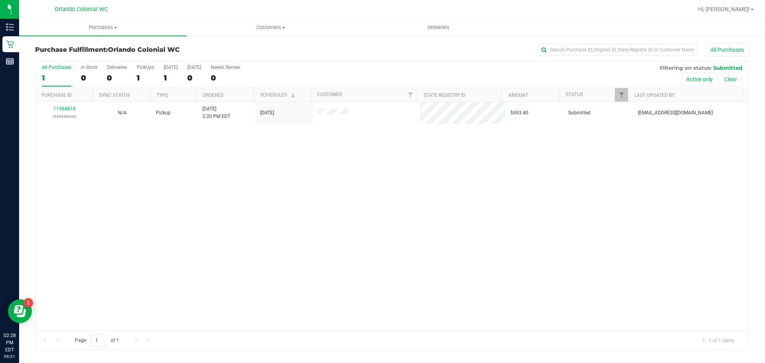
click at [430, 229] on div "11984818 (326449600) N/A Pickup 9/21/2025 2:20 PM EDT 9/21/2025 $493.40 Submitt…" at bounding box center [391, 216] width 713 height 229
click at [337, 216] on div "11984818 (326449600) N/A Pickup 9/21/2025 2:20 PM EDT 9/21/2025 $493.40 Submitt…" at bounding box center [391, 216] width 713 height 229
click at [274, 165] on div "11984818 (326449600) N/A Pickup 9/21/2025 2:20 PM EDT 9/21/2025 $493.40 Submitt…" at bounding box center [391, 216] width 713 height 229
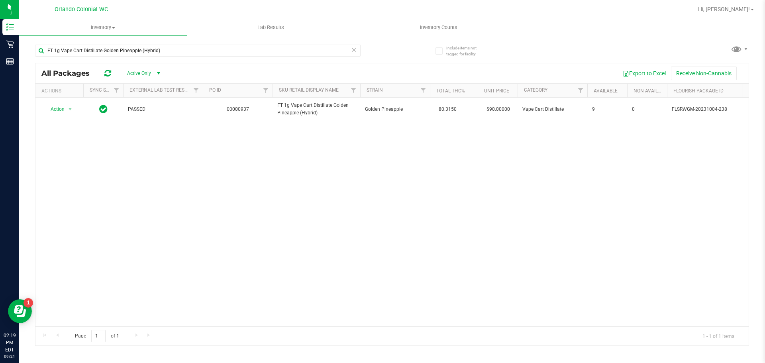
click at [198, 214] on div "Action Action Global inventory Package audit log Print package label Print prod…" at bounding box center [391, 212] width 713 height 229
click at [631, 221] on div "Action Action Global inventory Package audit log Print package label Print prod…" at bounding box center [391, 212] width 713 height 229
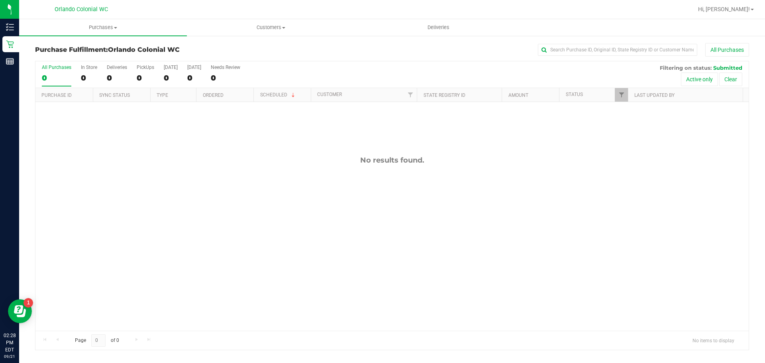
drag, startPoint x: 360, startPoint y: 171, endPoint x: 373, endPoint y: 171, distance: 13.6
click at [360, 171] on div "No results found." at bounding box center [391, 243] width 713 height 283
drag, startPoint x: 490, startPoint y: 171, endPoint x: 216, endPoint y: 99, distance: 283.2
click at [218, 100] on div "All Purchases 0 In Store 0 Deliveries 0 PickUps 0 [DATE] 0 [DATE] 0 Needs Revie…" at bounding box center [392, 205] width 714 height 289
click at [238, 142] on div "No results found." at bounding box center [391, 243] width 713 height 283
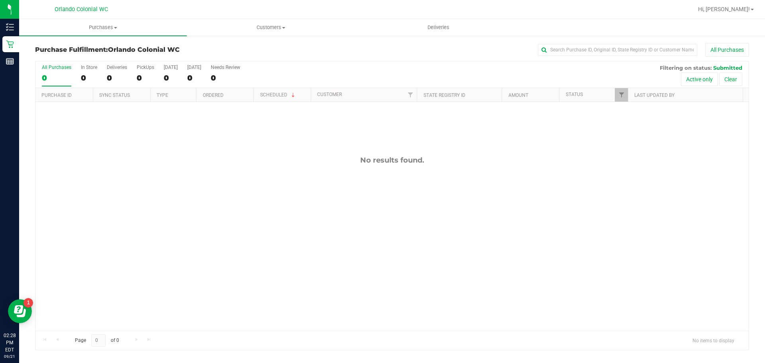
drag, startPoint x: 253, startPoint y: 134, endPoint x: 437, endPoint y: 177, distance: 188.8
click at [437, 177] on div "No results found." at bounding box center [391, 243] width 713 height 283
click at [458, 177] on div "No results found." at bounding box center [391, 243] width 713 height 283
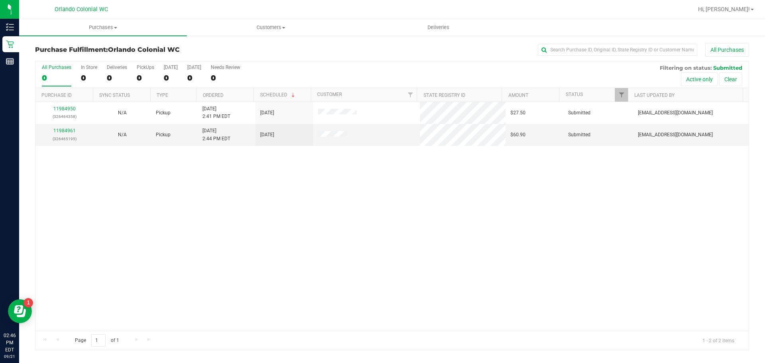
click at [217, 176] on div "11984950 (326464358) N/A Pickup [DATE] 2:41 PM EDT 9/21/2025 $27.50 Submitted […" at bounding box center [391, 216] width 713 height 229
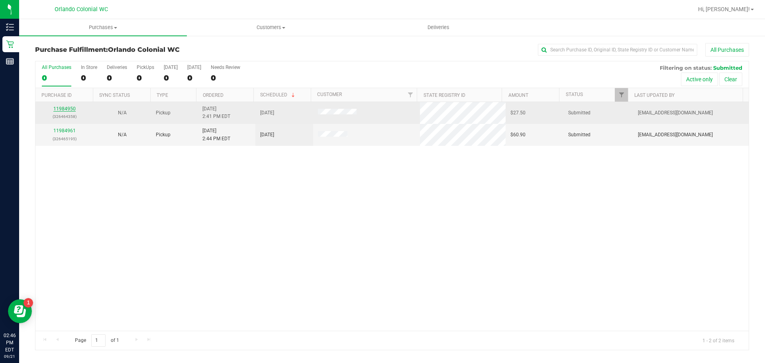
click at [66, 108] on link "11984950" at bounding box center [64, 109] width 22 height 6
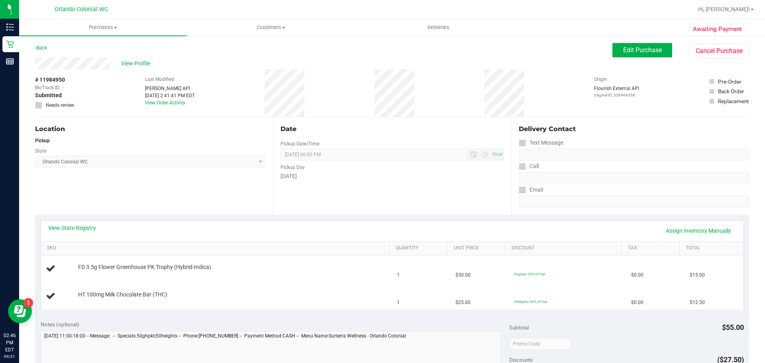
click at [176, 232] on div "View State Registry Assign Inventory Manually" at bounding box center [392, 231] width 688 height 14
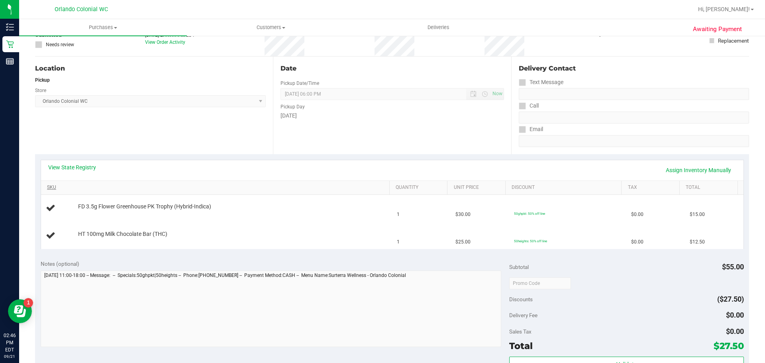
scroll to position [80, 0]
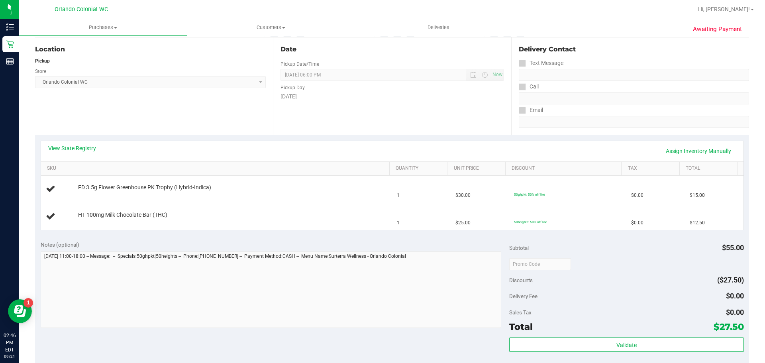
click at [248, 240] on div "Notes (optional) Subtotal $55.00 Discounts ($27.50) Delivery Fee $0.00 Sales Ta…" at bounding box center [392, 306] width 714 height 143
click at [250, 240] on div "Notes (optional) Subtotal $55.00 Discounts ($27.50) Delivery Fee $0.00 Sales Ta…" at bounding box center [392, 306] width 714 height 143
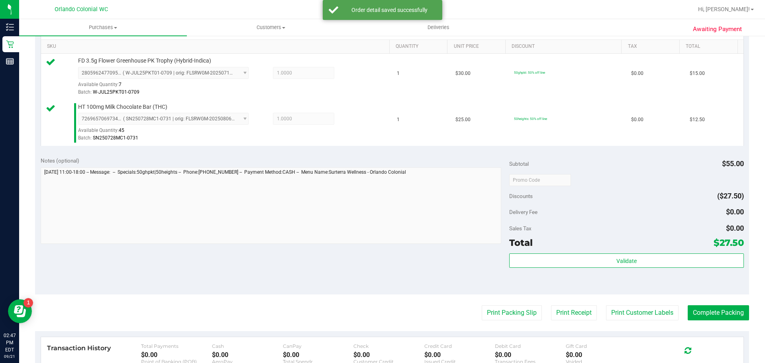
scroll to position [202, 0]
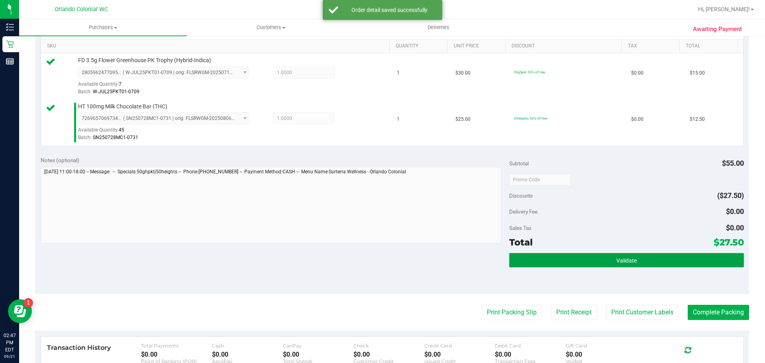
click at [645, 265] on button "Validate" at bounding box center [626, 260] width 234 height 14
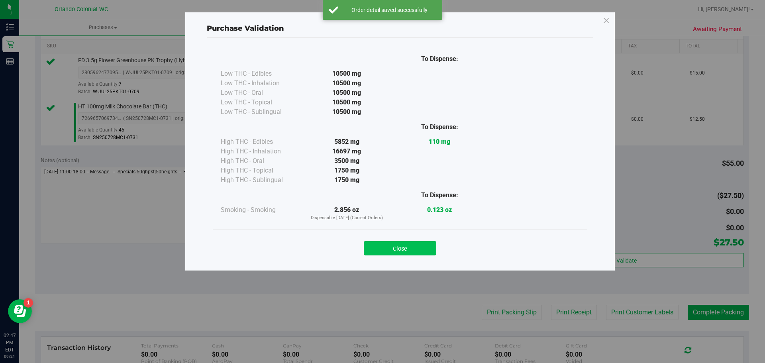
click at [391, 255] on button "Close" at bounding box center [400, 248] width 73 height 14
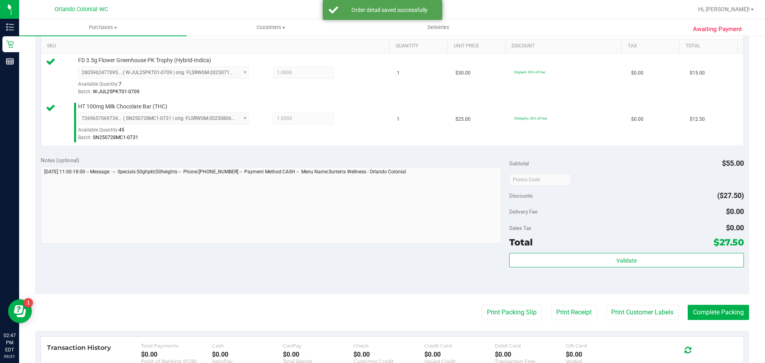
scroll to position [218, 0]
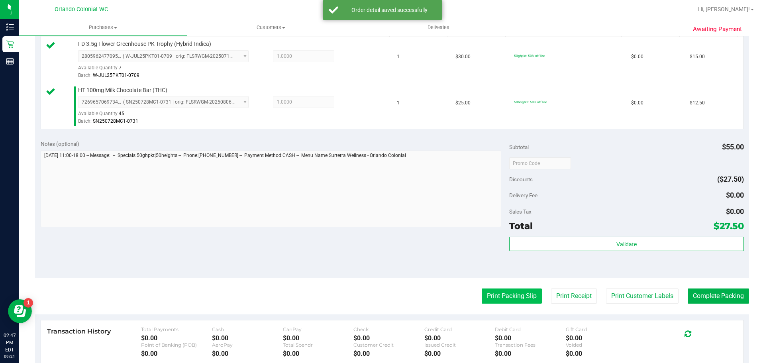
click at [517, 299] on button "Print Packing Slip" at bounding box center [512, 296] width 60 height 15
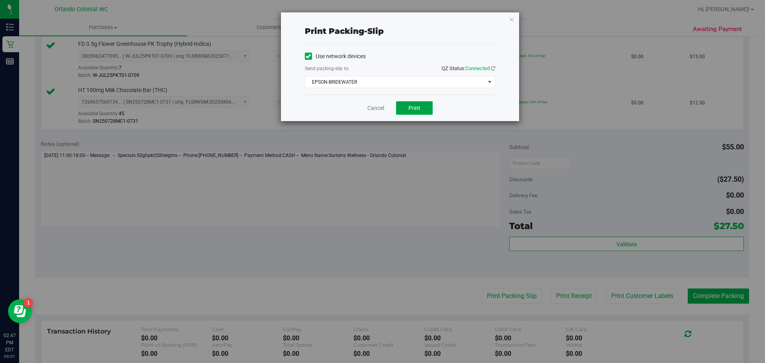
click at [421, 111] on button "Print" at bounding box center [414, 108] width 37 height 14
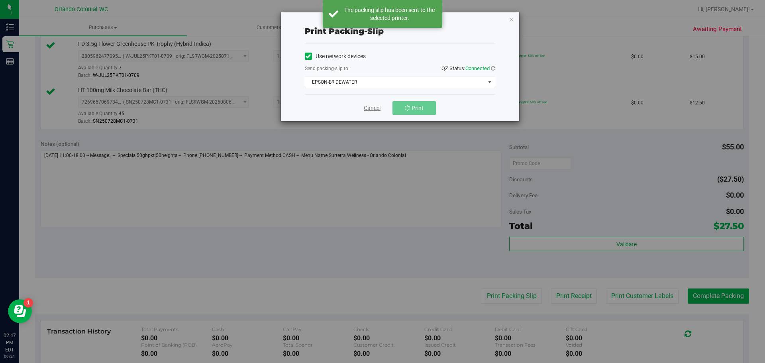
click at [372, 108] on link "Cancel" at bounding box center [372, 108] width 17 height 8
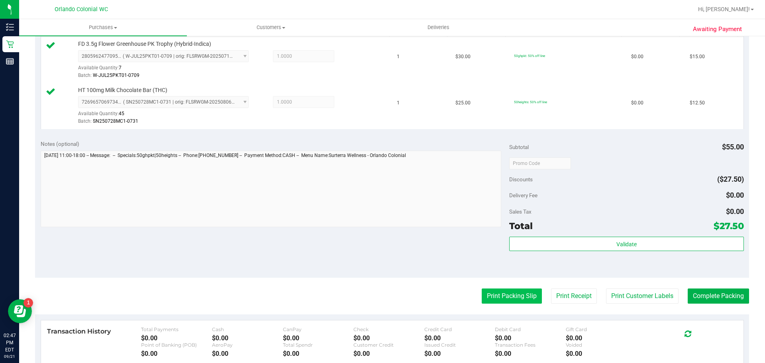
click at [513, 303] on button "Print Packing Slip" at bounding box center [512, 296] width 60 height 15
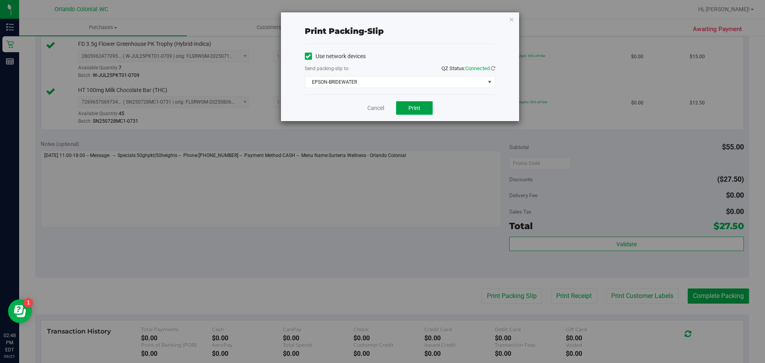
click at [419, 112] on button "Print" at bounding box center [414, 108] width 37 height 14
click at [377, 107] on link "Cancel" at bounding box center [376, 108] width 17 height 8
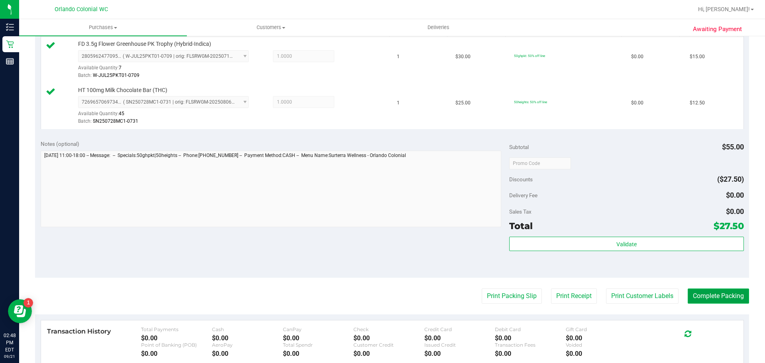
click at [735, 291] on button "Complete Packing" at bounding box center [718, 296] width 61 height 15
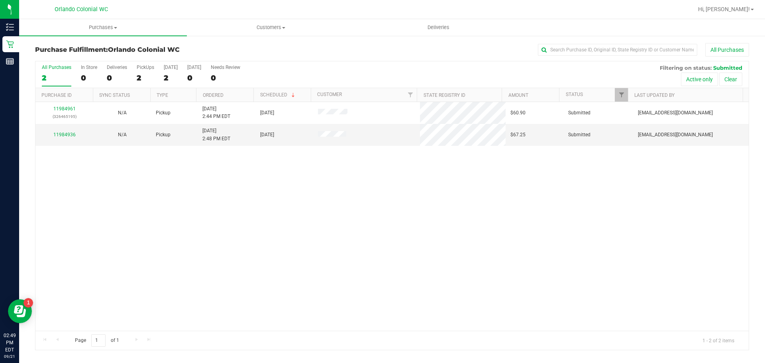
click at [375, 220] on div "11984961 (326465195) N/A Pickup [DATE] 2:44 PM EDT 9/21/2025 $60.90 Submitted […" at bounding box center [391, 216] width 713 height 229
click at [327, 232] on div "11984961 (326465195) N/A Pickup [DATE] 2:44 PM EDT 9/21/2025 $60.90 Submitted […" at bounding box center [391, 216] width 713 height 229
click at [206, 195] on div "11984961 (326465195) N/A Pickup [DATE] 2:44 PM EDT 9/21/2025 $60.90 Submitted […" at bounding box center [391, 216] width 713 height 229
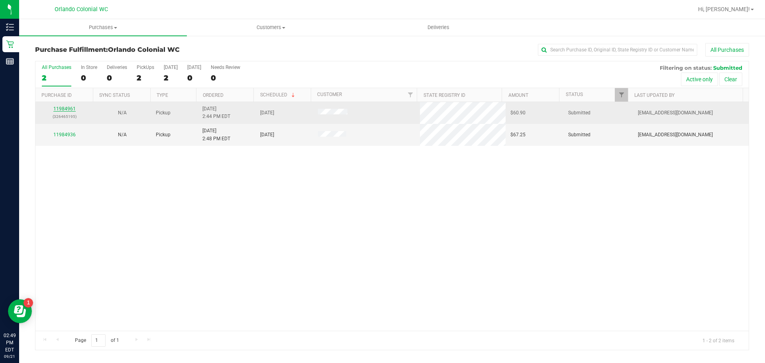
click at [71, 109] on link "11984961" at bounding box center [64, 109] width 22 height 6
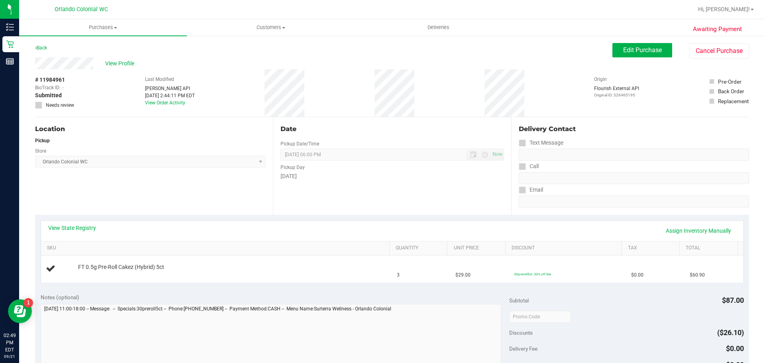
click at [238, 197] on div "Location Pickup Store [GEOGRAPHIC_DATA] Colonial WC Select Store [PERSON_NAME][…" at bounding box center [154, 166] width 238 height 98
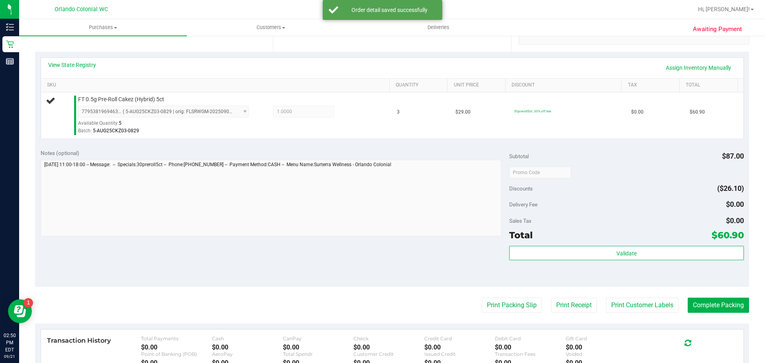
scroll to position [162, 0]
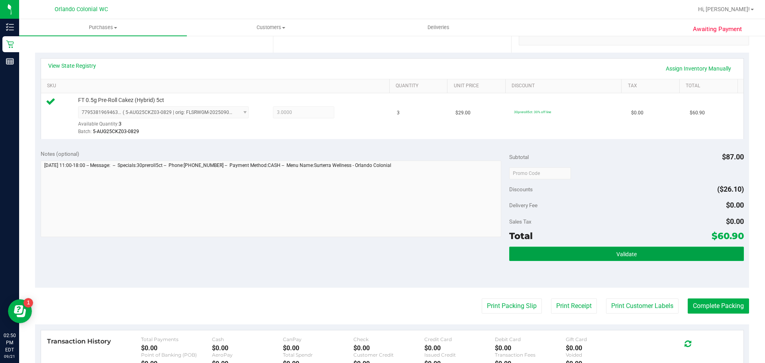
click at [635, 255] on button "Validate" at bounding box center [626, 254] width 234 height 14
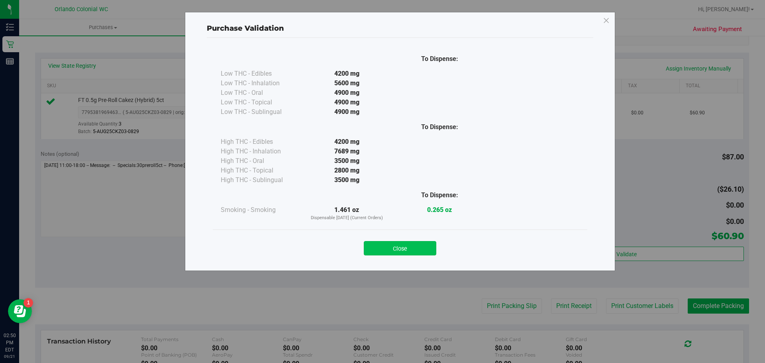
click at [413, 249] on button "Close" at bounding box center [400, 248] width 73 height 14
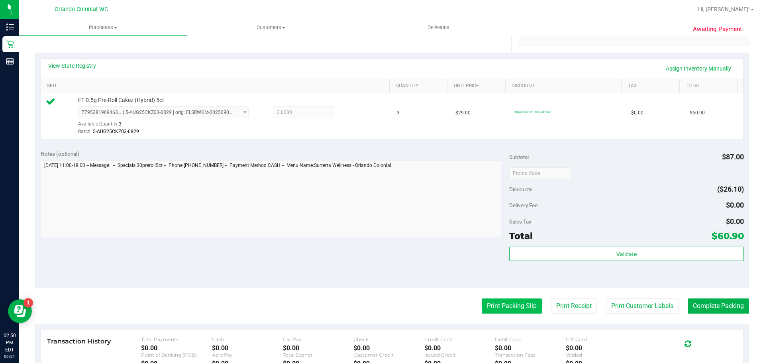
click at [507, 305] on button "Print Packing Slip" at bounding box center [512, 306] width 60 height 15
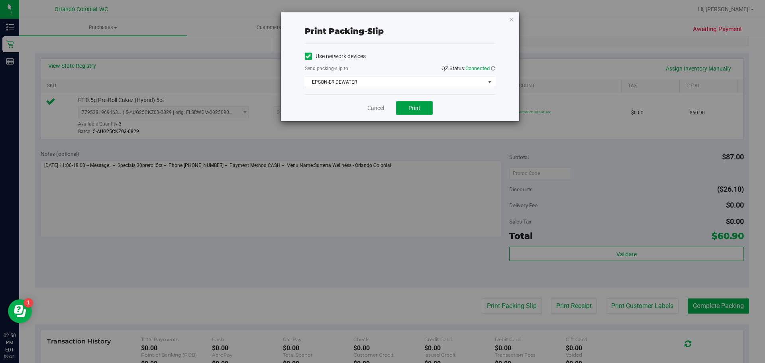
click at [425, 112] on button "Print" at bounding box center [414, 108] width 37 height 14
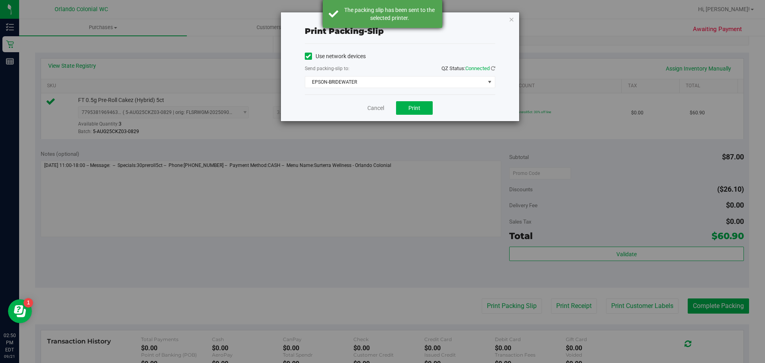
click at [423, 21] on div "The packing slip has been sent to the selected printer." at bounding box center [390, 14] width 94 height 16
click at [376, 111] on link "Cancel" at bounding box center [376, 108] width 17 height 8
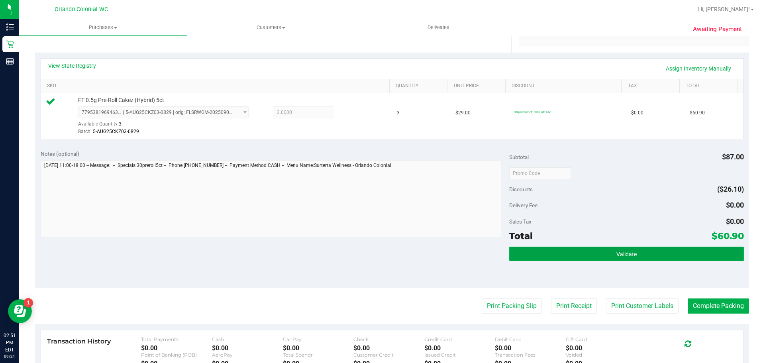
click at [667, 257] on button "Validate" at bounding box center [626, 254] width 234 height 14
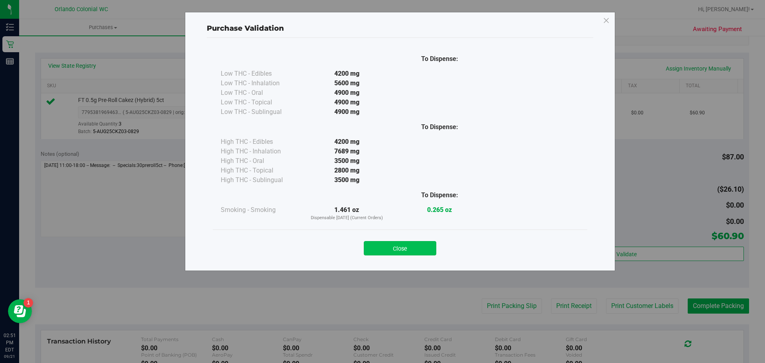
click at [407, 252] on button "Close" at bounding box center [400, 248] width 73 height 14
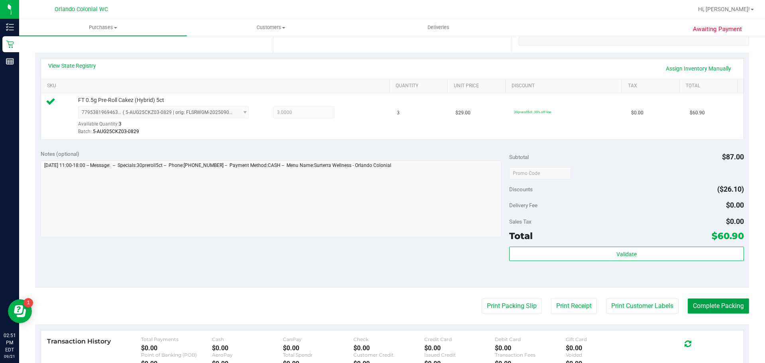
click at [740, 307] on button "Complete Packing" at bounding box center [718, 306] width 61 height 15
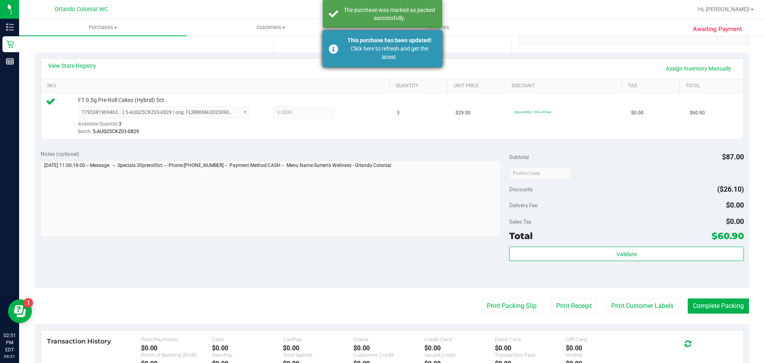
click at [335, 55] on div "This purchase has been updated! Click here to refresh and get the latest." at bounding box center [383, 48] width 120 height 37
click at [344, 17] on div "The purchase was marked as packed successfully." at bounding box center [390, 14] width 94 height 16
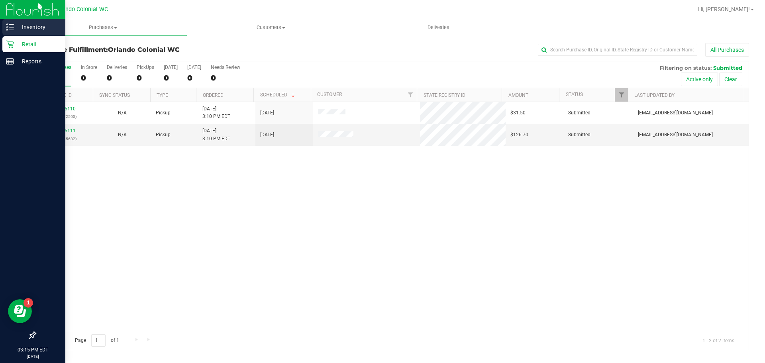
click at [9, 31] on div "Inventory" at bounding box center [33, 27] width 63 height 16
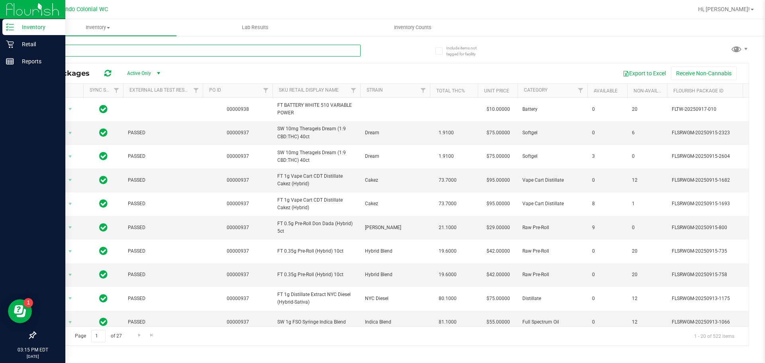
click at [89, 50] on input "text" at bounding box center [198, 51] width 326 height 12
type input "sunset"
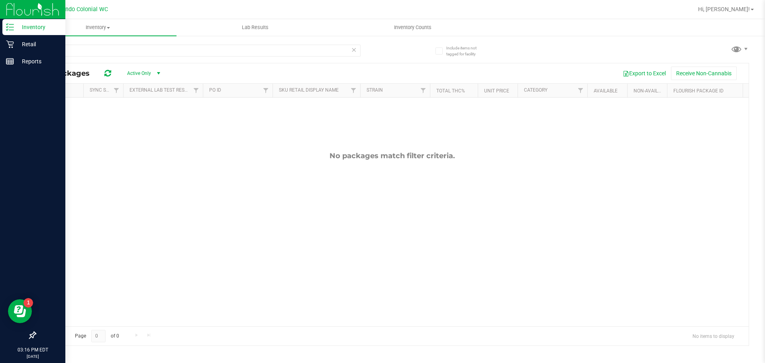
click at [329, 175] on div "No packages match filter criteria." at bounding box center [391, 239] width 713 height 283
click at [228, 140] on div "No packages match filter criteria." at bounding box center [391, 239] width 713 height 283
click at [161, 51] on input "sunset" at bounding box center [198, 51] width 326 height 12
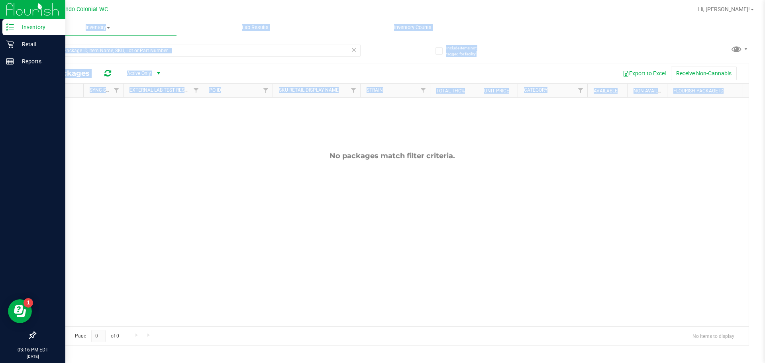
click at [462, 192] on div "Inventory All packages All inventory Waste log Lab Results Inventory Counts" at bounding box center [392, 191] width 746 height 344
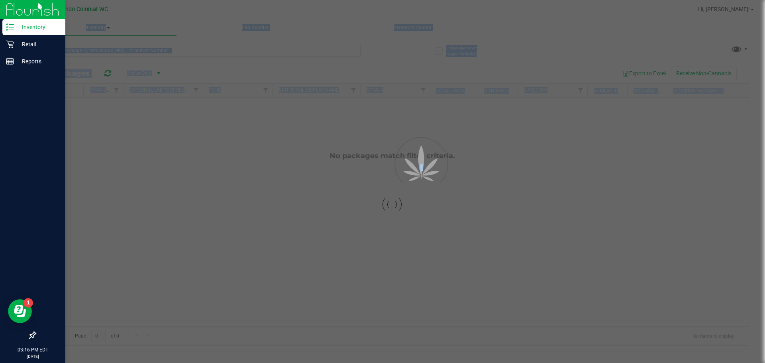
click at [483, 198] on div at bounding box center [391, 204] width 713 height 282
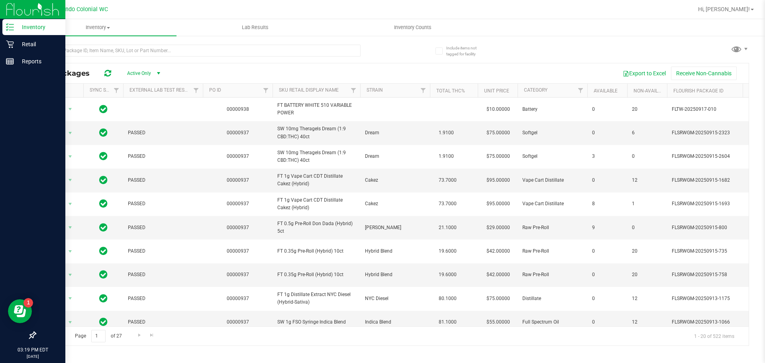
click at [231, 73] on div "Export to Excel Receive Non-Cannabis" at bounding box center [456, 74] width 573 height 14
click at [37, 40] on p "Retail" at bounding box center [38, 44] width 48 height 10
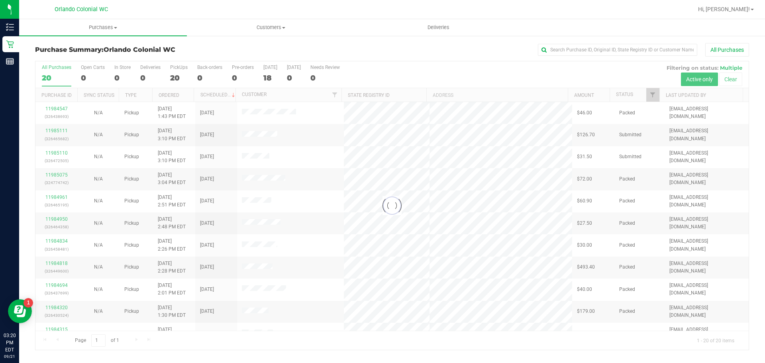
click at [290, 48] on div "All Purchases" at bounding box center [511, 50] width 476 height 14
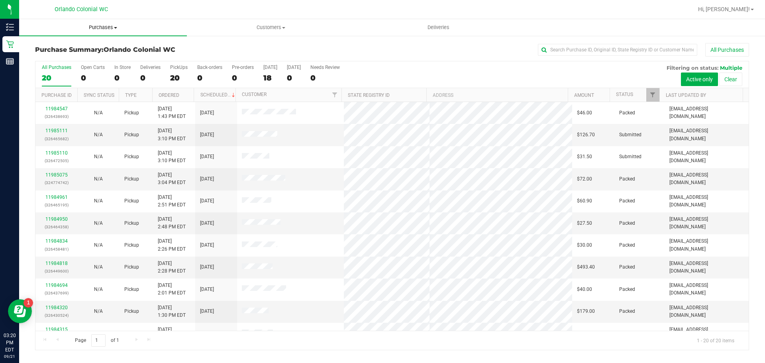
click at [107, 27] on span "Purchases" at bounding box center [103, 27] width 168 height 7
click at [51, 59] on span "Fulfillment" at bounding box center [43, 57] width 49 height 7
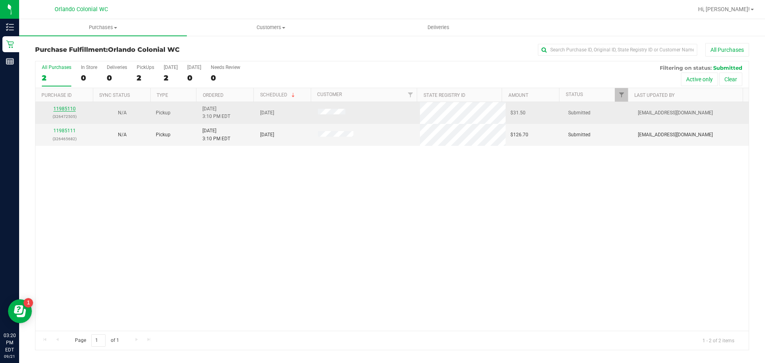
click at [67, 111] on link "11985110" at bounding box center [64, 109] width 22 height 6
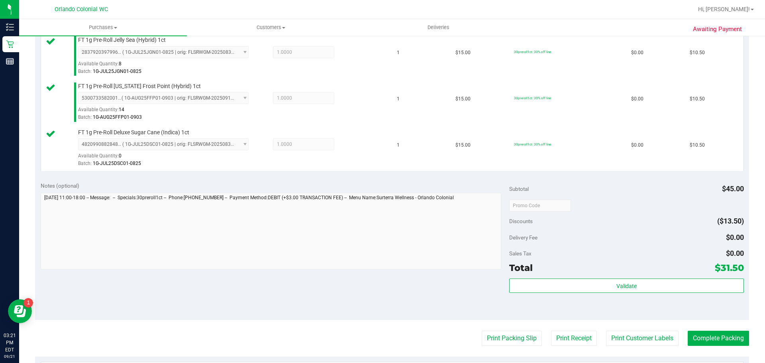
scroll to position [221, 0]
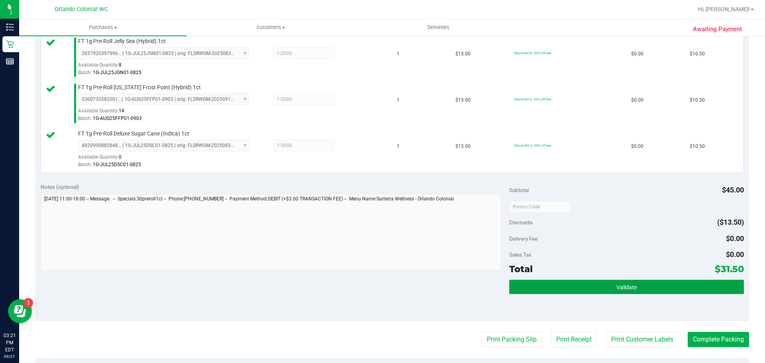
click at [682, 292] on button "Validate" at bounding box center [626, 287] width 234 height 14
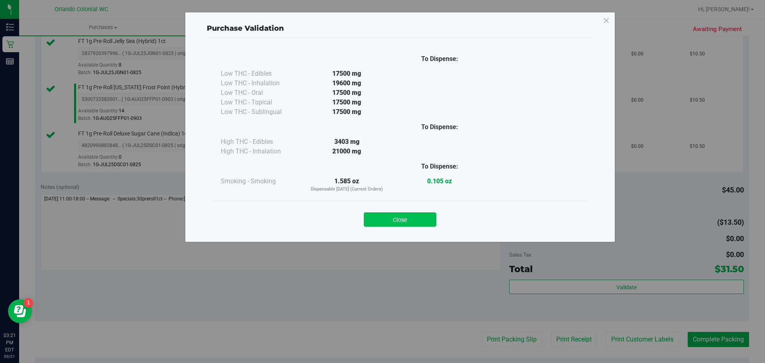
click at [413, 218] on button "Close" at bounding box center [400, 219] width 73 height 14
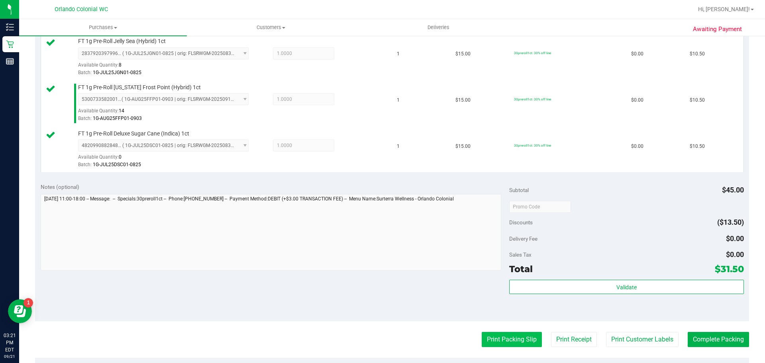
click at [512, 345] on button "Print Packing Slip" at bounding box center [512, 339] width 60 height 15
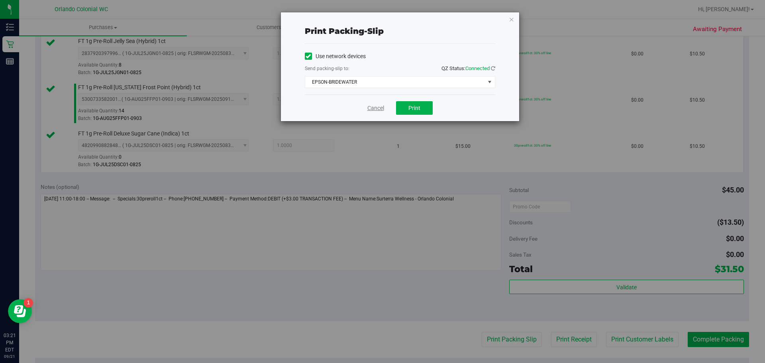
click at [376, 111] on link "Cancel" at bounding box center [376, 108] width 17 height 8
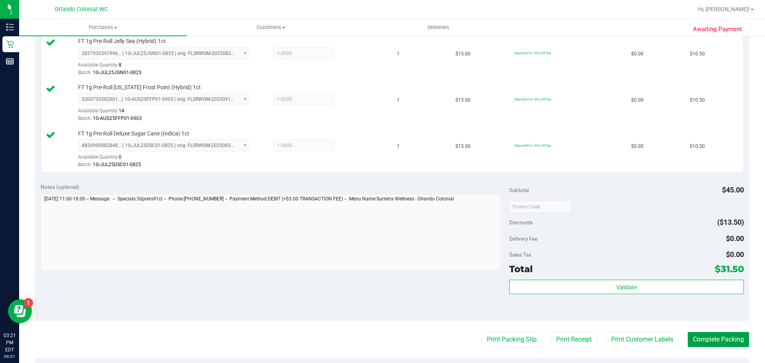
click at [725, 341] on button "Complete Packing" at bounding box center [718, 339] width 61 height 15
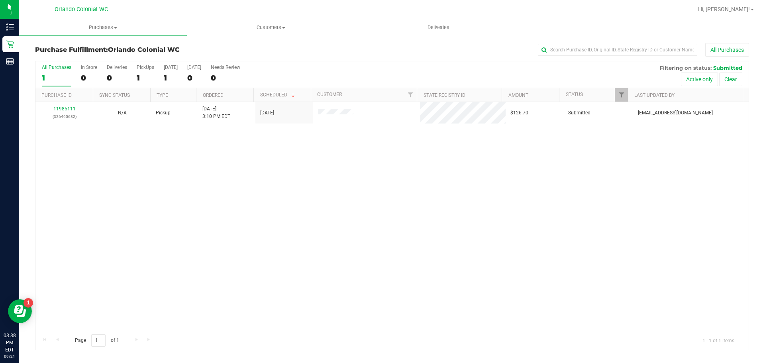
click at [322, 156] on div "11985111 (326465682) N/A Pickup [DATE] 3:10 PM EDT 9/21/2025 $126.70 Submitted …" at bounding box center [391, 216] width 713 height 229
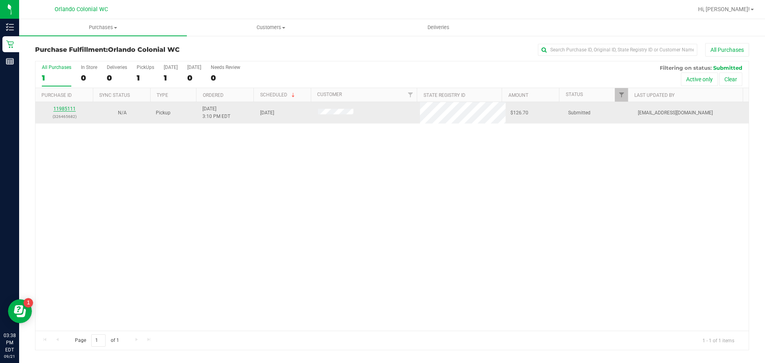
click at [65, 111] on link "11985111" at bounding box center [64, 109] width 22 height 6
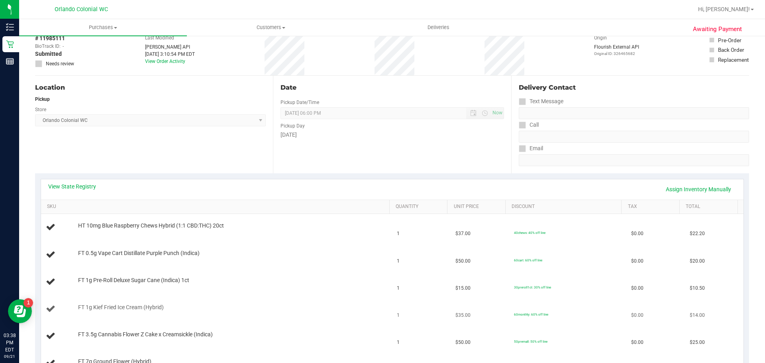
scroll to position [120, 0]
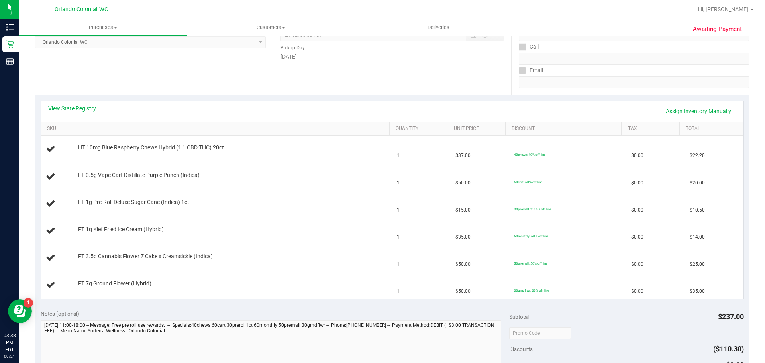
click at [287, 311] on div "Notes (optional)" at bounding box center [275, 314] width 469 height 8
drag, startPoint x: 301, startPoint y: 313, endPoint x: 47, endPoint y: 83, distance: 343.1
click at [47, 83] on purchase-details "Back Edit Purchase Cancel Purchase View Profile # 11985111 BioTrack ID: - Submi…" at bounding box center [392, 278] width 714 height 710
click at [47, 83] on div "Location Pickup Store [GEOGRAPHIC_DATA] Colonial WC Select Store [PERSON_NAME][…" at bounding box center [154, 47] width 238 height 98
drag, startPoint x: 57, startPoint y: 73, endPoint x: 276, endPoint y: 307, distance: 320.9
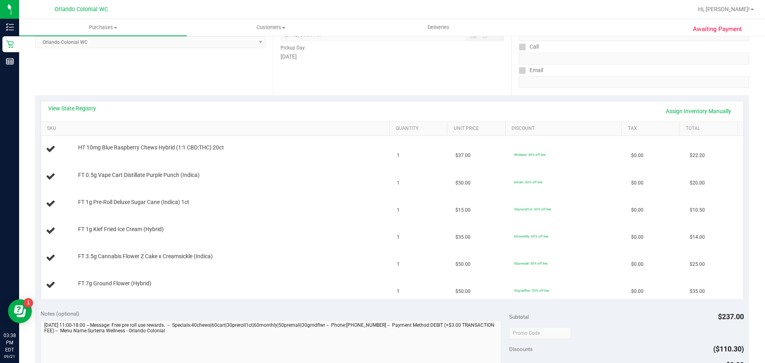
click at [276, 307] on purchase-details "Back Edit Purchase Cancel Purchase View Profile # 11985111 BioTrack ID: - Submi…" at bounding box center [392, 278] width 714 height 710
drag, startPoint x: 444, startPoint y: 306, endPoint x: 187, endPoint y: 90, distance: 335.6
click at [187, 90] on purchase-details "Back Edit Purchase Cancel Purchase View Profile # 11985111 BioTrack ID: - Submi…" at bounding box center [392, 278] width 714 height 710
click at [187, 90] on div "Location Pickup Store [GEOGRAPHIC_DATA] Colonial WC Select Store [PERSON_NAME][…" at bounding box center [154, 47] width 238 height 98
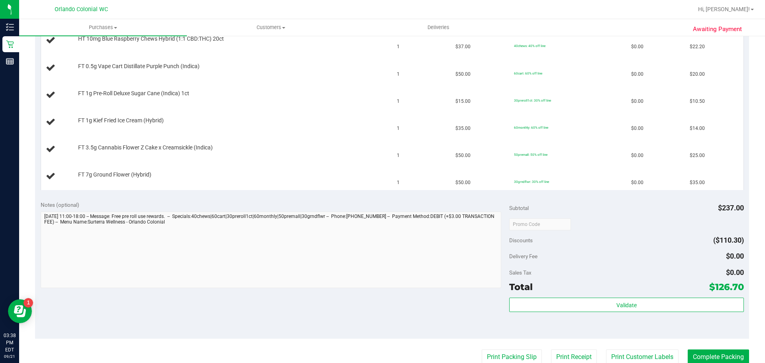
scroll to position [319, 0]
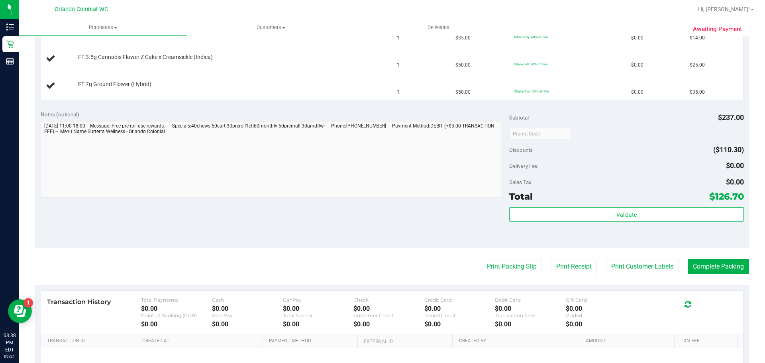
click at [495, 256] on purchase-details "Back Edit Purchase Cancel Purchase View Profile # 11985111 BioTrack ID: - Submi…" at bounding box center [392, 79] width 714 height 710
click at [501, 264] on button "Print Packing Slip" at bounding box center [512, 266] width 60 height 15
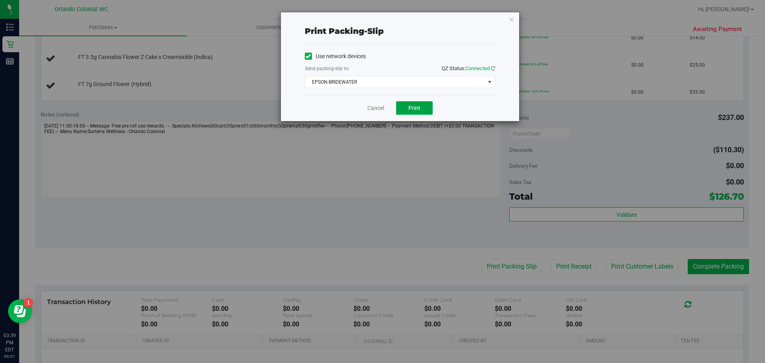
click at [413, 104] on button "Print" at bounding box center [414, 108] width 37 height 14
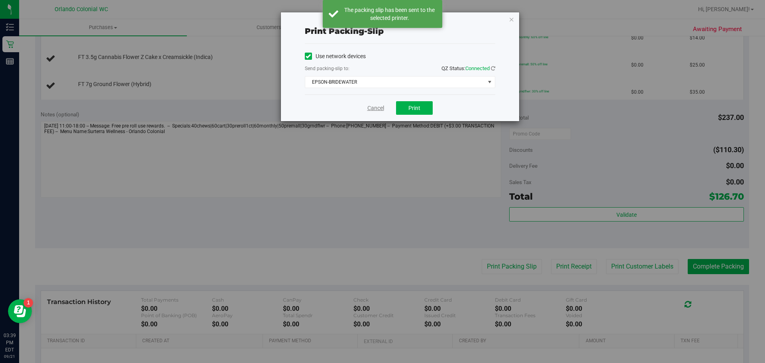
click at [371, 109] on link "Cancel" at bounding box center [376, 108] width 17 height 8
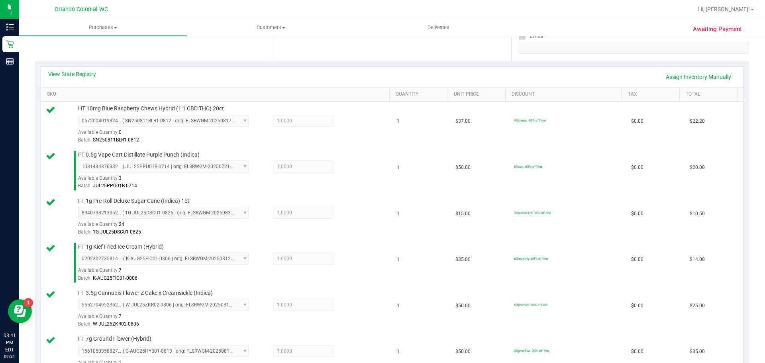
scroll to position [303, 0]
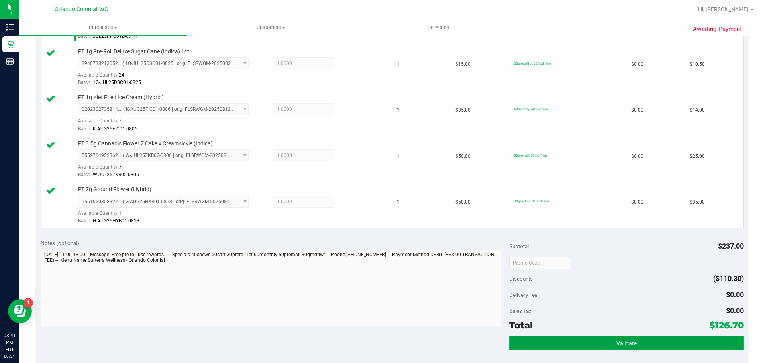
click at [676, 336] on button "Validate" at bounding box center [626, 343] width 234 height 14
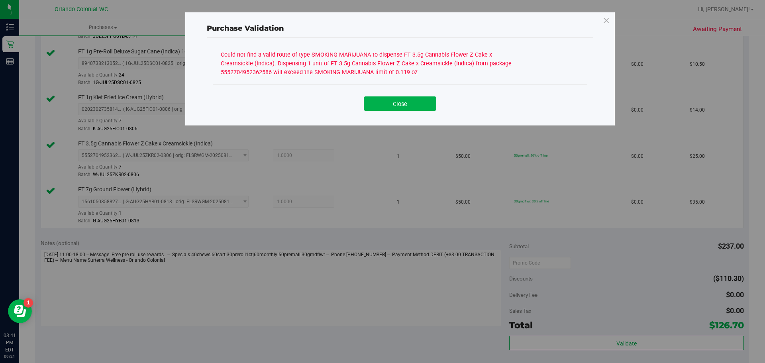
drag, startPoint x: 387, startPoint y: 103, endPoint x: 307, endPoint y: 103, distance: 80.5
click at [307, 103] on div "Close" at bounding box center [400, 101] width 363 height 20
click at [426, 100] on button "Close" at bounding box center [400, 103] width 73 height 14
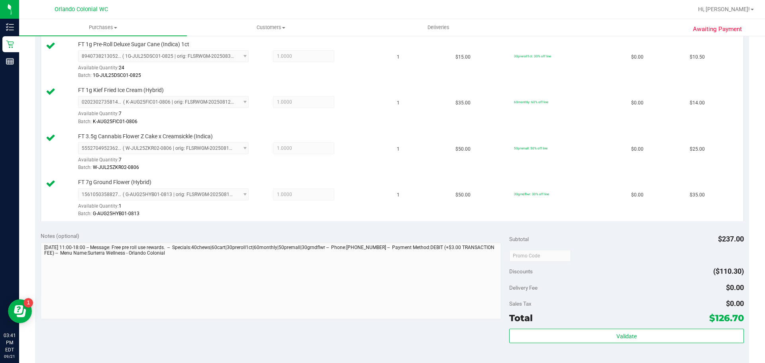
scroll to position [383, 0]
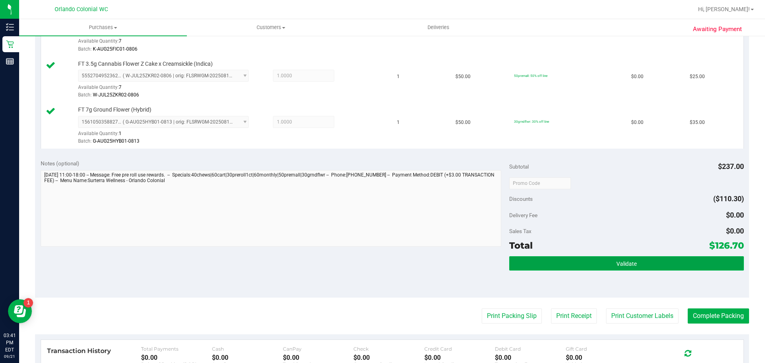
click at [602, 261] on button "Validate" at bounding box center [626, 263] width 234 height 14
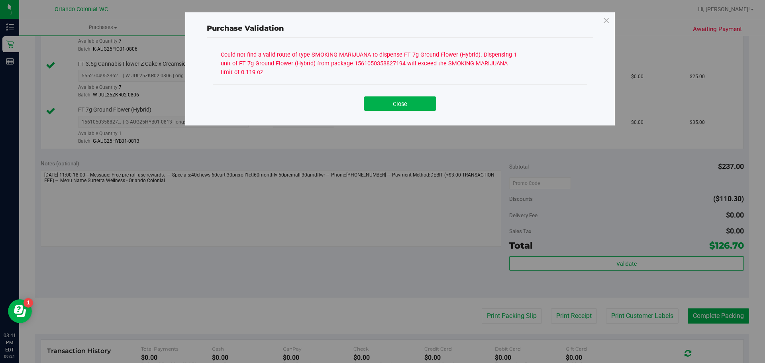
drag, startPoint x: 480, startPoint y: 55, endPoint x: 269, endPoint y: 77, distance: 212.0
click at [269, 77] on div "Could not find a valid route of type SMOKING MARIJUANA to dispense FT 7g Ground…" at bounding box center [370, 63] width 299 height 28
copy div "Dispensing 1 unit of FT 7g Ground Flower (Hybrid) from package 1561050358827194…"
click at [393, 102] on button "Close" at bounding box center [400, 103] width 73 height 14
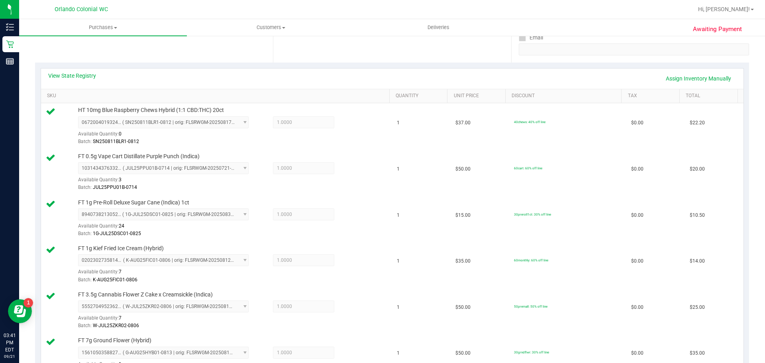
scroll to position [64, 0]
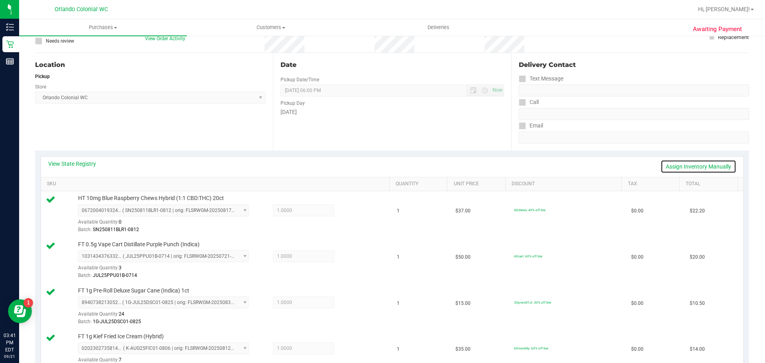
click at [688, 165] on link "Assign Inventory Manually" at bounding box center [699, 167] width 76 height 14
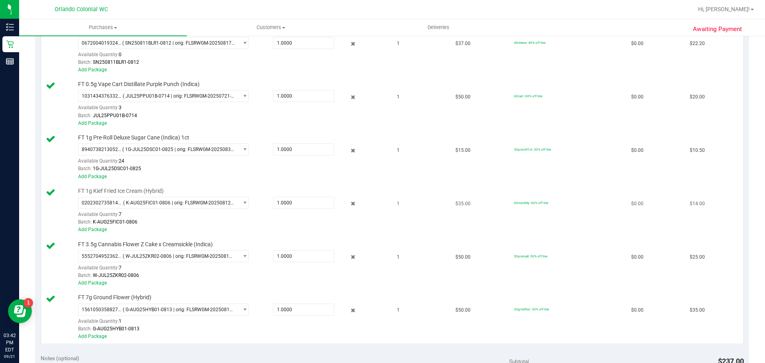
scroll to position [120, 0]
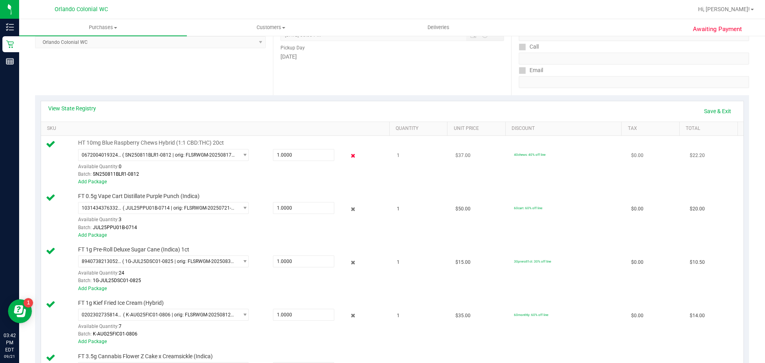
click at [349, 154] on icon at bounding box center [353, 155] width 8 height 9
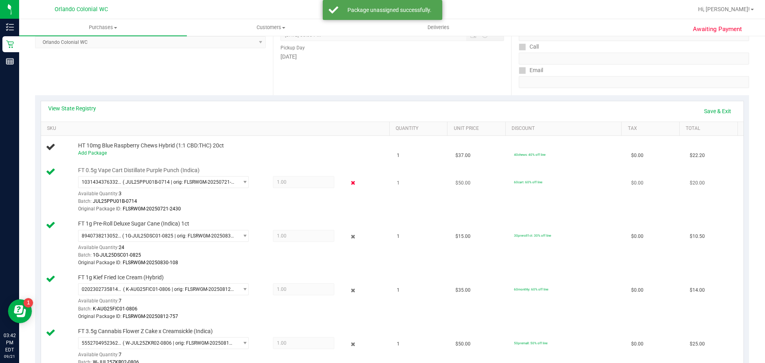
click at [349, 184] on icon at bounding box center [353, 183] width 8 height 9
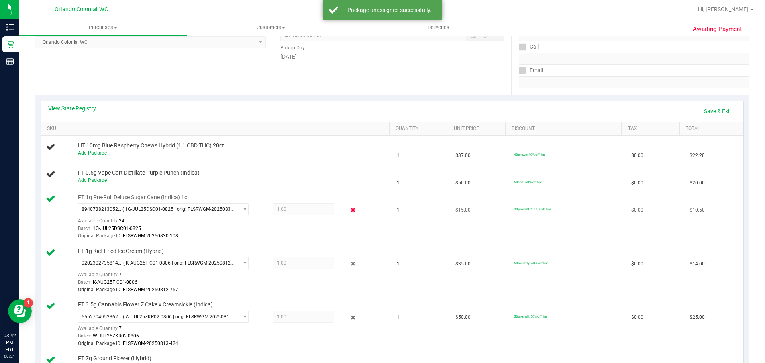
click at [349, 208] on icon at bounding box center [353, 210] width 8 height 9
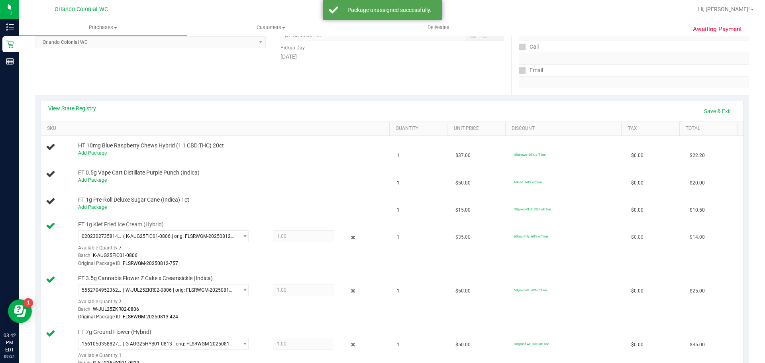
click at [347, 242] on div "0202302735814538 ( K-AUG25FIC01-0806 | orig: FLSRWGM-20250812-757 ) 02023027358…" at bounding box center [232, 248] width 308 height 37
click at [349, 238] on icon at bounding box center [353, 237] width 8 height 9
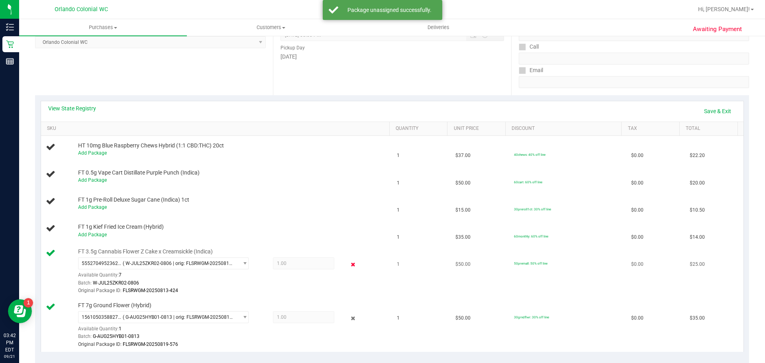
click at [350, 260] on icon at bounding box center [353, 264] width 8 height 9
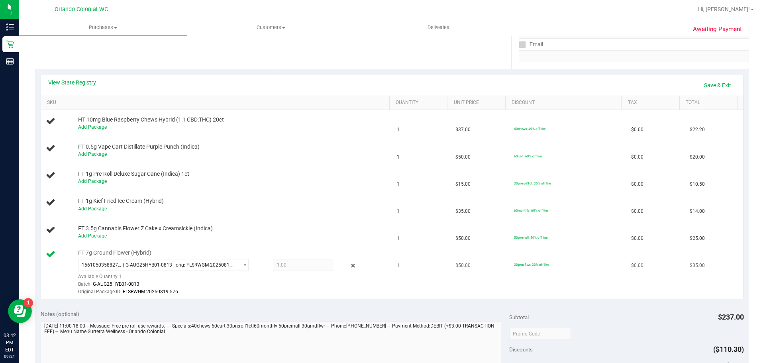
scroll to position [159, 0]
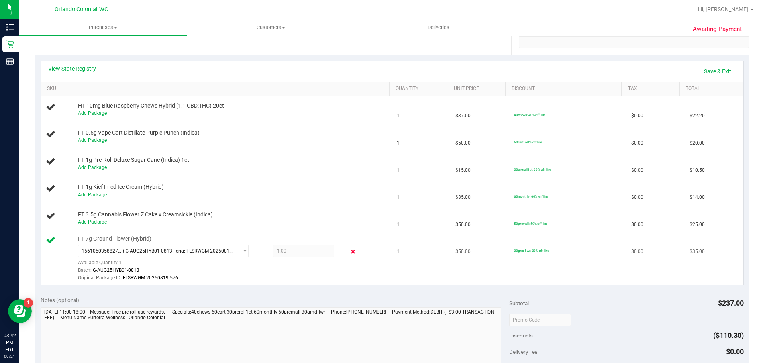
click at [349, 251] on icon at bounding box center [353, 252] width 8 height 9
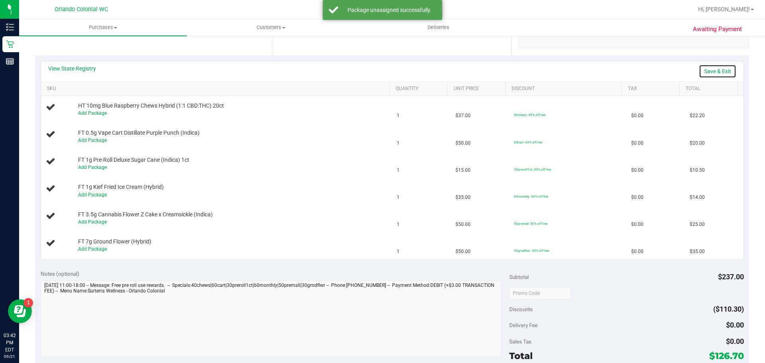
click at [705, 72] on link "Save & Exit" at bounding box center [717, 72] width 37 height 14
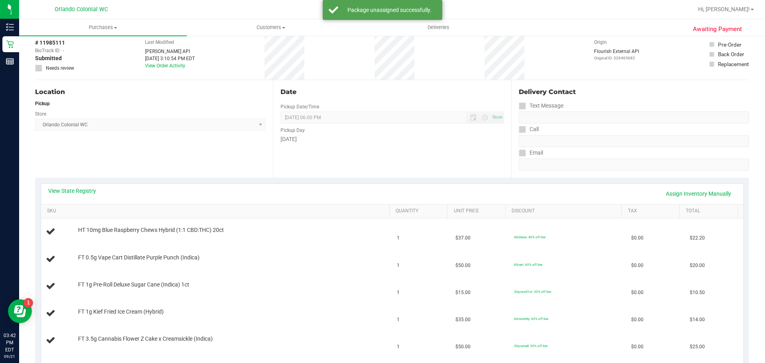
scroll to position [0, 0]
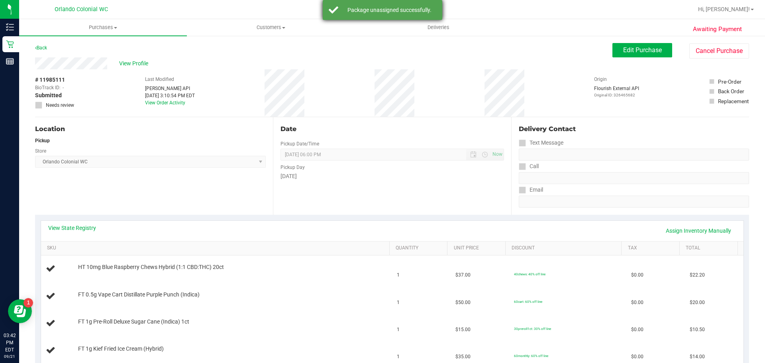
click at [354, 13] on div "Package unassigned successfully." at bounding box center [390, 10] width 94 height 8
click at [635, 55] on button "Edit Purchase" at bounding box center [643, 50] width 60 height 14
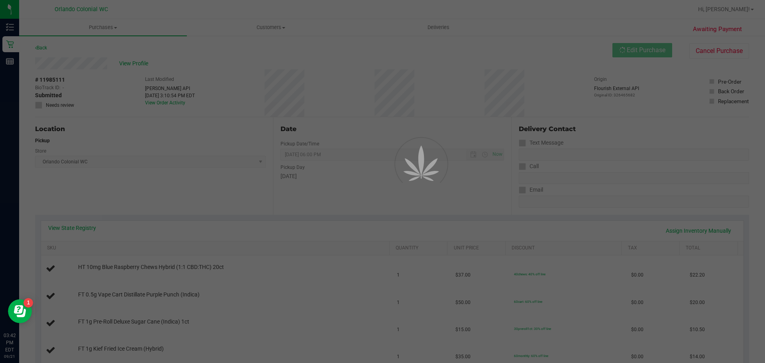
click at [38, 104] on div at bounding box center [382, 181] width 765 height 363
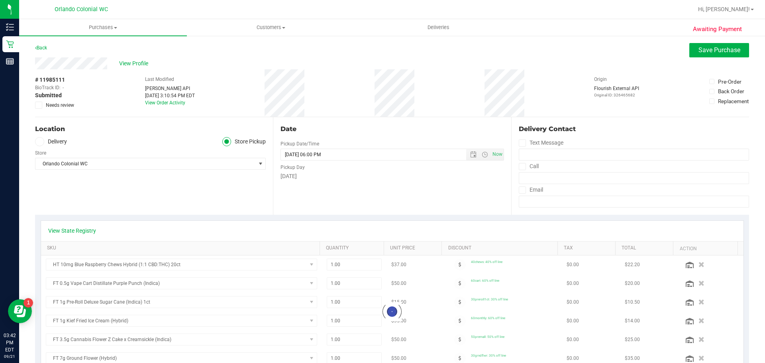
click at [38, 105] on icon at bounding box center [38, 105] width 5 height 0
click at [0, 0] on input "Needs review" at bounding box center [0, 0] width 0 height 0
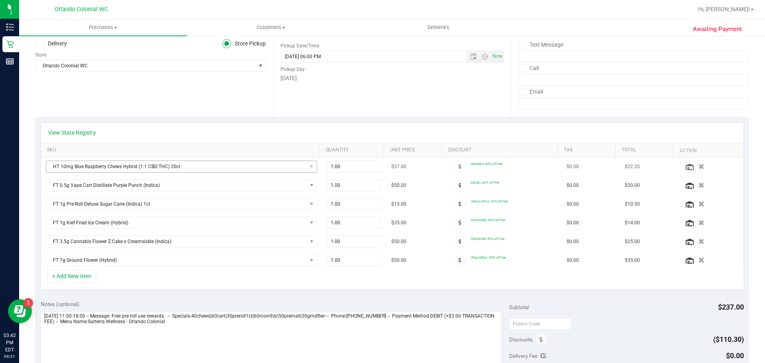
scroll to position [159, 0]
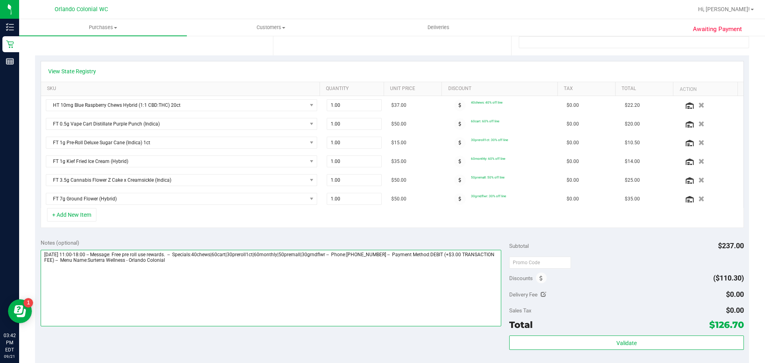
click at [206, 263] on textarea at bounding box center [271, 288] width 461 height 77
paste textarea "Dispensing 1 unit of FT 7g Ground Flower (Hybrid) from package 1561050358827194…"
drag, startPoint x: 272, startPoint y: 271, endPoint x: 199, endPoint y: 275, distance: 73.8
click at [199, 275] on textarea at bounding box center [271, 288] width 461 height 77
drag, startPoint x: 342, startPoint y: 266, endPoint x: 340, endPoint y: 278, distance: 12.5
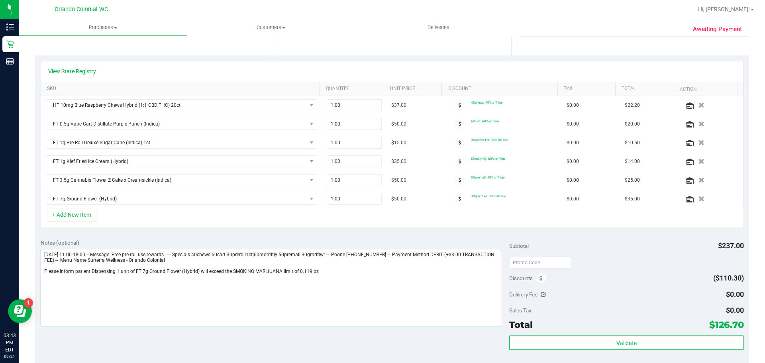
click at [340, 278] on textarea at bounding box center [271, 288] width 461 height 77
click at [356, 292] on textarea at bounding box center [271, 288] width 461 height 77
type textarea "[DATE] 11:00-18:00 -- Message: Free pre roll use rewards. -- Specials:40chews|6…"
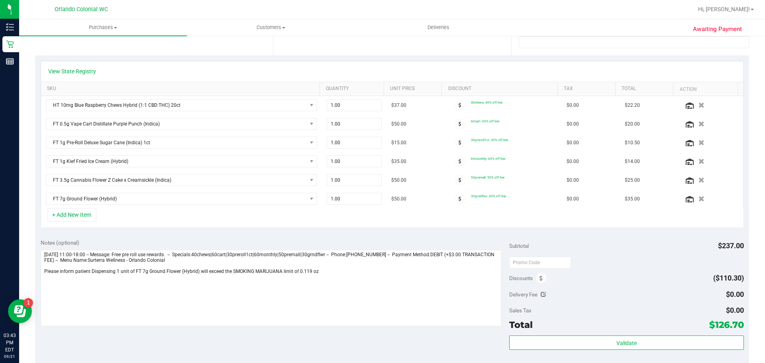
click at [634, 257] on div at bounding box center [626, 262] width 234 height 14
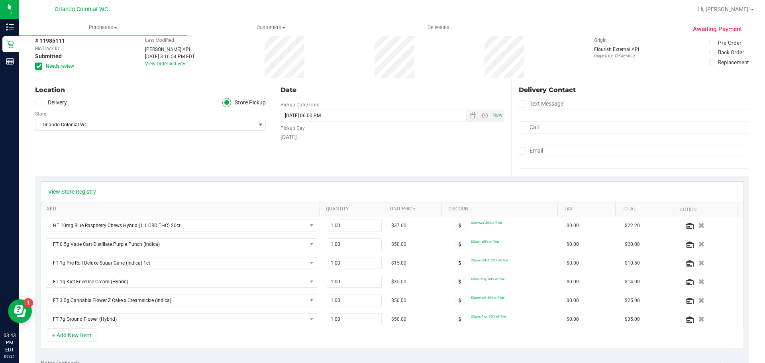
scroll to position [0, 0]
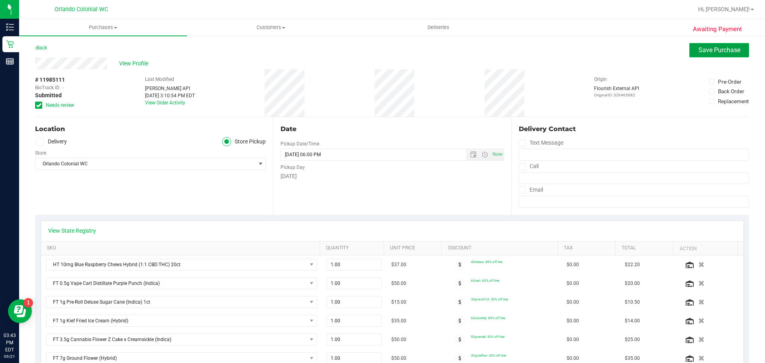
click at [709, 48] on span "Save Purchase" at bounding box center [720, 50] width 42 height 8
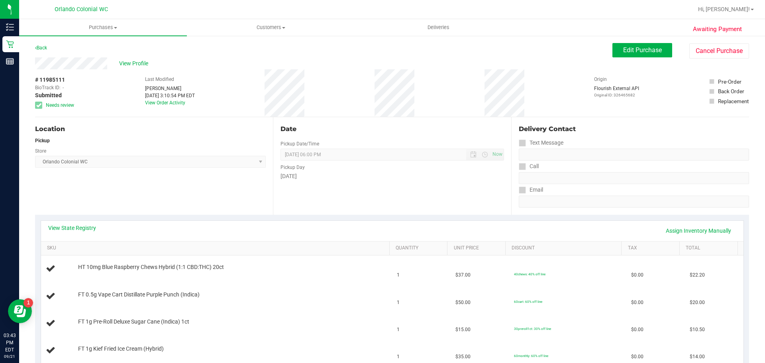
click at [95, 176] on div "Location Pickup Store [GEOGRAPHIC_DATA] Colonial WC Select Store [PERSON_NAME][…" at bounding box center [154, 166] width 238 height 98
drag, startPoint x: 66, startPoint y: 82, endPoint x: 20, endPoint y: 77, distance: 46.1
copy div "# 11985111"
drag, startPoint x: 84, startPoint y: 180, endPoint x: 80, endPoint y: 166, distance: 15.0
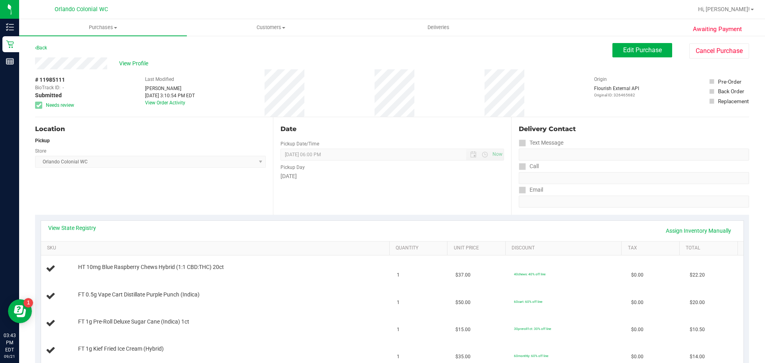
click at [84, 180] on div "Location Pickup Store [GEOGRAPHIC_DATA] Colonial WC Select Store [PERSON_NAME][…" at bounding box center [154, 166] width 238 height 98
click at [121, 64] on span "View Profile" at bounding box center [135, 63] width 32 height 8
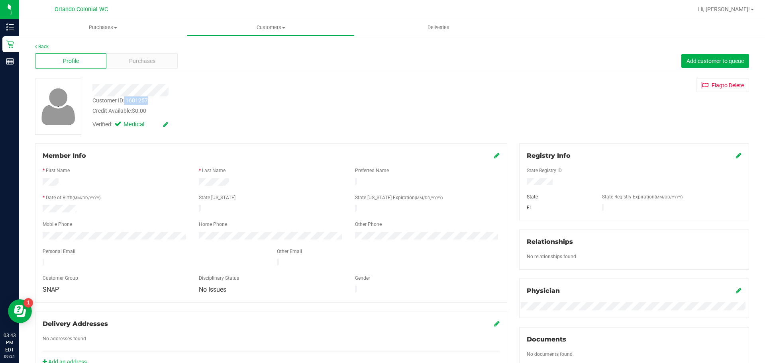
drag, startPoint x: 152, startPoint y: 101, endPoint x: 125, endPoint y: 101, distance: 26.7
click at [125, 101] on div "Customer ID: 1601257 Credit Available: $0.00" at bounding box center [267, 105] width 363 height 19
copy div "1601257"
click at [680, 264] on div "Relationships No relationships found." at bounding box center [634, 250] width 230 height 40
click at [47, 44] on link "Back" at bounding box center [42, 47] width 14 height 6
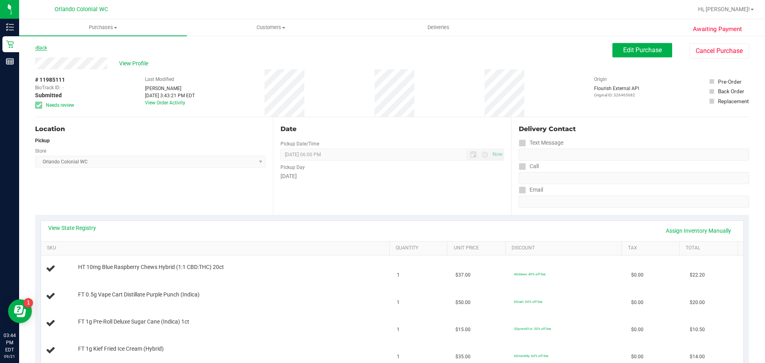
click at [47, 48] on link "Back" at bounding box center [41, 48] width 12 height 6
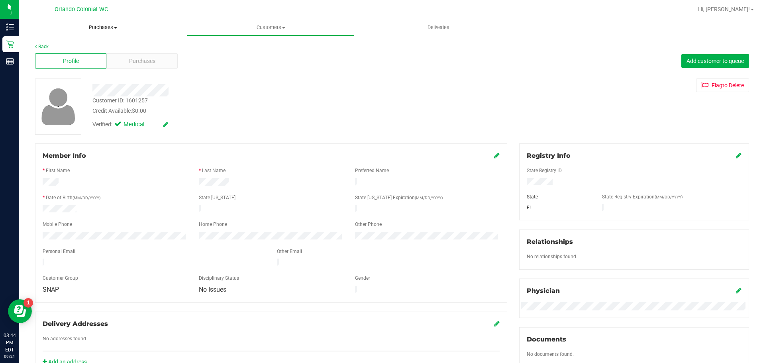
click at [113, 29] on span "Purchases" at bounding box center [103, 27] width 168 height 7
click at [59, 57] on span "Fulfillment" at bounding box center [43, 57] width 49 height 7
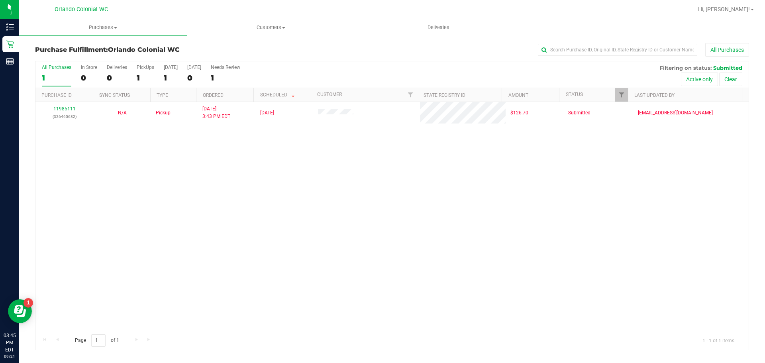
click at [557, 252] on div "11985111 (326465682) N/A Pickup [DATE] 3:43 PM EDT 9/21/2025 $126.70 Submitted …" at bounding box center [391, 216] width 713 height 229
click at [450, 210] on div "11985111 (326465682) N/A Pickup [DATE] 3:43 PM EDT 9/21/2025 $126.70 Submitted …" at bounding box center [391, 216] width 713 height 229
click at [579, 238] on div "11985111 (326465682) N/A Pickup [DATE] 3:43 PM EDT 9/21/2025 $126.70 Submitted …" at bounding box center [391, 216] width 713 height 229
click at [289, 205] on div "11985111 (326465682) N/A Pickup [DATE] 3:43 PM EDT 9/21/2025 $126.70 Submitted …" at bounding box center [391, 216] width 713 height 229
